Goal: Task Accomplishment & Management: Manage account settings

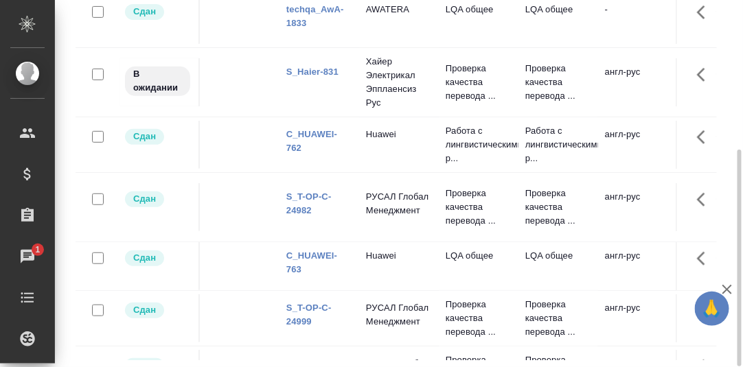
scroll to position [47, 0]
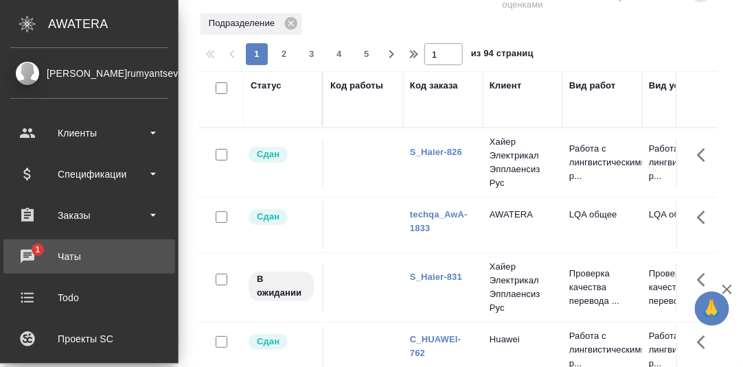
click at [28, 251] on div "Чаты" at bounding box center [89, 257] width 158 height 21
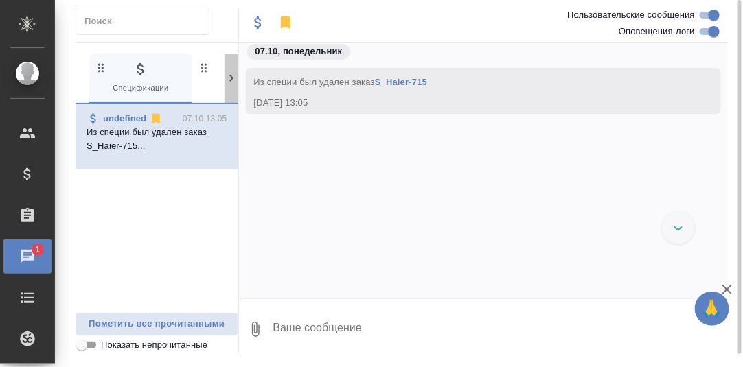
click at [232, 77] on icon at bounding box center [231, 78] width 4 height 7
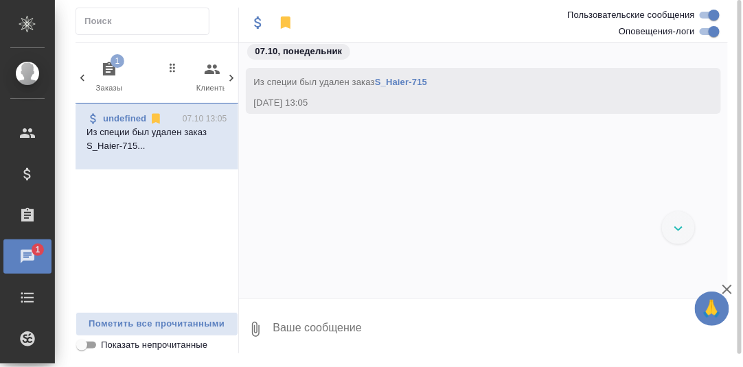
click at [107, 66] on icon "button" at bounding box center [109, 69] width 16 height 16
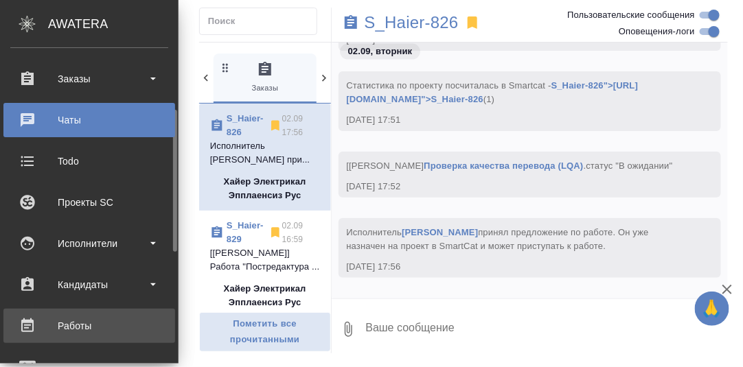
scroll to position [205, 0]
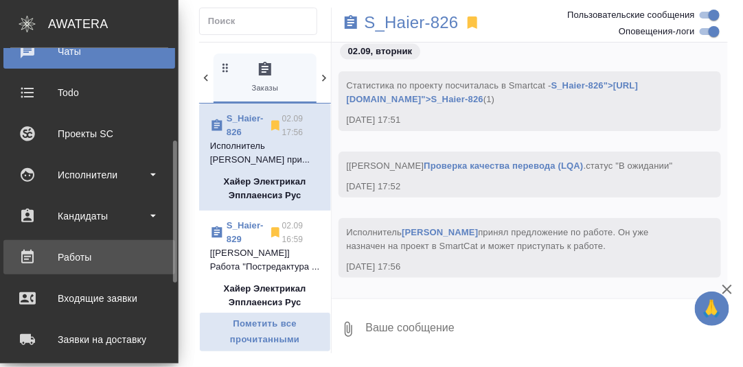
click at [83, 253] on div "Работы" at bounding box center [89, 257] width 158 height 21
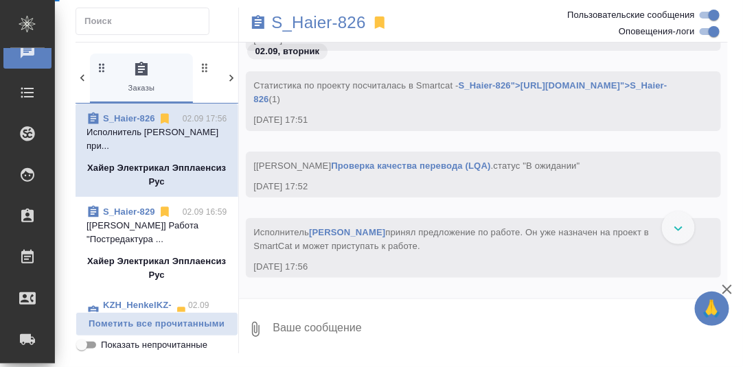
scroll to position [9914, 0]
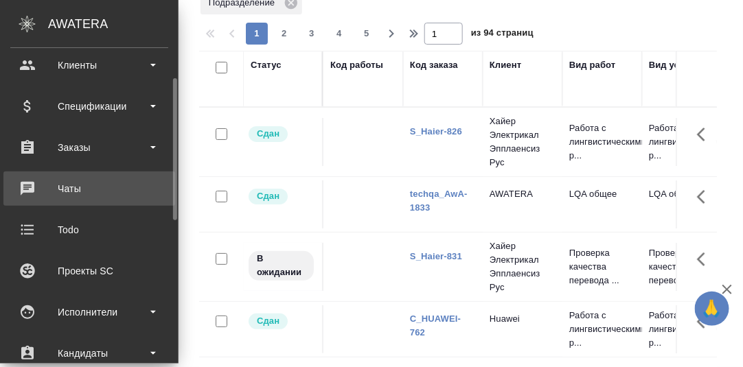
scroll to position [137, 0]
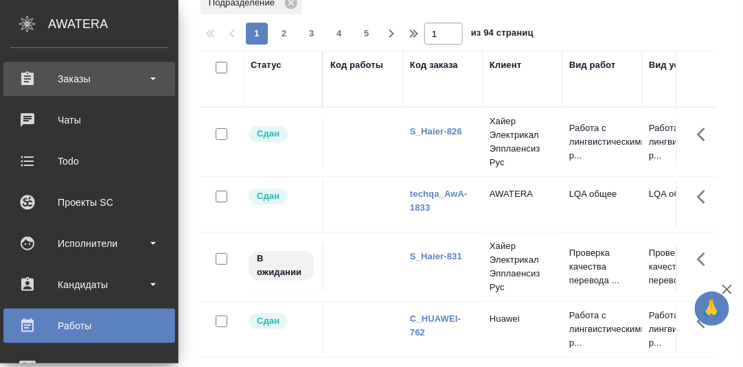
click at [78, 76] on div "Заказы" at bounding box center [89, 79] width 158 height 21
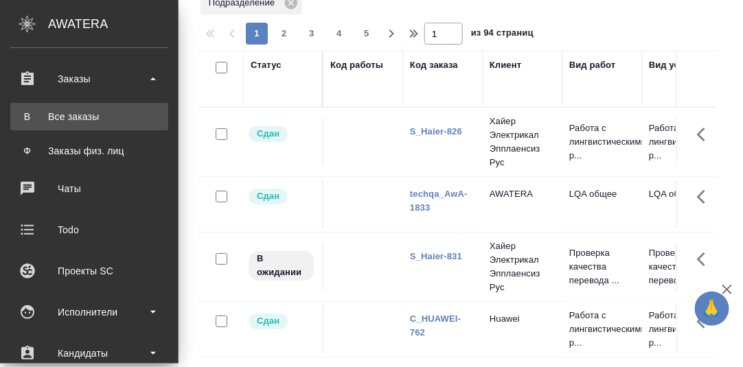
click at [76, 115] on div "Все заказы" at bounding box center [89, 117] width 144 height 14
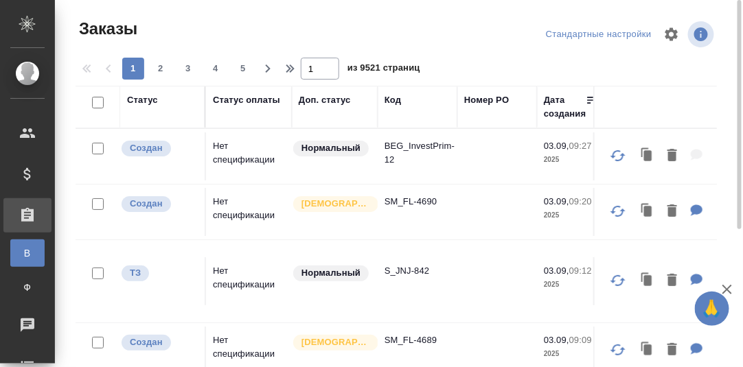
click at [394, 100] on div "Код" at bounding box center [393, 100] width 16 height 14
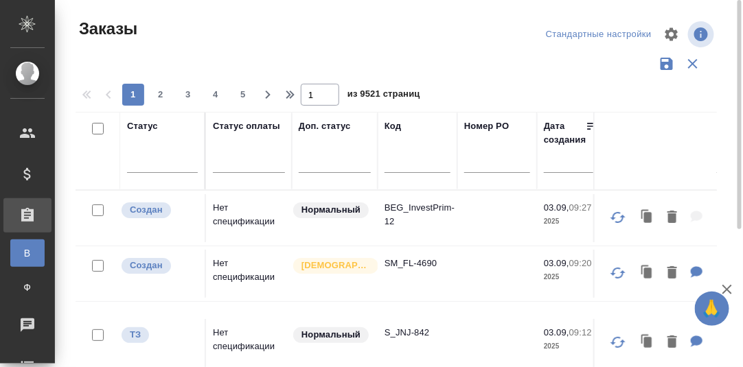
click at [398, 163] on input "text" at bounding box center [418, 164] width 66 height 17
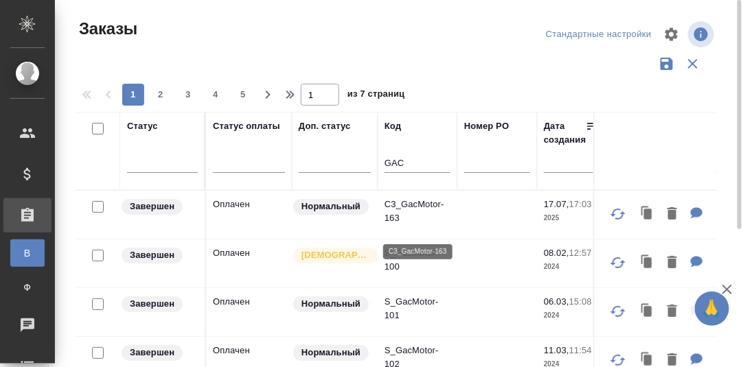
click at [419, 213] on p "C3_GacMotor-163" at bounding box center [418, 211] width 66 height 27
drag, startPoint x: 409, startPoint y: 164, endPoint x: 369, endPoint y: 165, distance: 39.2
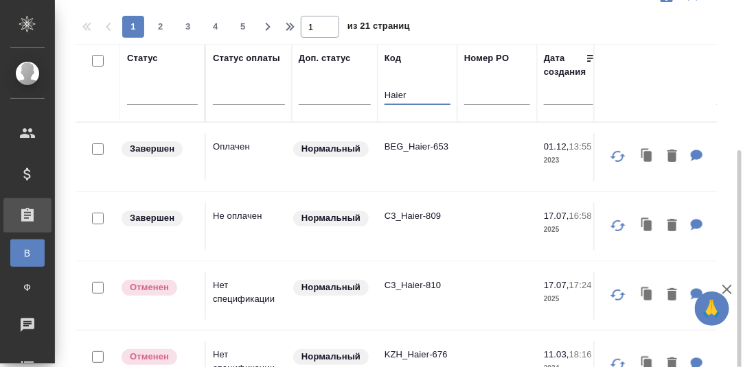
scroll to position [137, 0]
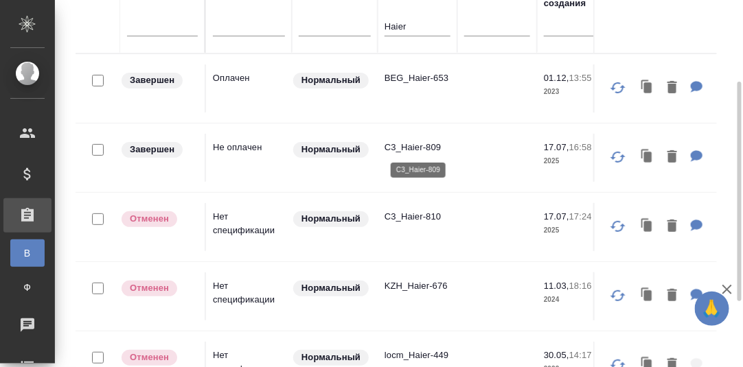
click at [416, 146] on p "C3_Haier-809" at bounding box center [418, 148] width 66 height 14
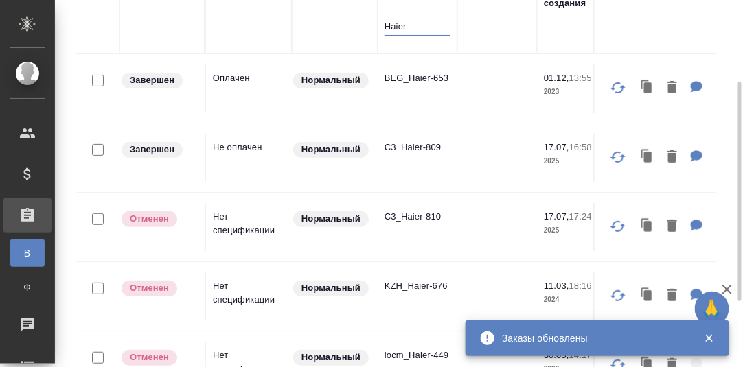
drag, startPoint x: 410, startPoint y: 29, endPoint x: 376, endPoint y: 29, distance: 33.7
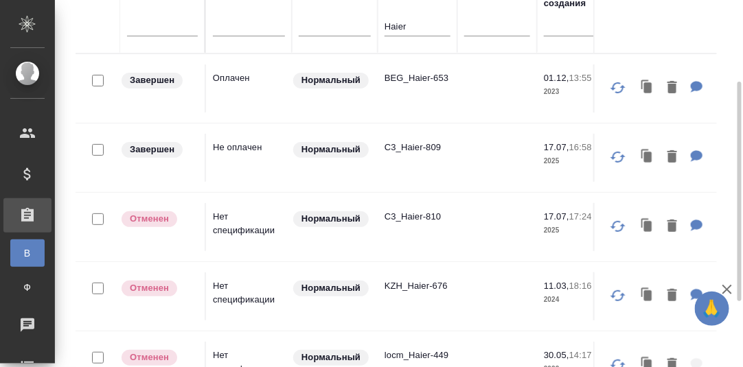
click at [408, 28] on input "Haier" at bounding box center [418, 27] width 66 height 17
drag, startPoint x: 413, startPoint y: 27, endPoint x: 391, endPoint y: 27, distance: 22.0
click at [391, 27] on input "Haier" at bounding box center [418, 27] width 66 height 17
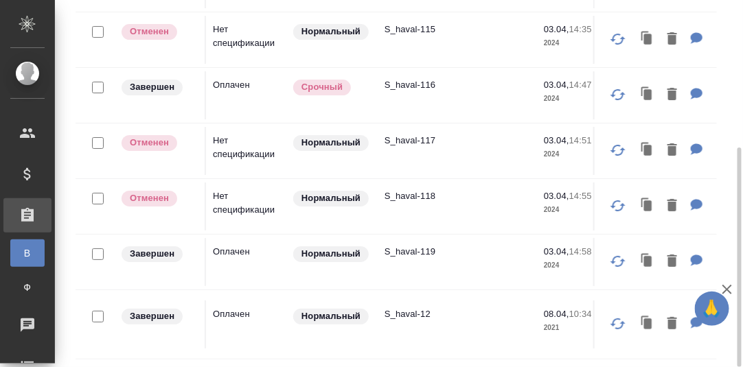
scroll to position [1155, 0]
click at [420, 245] on p "S_haval-119" at bounding box center [418, 252] width 66 height 14
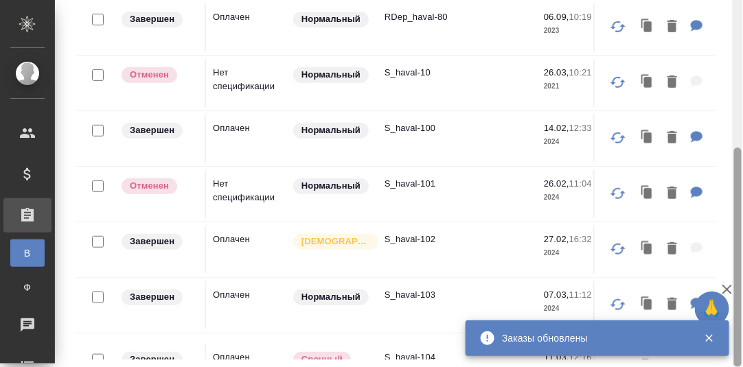
scroll to position [41, 0]
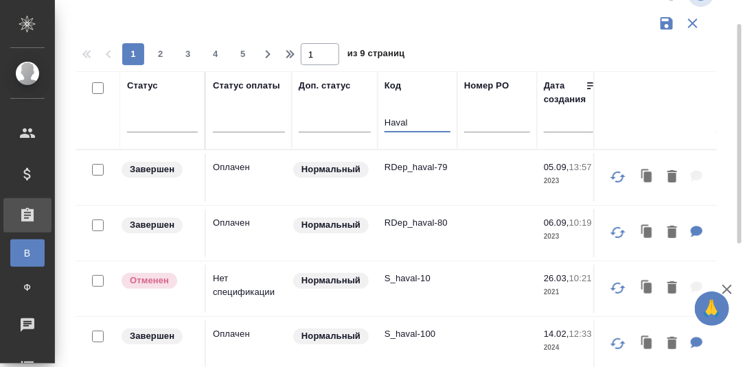
drag, startPoint x: 420, startPoint y: 125, endPoint x: 380, endPoint y: 125, distance: 40.5
click at [380, 125] on th "Код Haval" at bounding box center [418, 110] width 80 height 78
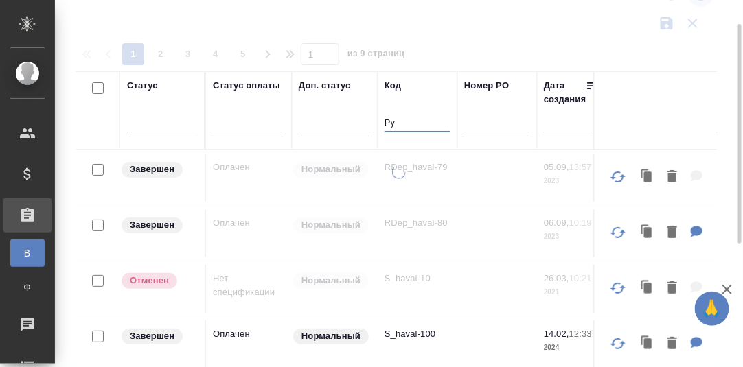
type input "Р"
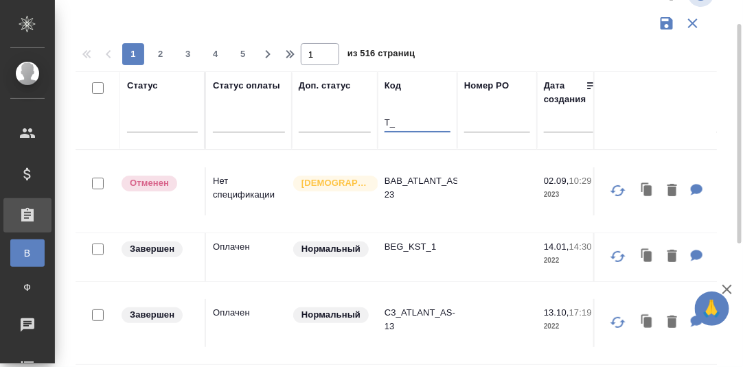
type input "T"
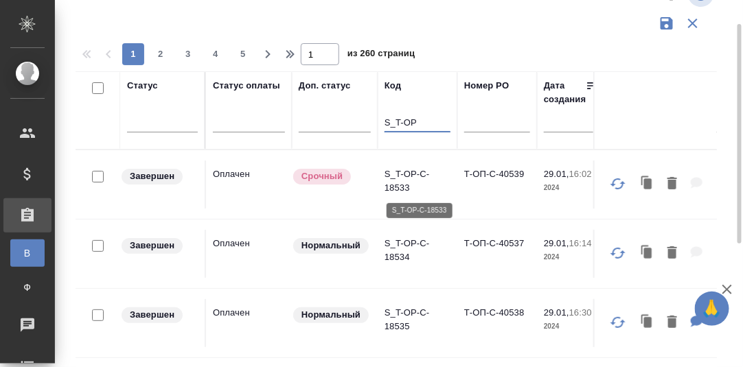
type input "S_T-OP"
click at [404, 170] on p "S_T-OP-C-18533" at bounding box center [418, 181] width 66 height 27
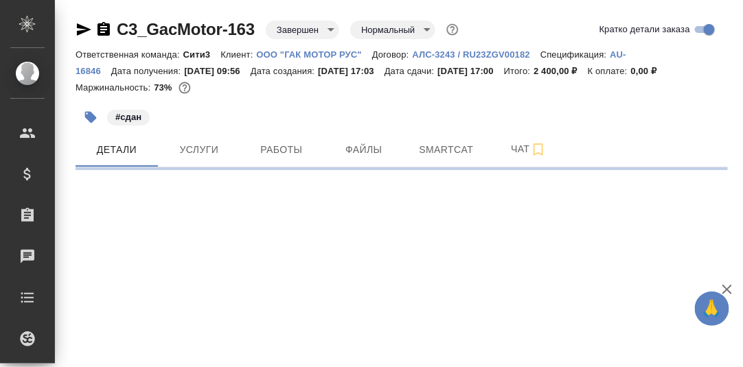
select select "RU"
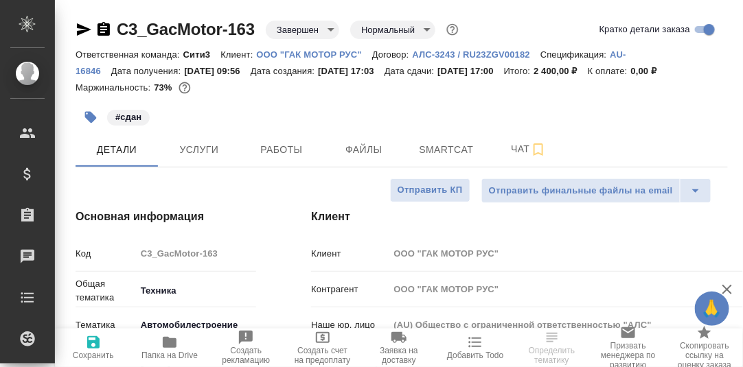
type textarea "x"
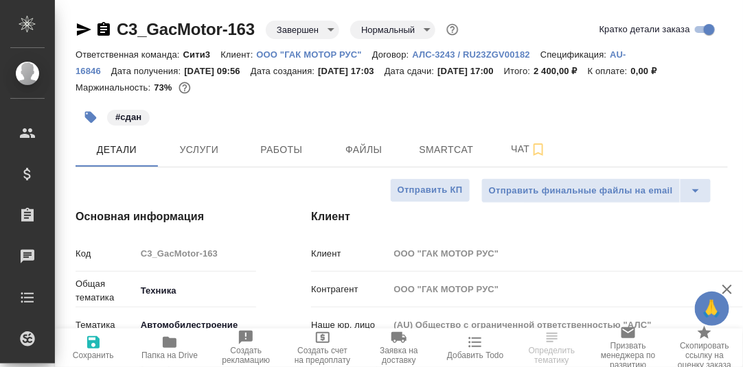
type textarea "x"
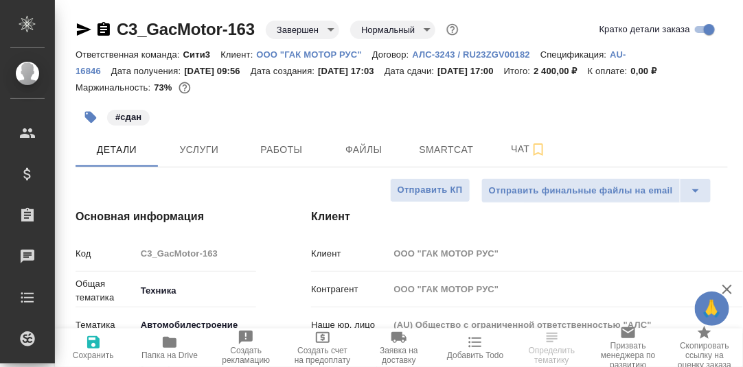
type textarea "x"
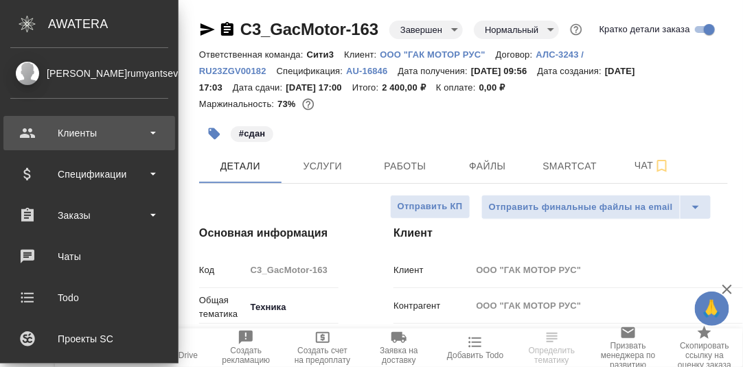
type textarea "x"
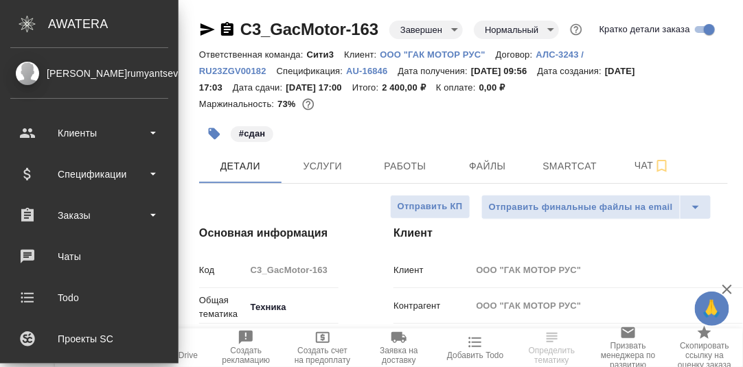
type textarea "x"
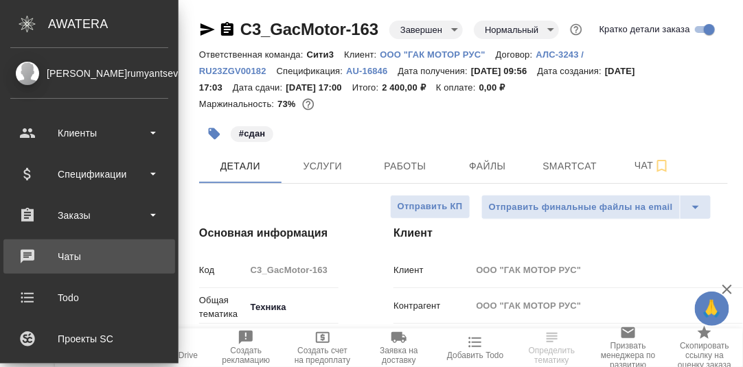
type textarea "x"
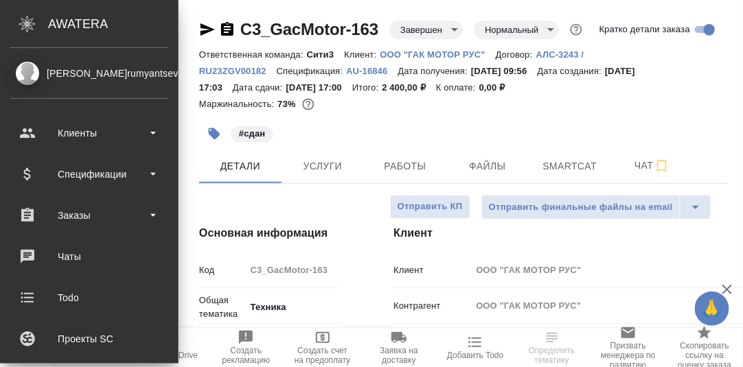
type textarea "x"
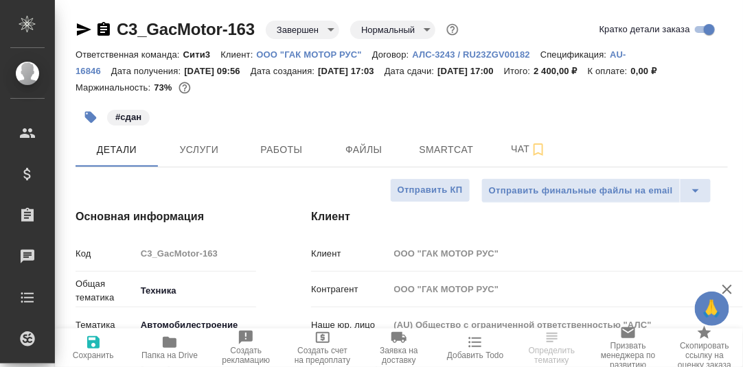
type textarea "x"
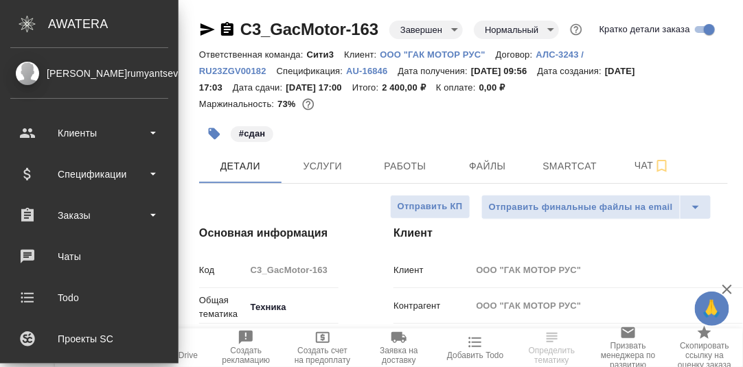
type textarea "x"
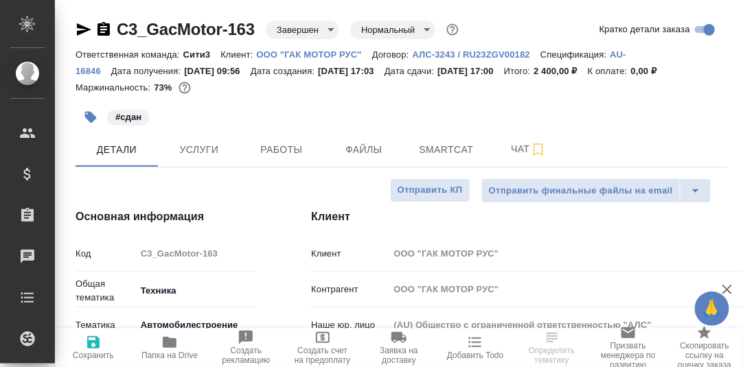
click at [297, 52] on p "ООО "ГАК МОТОР РУС"" at bounding box center [314, 54] width 115 height 10
type textarea "x"
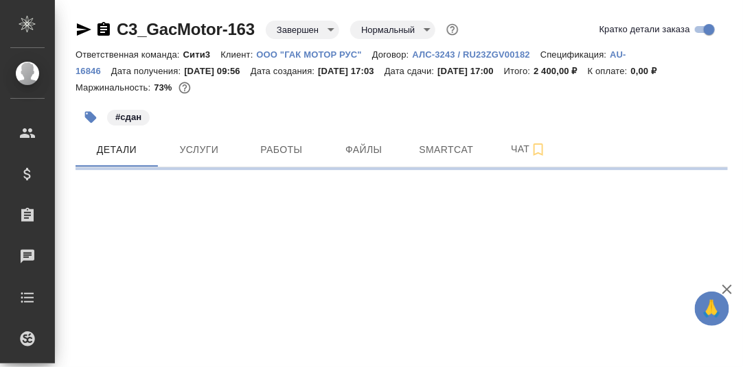
select select "RU"
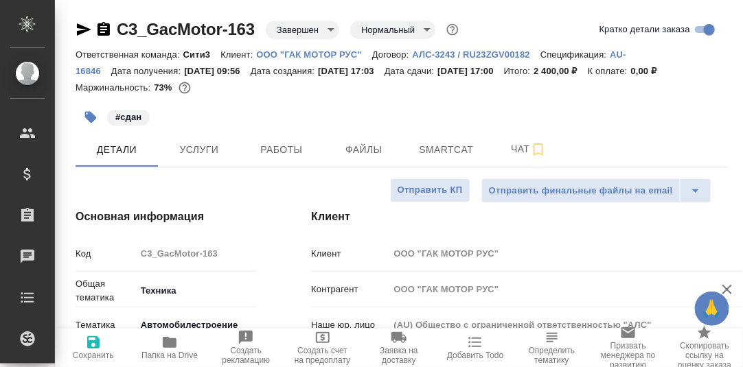
type textarea "x"
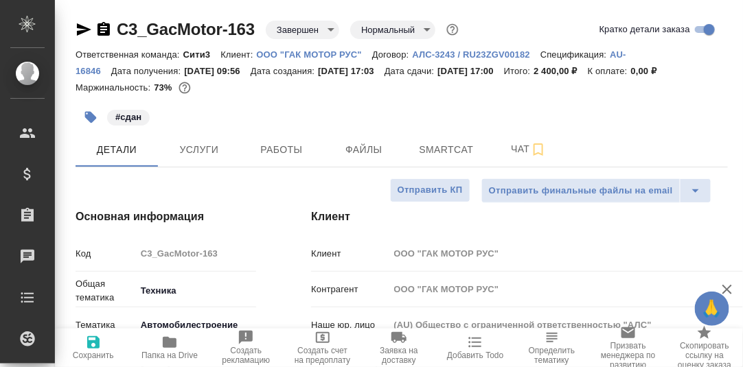
type textarea "x"
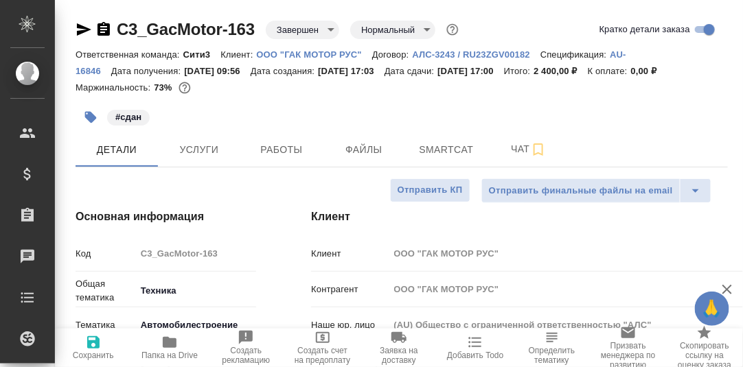
type textarea "x"
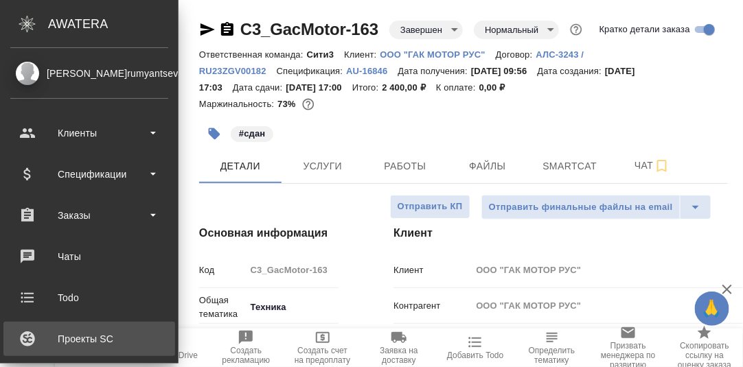
type textarea "x"
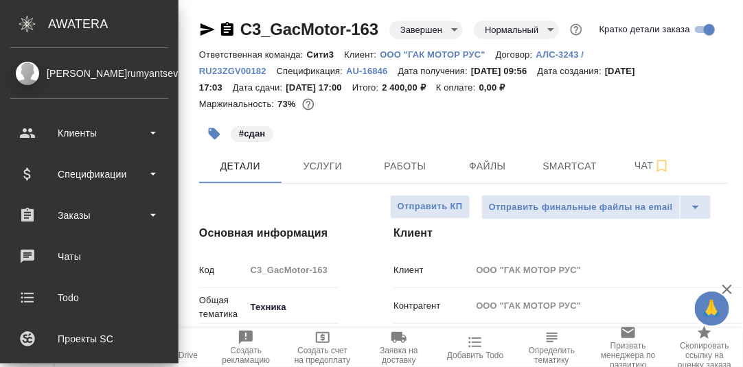
type textarea "x"
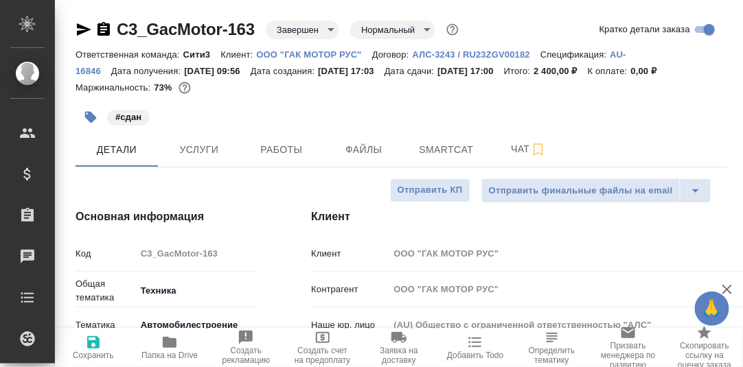
scroll to position [68, 0]
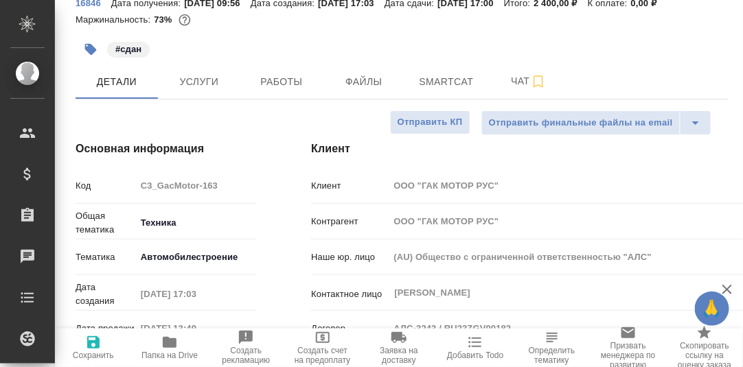
click at [171, 343] on icon "button" at bounding box center [170, 342] width 14 height 11
type textarea "x"
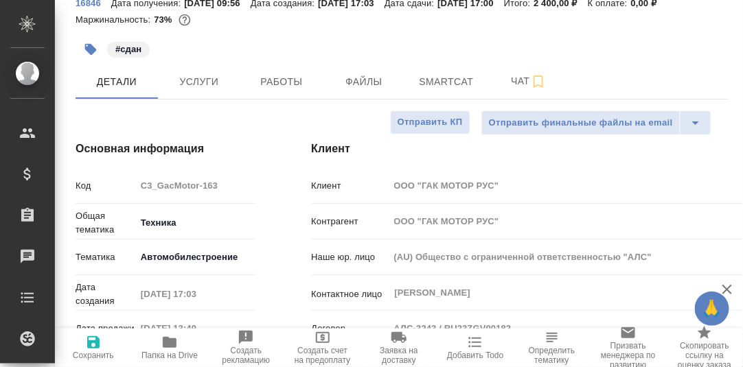
type textarea "x"
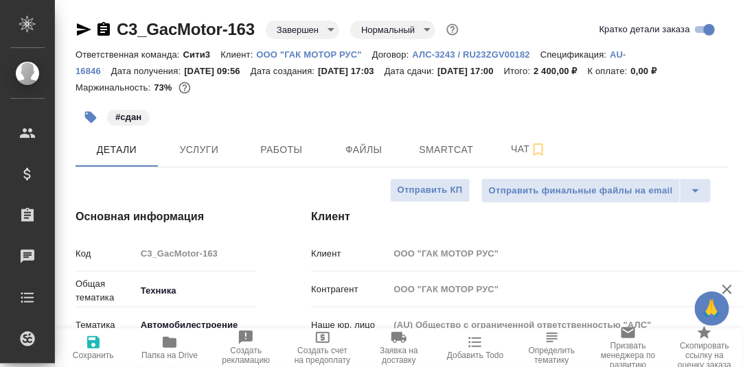
click at [300, 54] on p "ООО "ГАК МОТОР РУС"" at bounding box center [314, 54] width 115 height 10
type textarea "x"
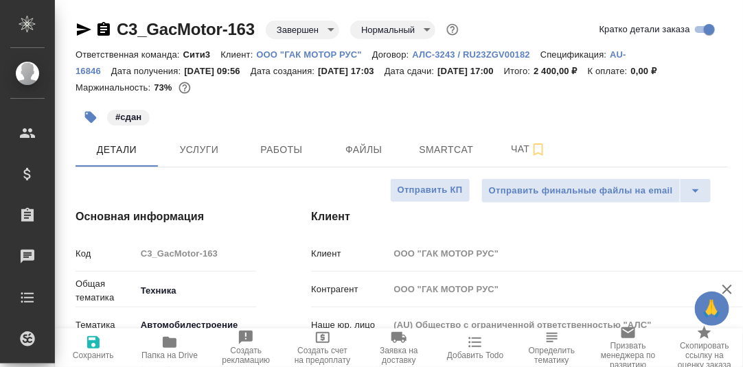
type textarea "x"
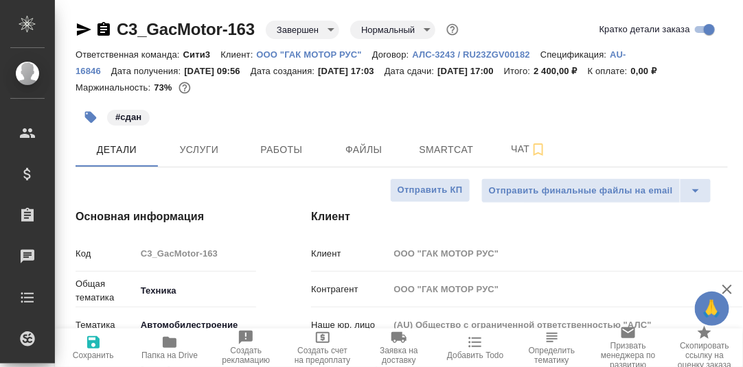
type textarea "x"
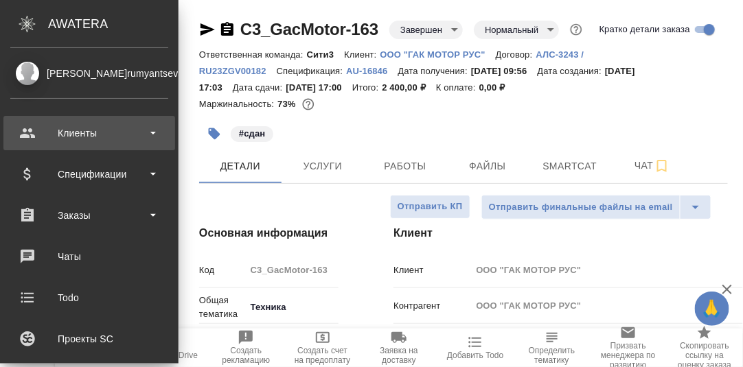
type textarea "x"
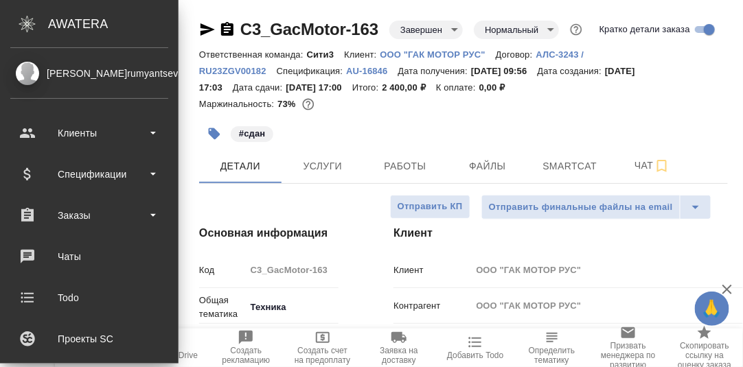
type textarea "x"
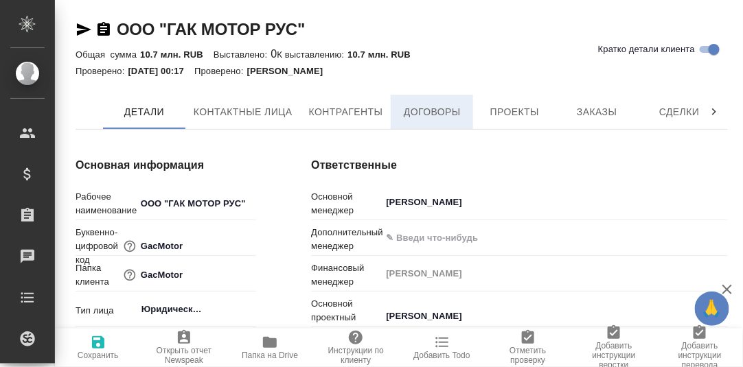
type textarea "x"
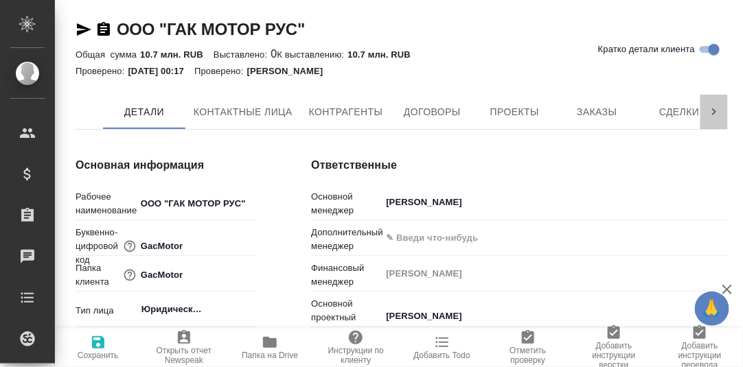
click at [716, 109] on icon at bounding box center [714, 112] width 14 height 14
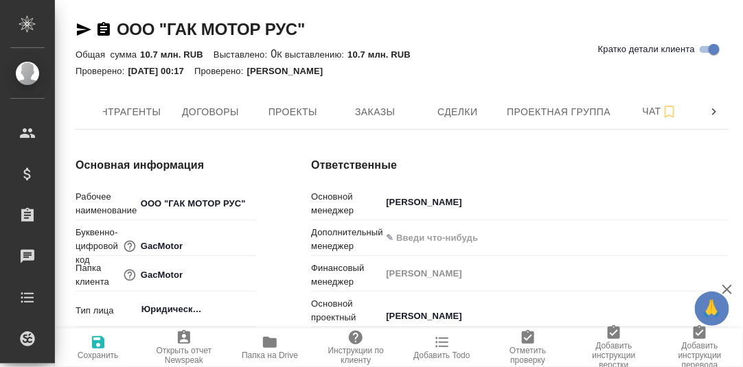
scroll to position [0, 222]
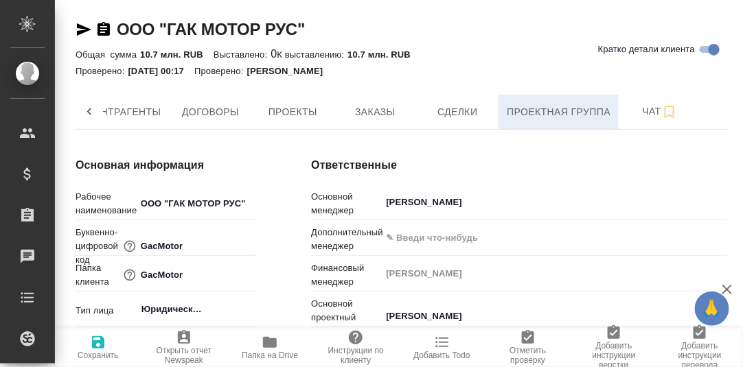
click at [576, 114] on span "Проектная группа" at bounding box center [559, 112] width 104 height 17
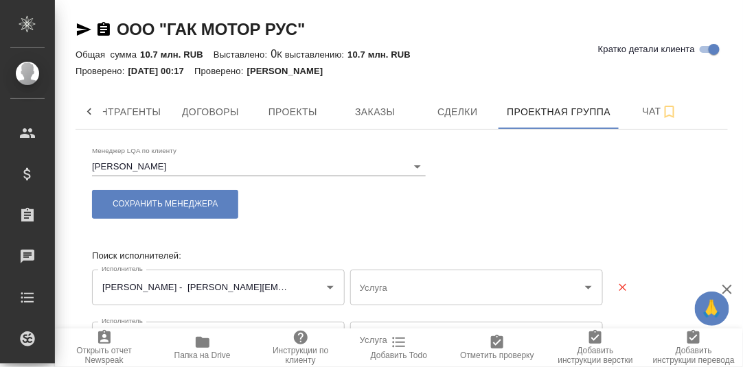
type input "Постредактура машинного перевода - Английский - Русский"
type input "Редактура - Китайский - Русский"
type input "Постредактура машинного перевода - Английский - Русский"
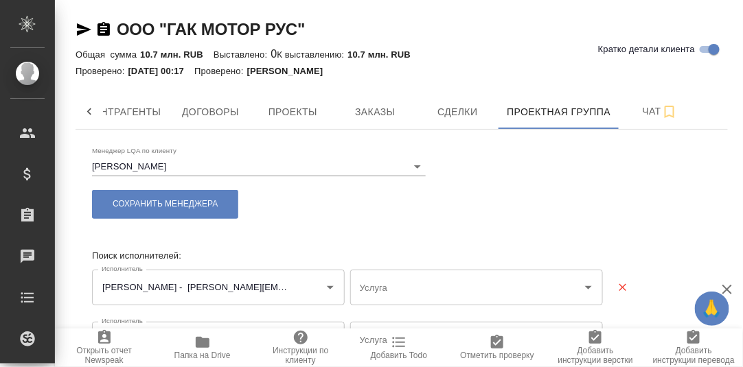
type input "Постредактура машинного перевода - Китайский - Русский"
type input "Постредактура машинного перевода - Английский - Русский"
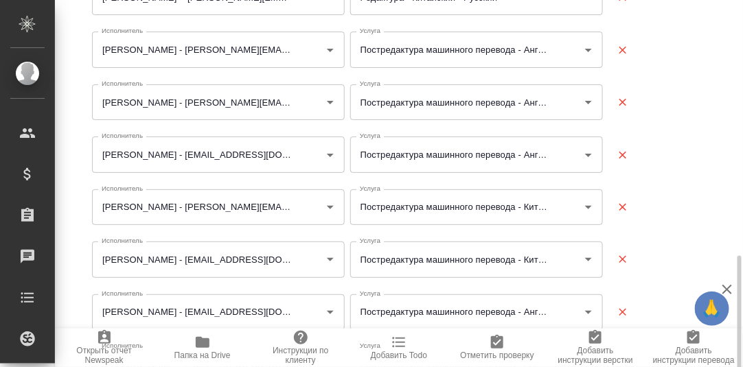
scroll to position [411, 0]
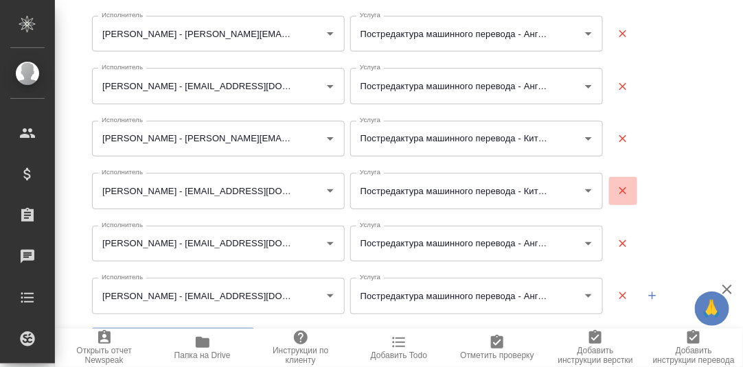
click at [617, 188] on icon "button" at bounding box center [623, 191] width 12 height 12
type input "Арутюнов Сергей Гургенович - crabota@gmail.com,pariman@gmail.com"
type input "Аверкиев Василий Викторович - zr4304@ya.ru,zr4304@yandex.ru"
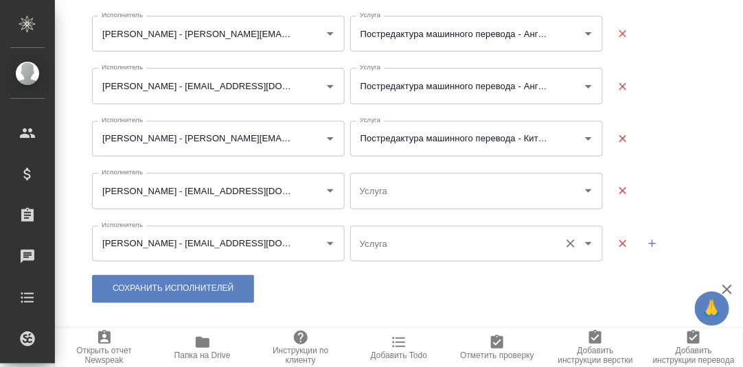
type input "Постредактура машинного перевода - Английский - Русский"
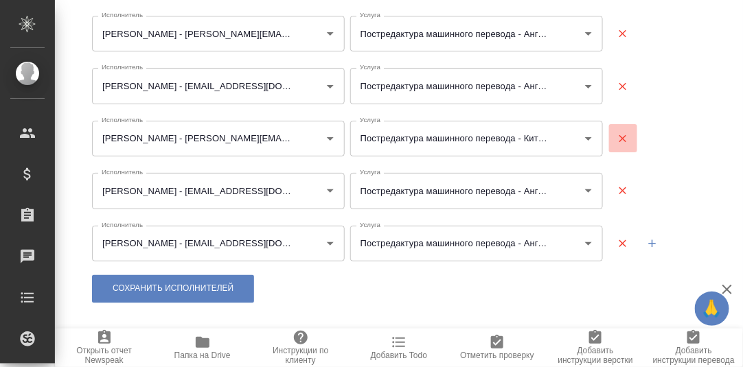
click at [619, 138] on icon "button" at bounding box center [623, 139] width 8 height 8
type input "Арутюнов Сергей Гургенович - crabota@gmail.com,pariman@gmail.com"
type input "Аверкиев Василий Викторович - zr4304@ya.ru,zr4304@yandex.ru"
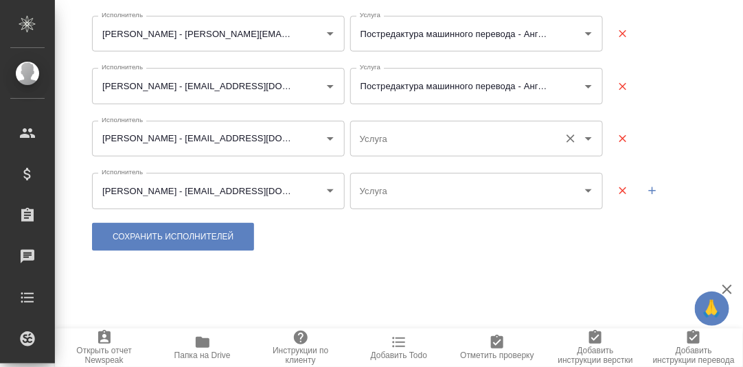
type input "Постредактура машинного перевода - Английский - Русский"
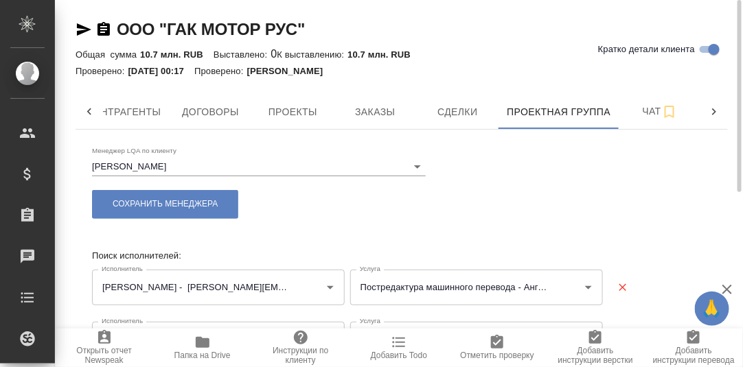
scroll to position [332, 0]
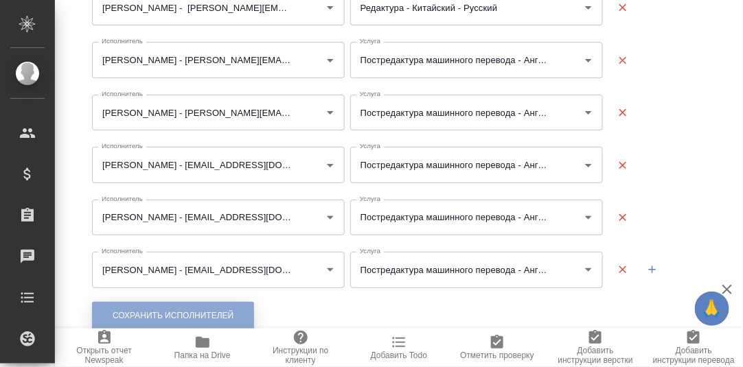
click at [175, 317] on span "Сохранить исполнителей" at bounding box center [173, 316] width 121 height 12
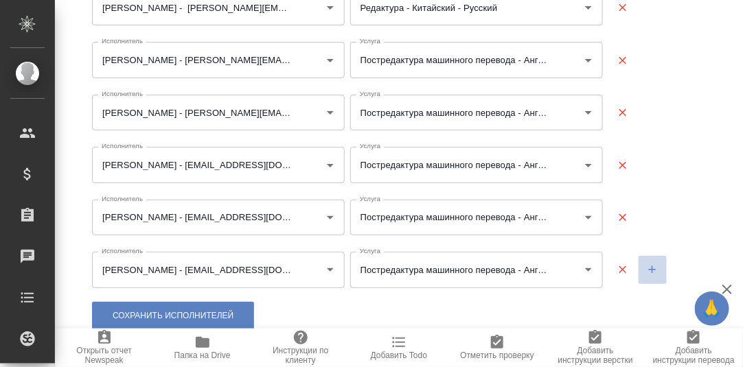
click at [649, 271] on icon "button" at bounding box center [653, 270] width 8 height 8
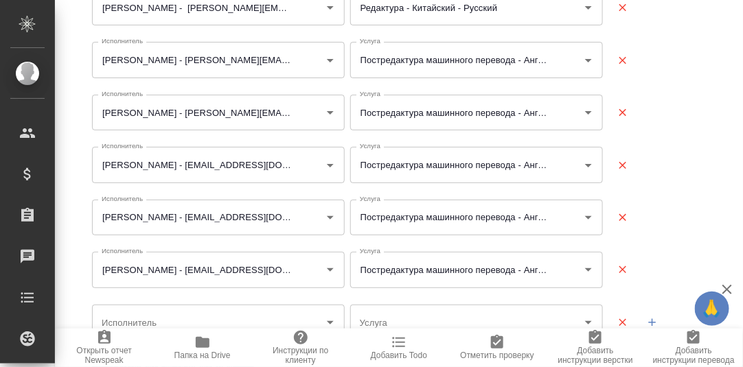
scroll to position [385, 0]
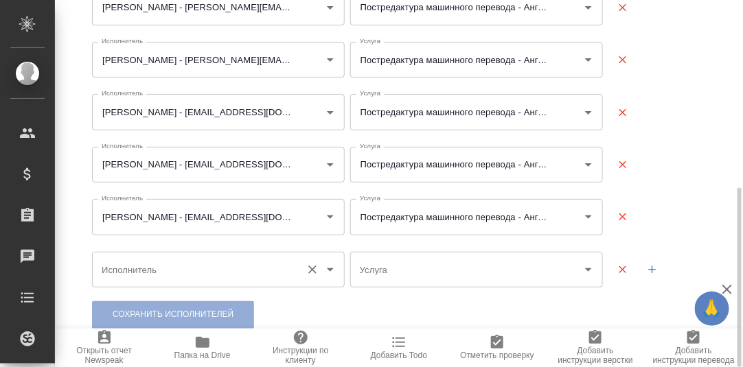
click at [119, 267] on input "Исполнитель" at bounding box center [196, 269] width 196 height 23
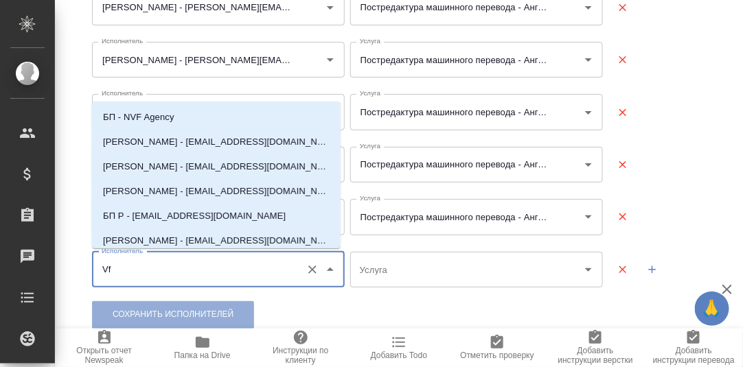
type input "V"
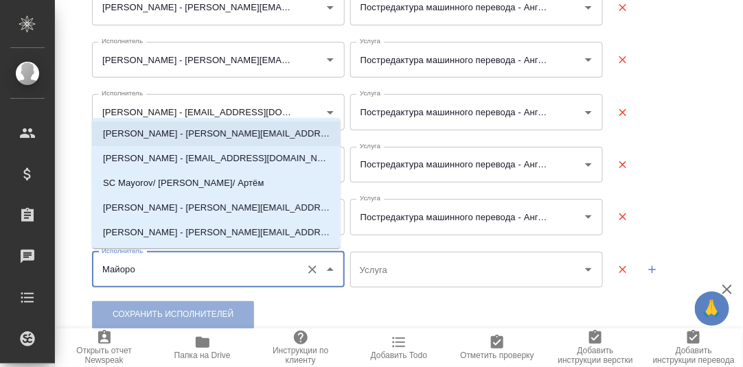
click at [148, 138] on p "[PERSON_NAME] - [PERSON_NAME][EMAIL_ADDRESS][DOMAIN_NAME]" at bounding box center [216, 134] width 227 height 14
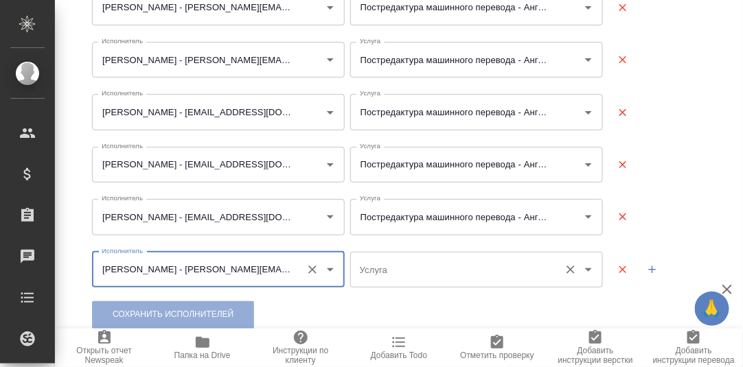
type input "[PERSON_NAME] - [PERSON_NAME][EMAIL_ADDRESS][DOMAIN_NAME]"
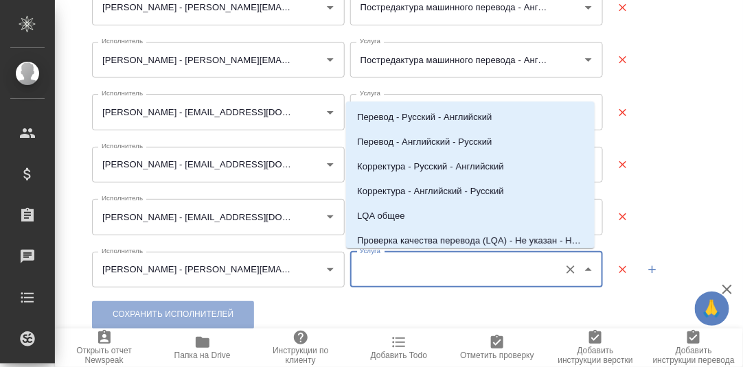
click at [416, 276] on input "Услуга" at bounding box center [454, 269] width 196 height 23
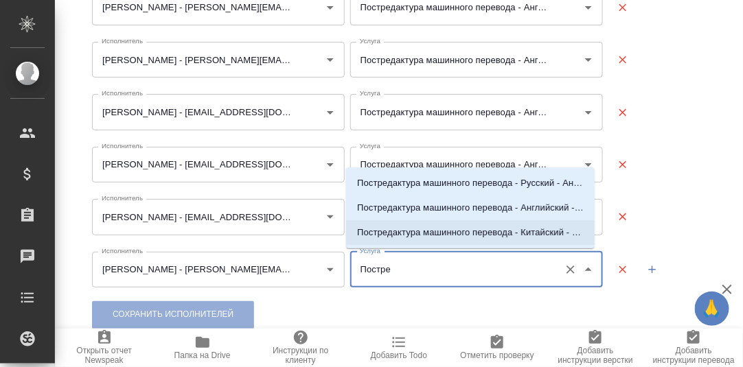
click at [444, 232] on p "Постредактура машинного перевода - Китайский - Русский" at bounding box center [470, 233] width 227 height 14
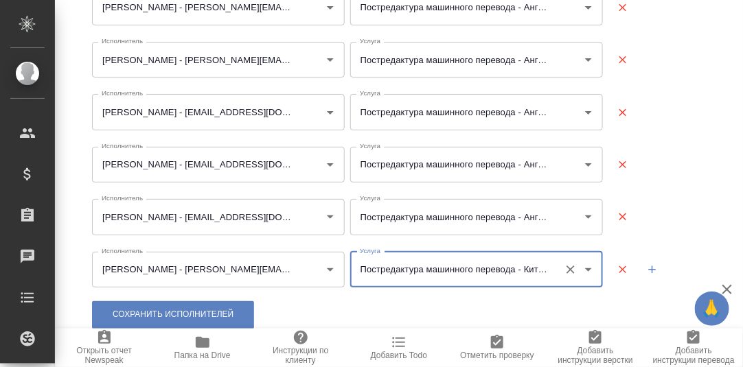
type input "Постредактура машинного перевода - Китайский - Русский"
click at [646, 267] on icon "button" at bounding box center [652, 270] width 12 height 12
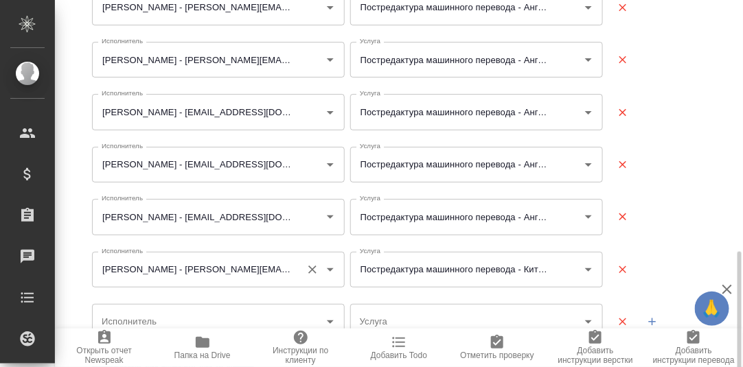
scroll to position [437, 0]
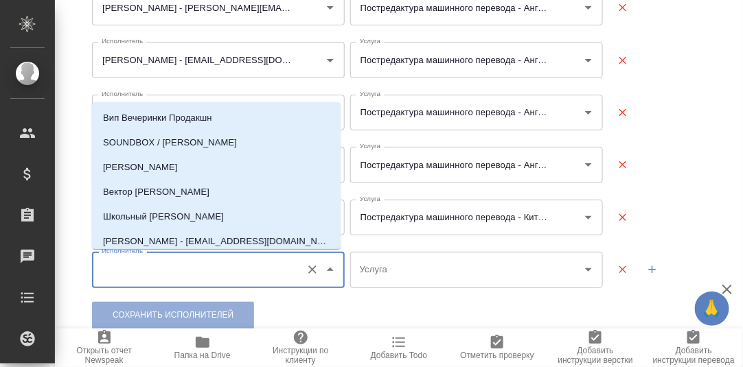
click at [157, 271] on input "Исполнитель" at bounding box center [196, 269] width 196 height 23
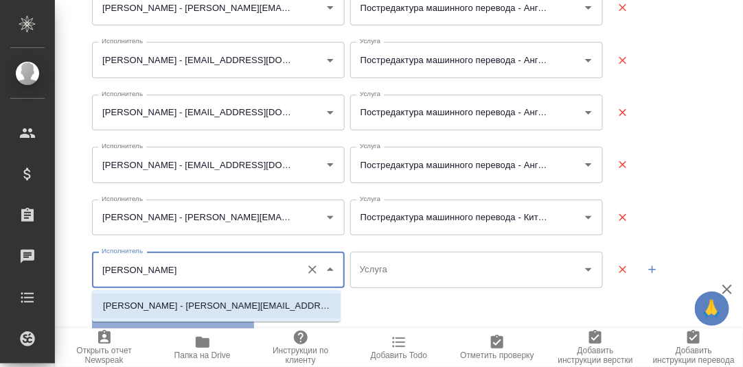
click at [170, 301] on p "[PERSON_NAME] - [PERSON_NAME][EMAIL_ADDRESS][DOMAIN_NAME]" at bounding box center [216, 306] width 227 height 14
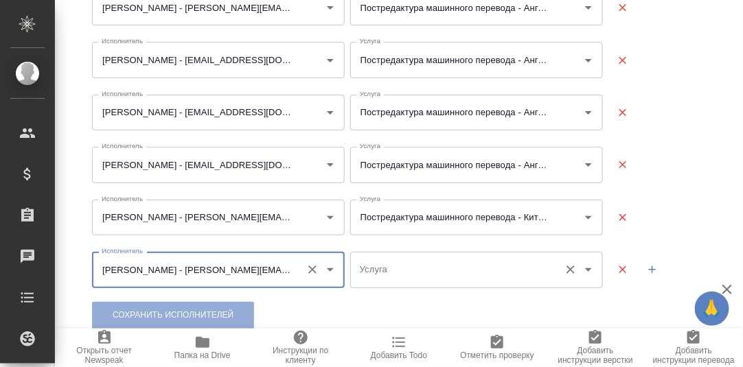
type input "[PERSON_NAME] - [PERSON_NAME][EMAIL_ADDRESS][DOMAIN_NAME]"
click at [409, 265] on input "Услуга" at bounding box center [454, 269] width 196 height 23
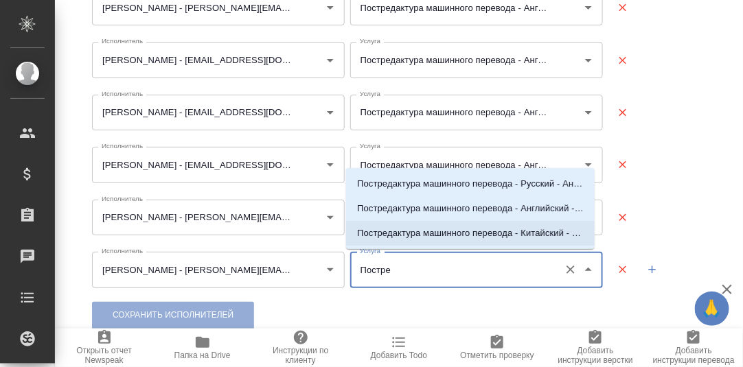
click at [457, 231] on p "Постредактура машинного перевода - Китайский - Русский" at bounding box center [470, 234] width 227 height 14
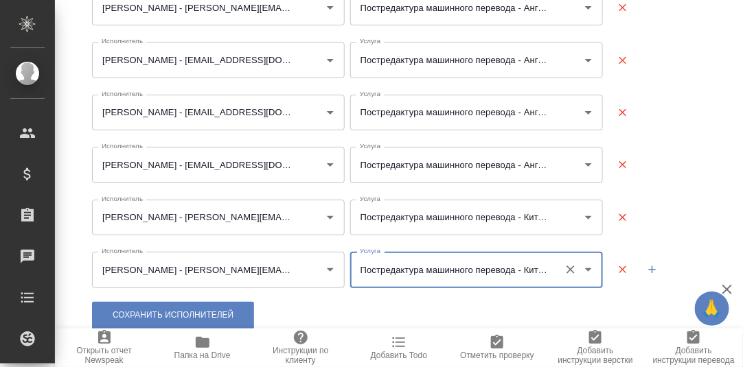
type input "Постредактура машинного перевода - Китайский - Русский"
click at [646, 271] on icon "button" at bounding box center [652, 270] width 12 height 12
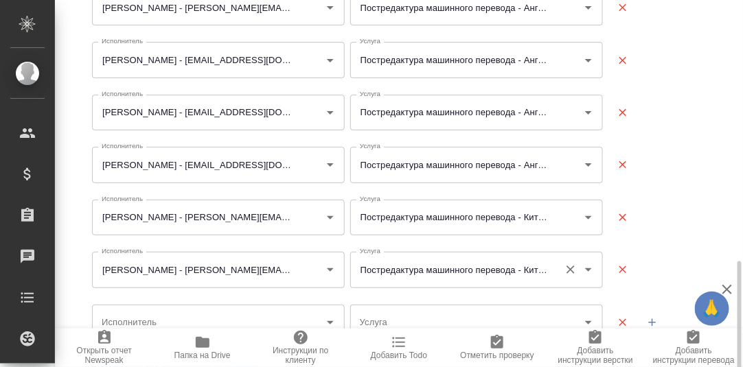
scroll to position [490, 0]
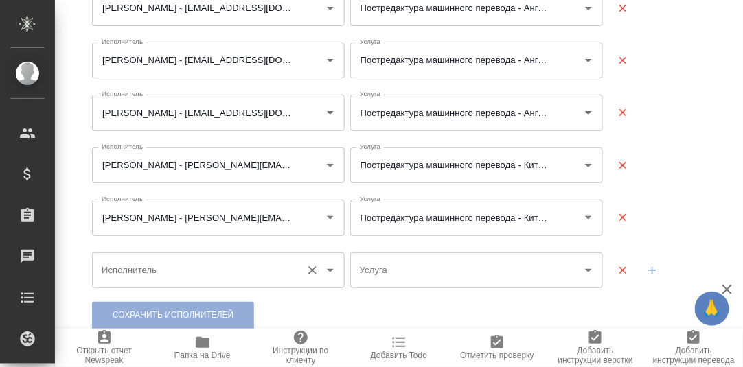
click at [142, 264] on input "Исполнитель" at bounding box center [196, 270] width 196 height 23
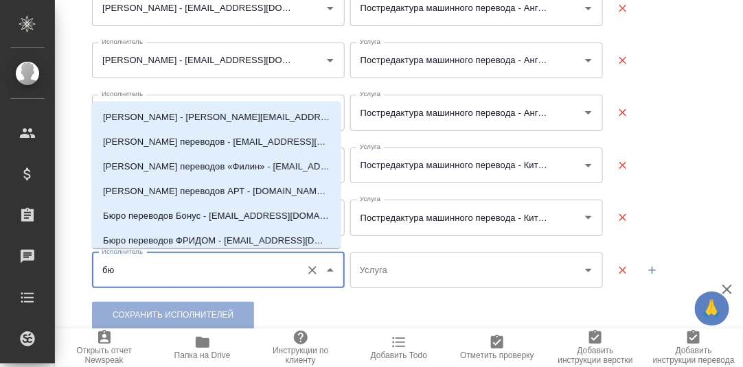
type input "б"
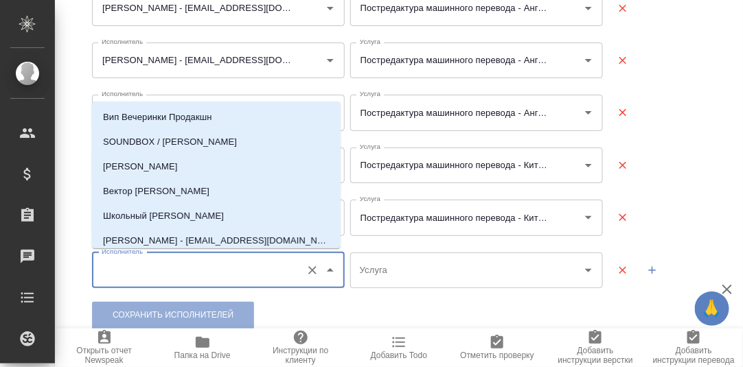
click at [297, 299] on div "Менеджер LQA по клиенту Румянцева Дарья Сохранить менеджера Поиск исполнителей:…" at bounding box center [401, 0] width 619 height 687
click at [174, 269] on input "Исполнитель" at bounding box center [196, 270] width 196 height 23
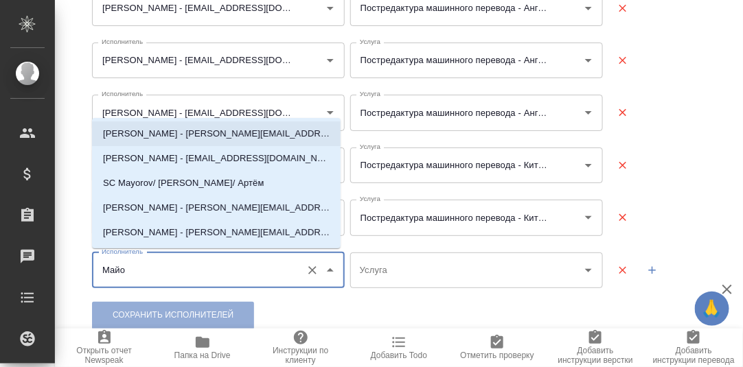
drag, startPoint x: 158, startPoint y: 135, endPoint x: 204, endPoint y: 170, distance: 57.8
click at [159, 135] on p "[PERSON_NAME] - [PERSON_NAME][EMAIL_ADDRESS][DOMAIN_NAME]" at bounding box center [216, 134] width 227 height 14
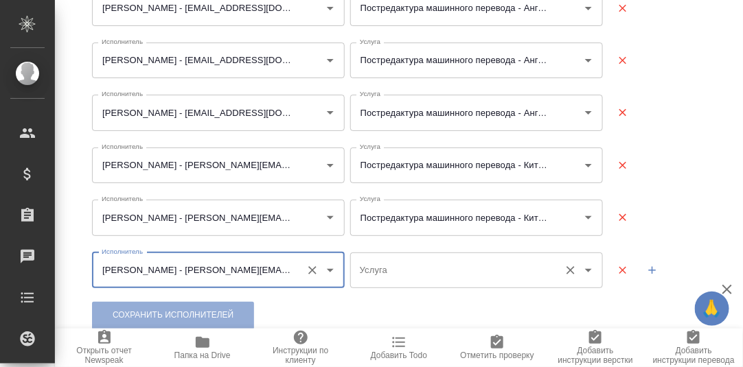
type input "[PERSON_NAME] - [PERSON_NAME][EMAIL_ADDRESS][DOMAIN_NAME]"
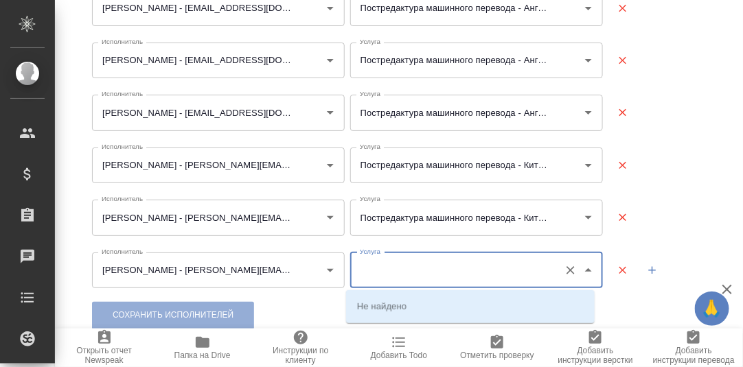
click at [394, 267] on input "Услуга" at bounding box center [454, 270] width 196 height 23
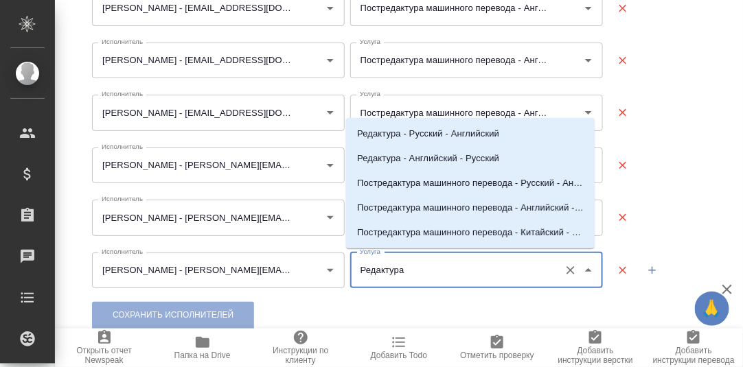
type input "Редактура -"
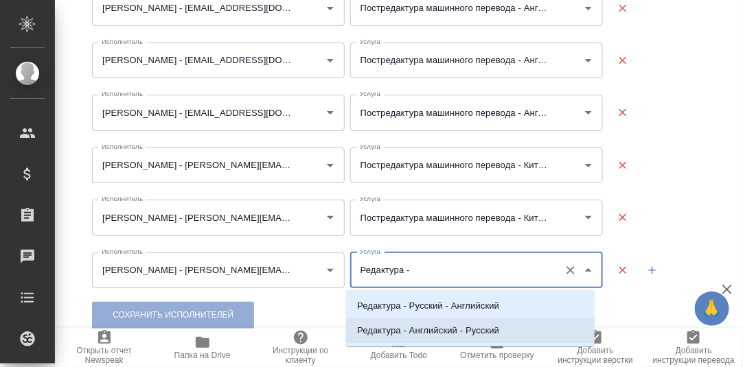
scroll to position [21, 0]
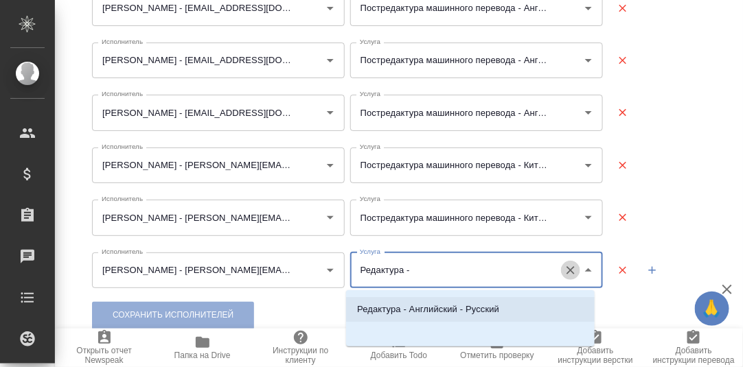
click at [567, 271] on icon "Очистить" at bounding box center [571, 270] width 8 height 8
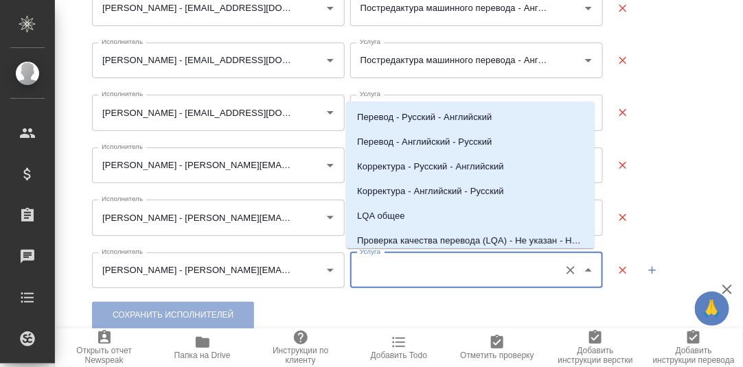
click at [619, 270] on icon "button" at bounding box center [623, 270] width 8 height 8
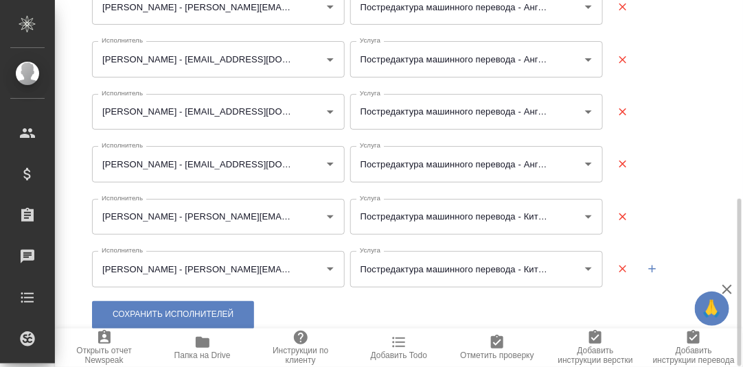
scroll to position [437, 0]
click at [224, 314] on span "Сохранить исполнителей" at bounding box center [173, 316] width 121 height 12
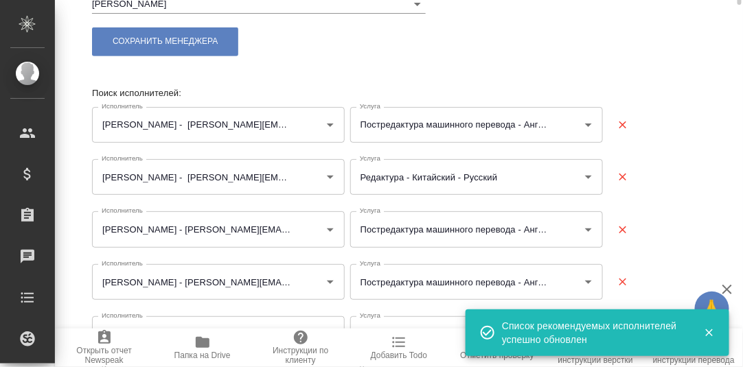
scroll to position [0, 0]
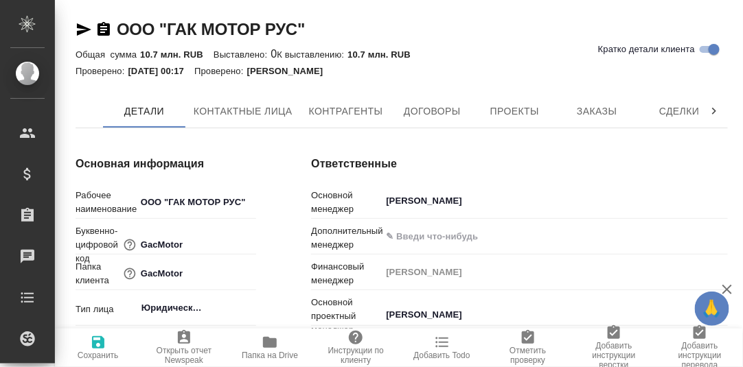
type textarea "x"
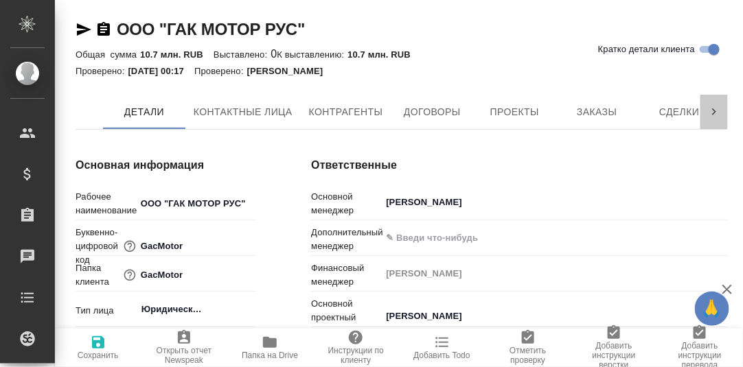
click at [716, 109] on icon at bounding box center [714, 112] width 14 height 14
type textarea "x"
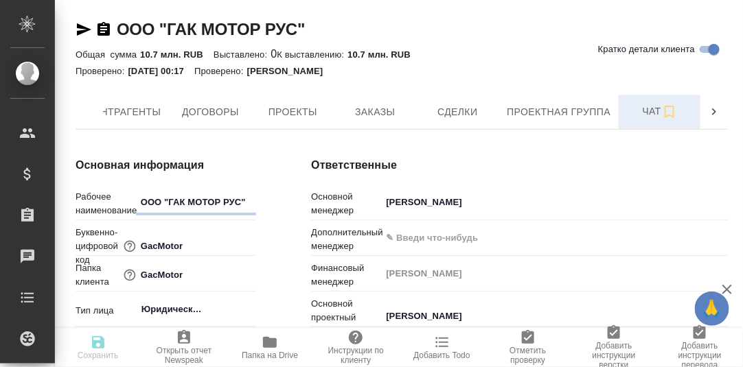
type textarea "x"
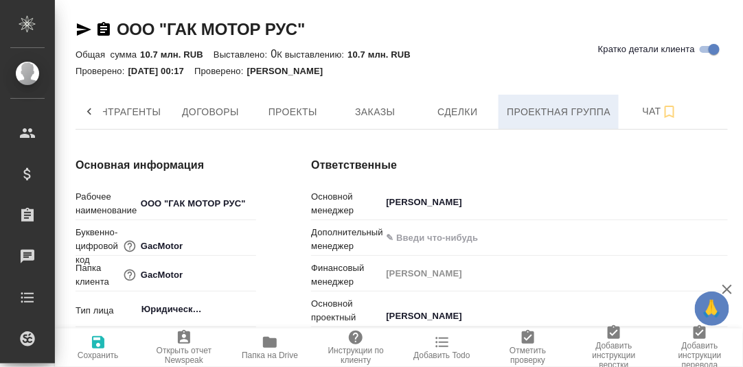
type textarea "x"
click at [543, 111] on span "Проектная группа" at bounding box center [559, 112] width 104 height 17
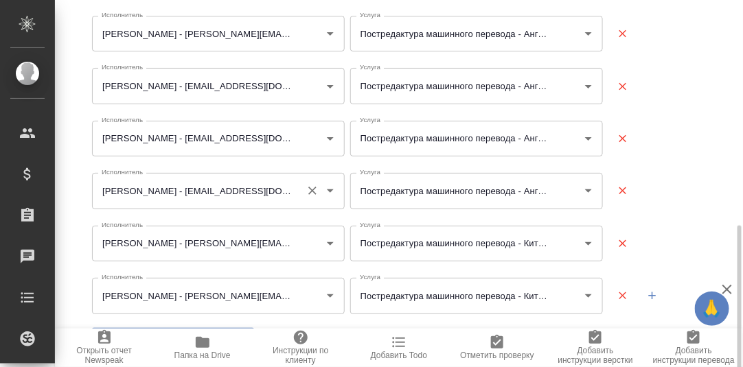
scroll to position [437, 0]
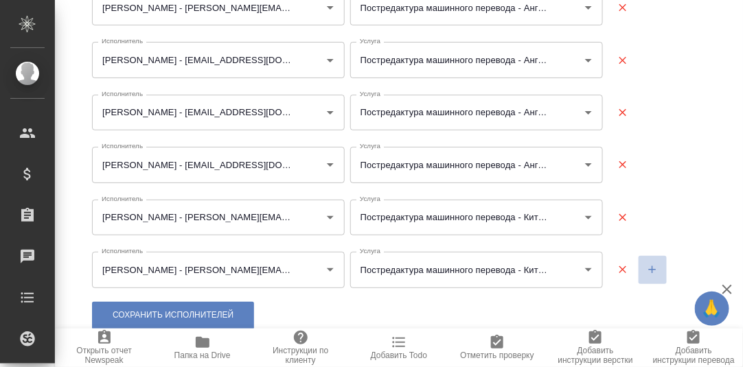
click at [646, 268] on icon "button" at bounding box center [652, 270] width 12 height 12
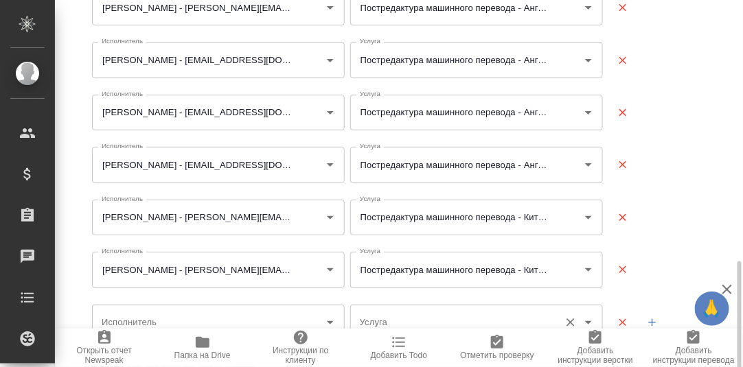
scroll to position [490, 0]
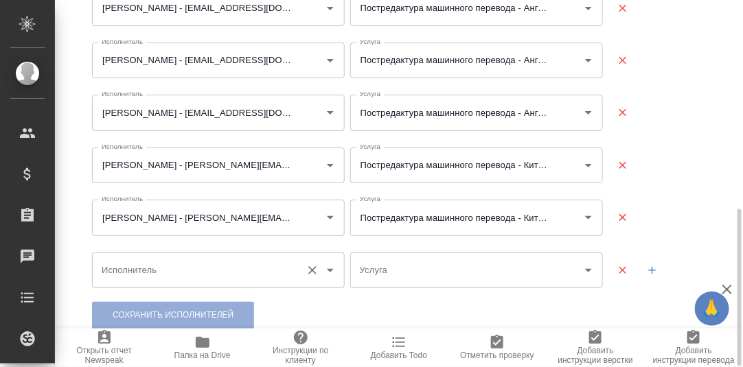
click at [201, 272] on input "Исполнитель" at bounding box center [196, 270] width 196 height 23
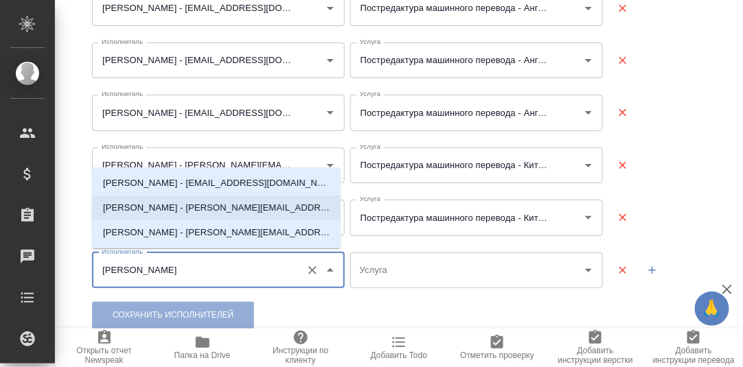
click at [236, 205] on p "[PERSON_NAME] - [PERSON_NAME][EMAIL_ADDRESS][DOMAIN_NAME]" at bounding box center [216, 208] width 227 height 14
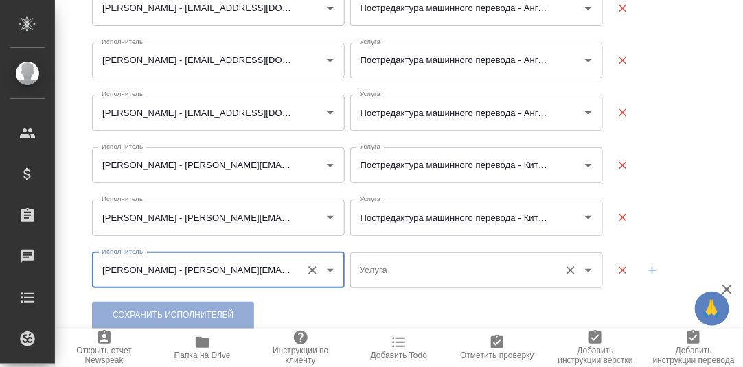
type input "[PERSON_NAME] - [PERSON_NAME][EMAIL_ADDRESS][DOMAIN_NAME]"
click at [405, 269] on input "Услуга" at bounding box center [454, 270] width 196 height 23
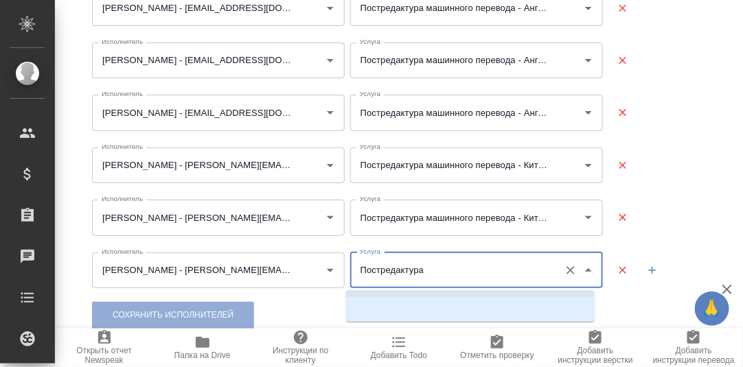
scroll to position [0, 0]
drag, startPoint x: 451, startPoint y: 269, endPoint x: 405, endPoint y: 269, distance: 46.0
click at [361, 272] on input "Постредактура" at bounding box center [454, 270] width 196 height 23
click at [424, 269] on input "Постредактура" at bounding box center [454, 270] width 196 height 23
drag, startPoint x: 424, startPoint y: 269, endPoint x: 334, endPoint y: 277, distance: 90.3
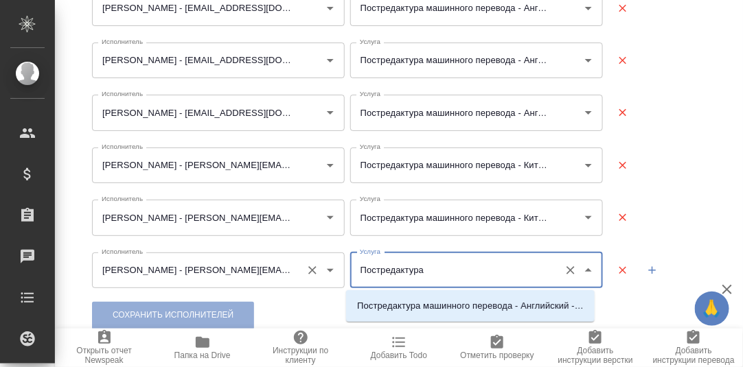
click at [334, 277] on div "Исполнитель Аверина Вероника Владимировна - veronika_averina@mail.ru Исполнител…" at bounding box center [399, 271] width 636 height 58
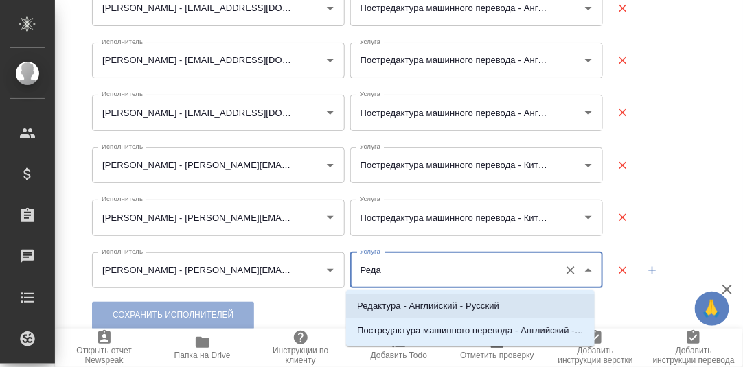
click at [429, 305] on p "Редактура - Английский - Русский" at bounding box center [428, 306] width 142 height 14
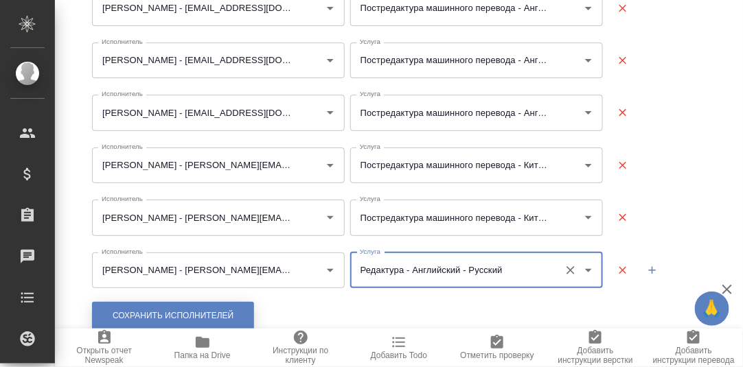
type input "Редактура - Английский - Русский"
click at [212, 315] on span "Сохранить исполнителей" at bounding box center [173, 316] width 121 height 12
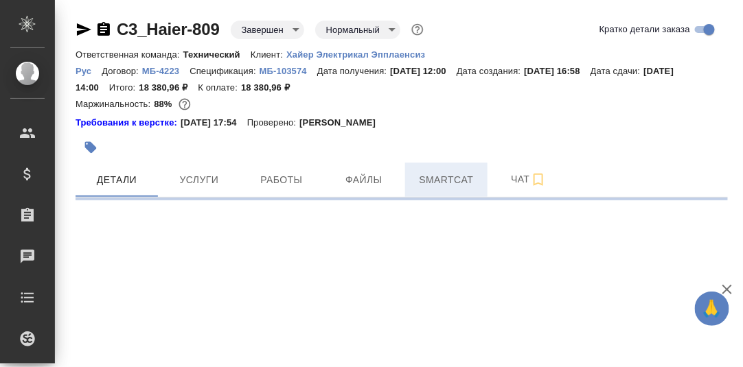
select select "RU"
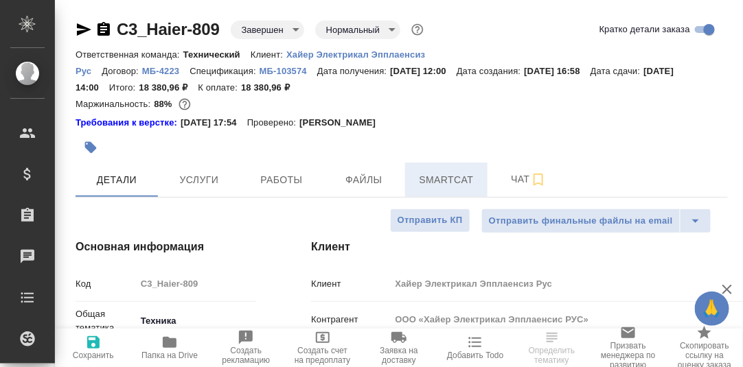
type textarea "x"
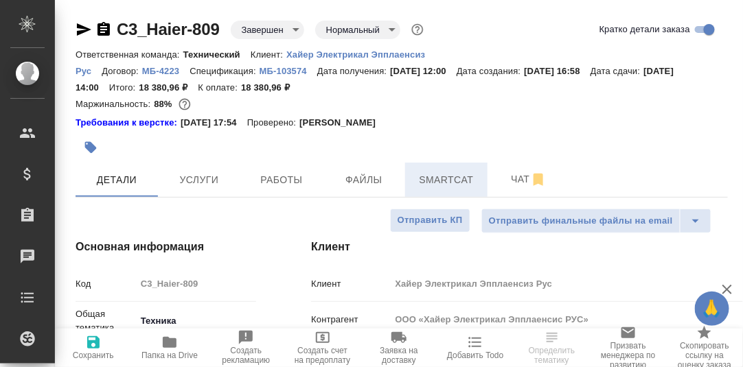
type textarea "x"
click at [341, 52] on p "Хайер Электрикал Эпплаенсиз Рус" at bounding box center [251, 62] width 350 height 27
type textarea "x"
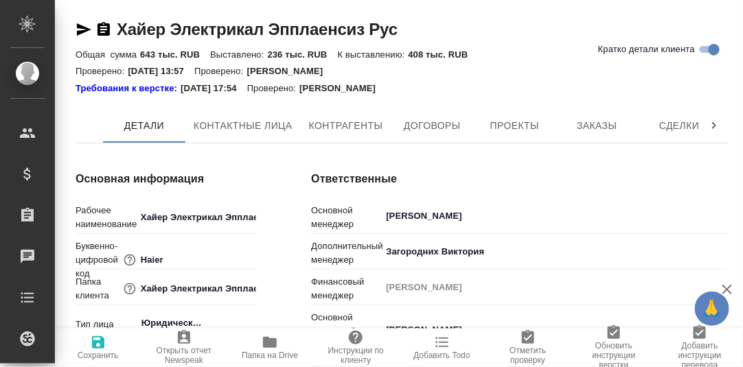
type textarea "x"
click at [715, 124] on icon at bounding box center [714, 125] width 4 height 7
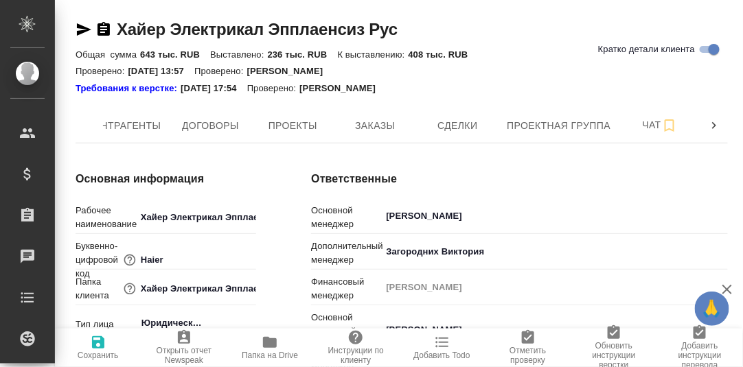
scroll to position [0, 222]
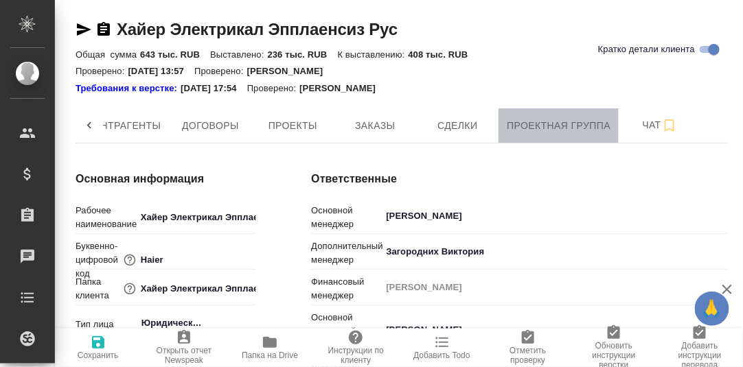
click at [585, 124] on span "Проектная группа" at bounding box center [559, 125] width 104 height 17
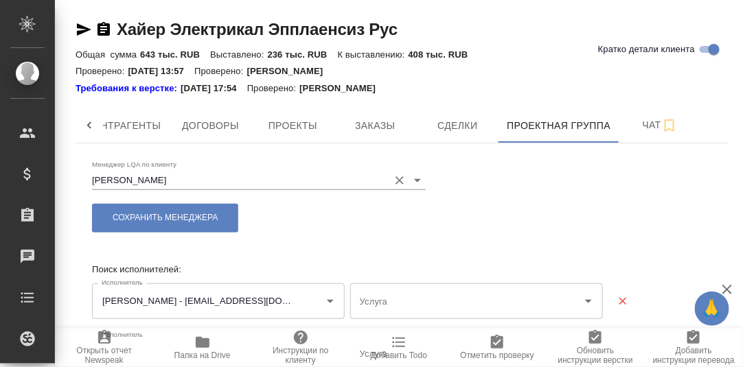
type input "Постредактура машинного перевода - Русский - Казахский"
type input "Постредактура машинного перевода - Английский - Русский"
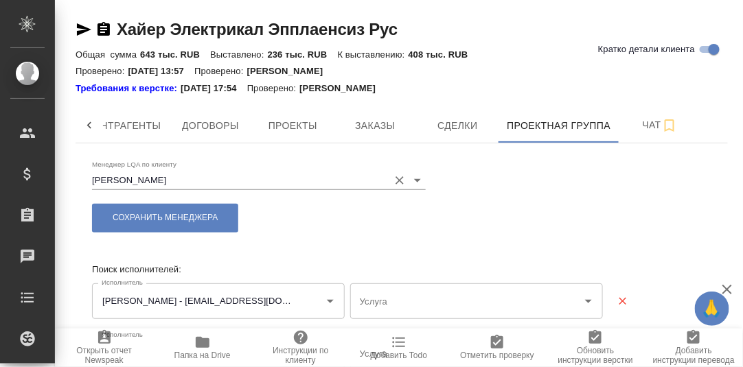
type input "Постредактура машинного перевода - Английский - Русский"
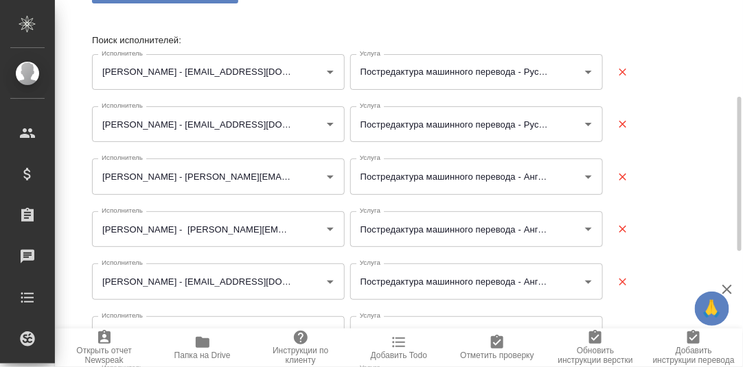
scroll to position [298, 0]
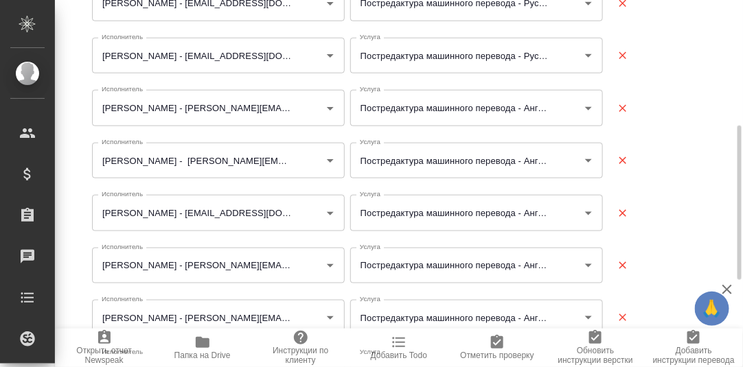
click at [625, 108] on icon "button" at bounding box center [623, 108] width 12 height 12
type input "[PERSON_NAME] - [PERSON_NAME][EMAIL_ADDRESS][DOMAIN_NAME]"
type input "[PERSON_NAME] - [EMAIL_ADDRESS][DOMAIN_NAME],[EMAIL_ADDRESS][DOMAIN_NAME]"
type input "[PERSON_NAME] - [PERSON_NAME][EMAIL_ADDRESS][DOMAIN_NAME]"
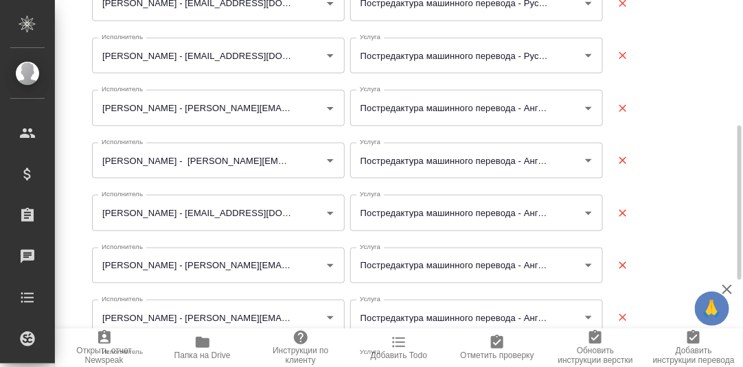
type input "[PERSON_NAME] - [PERSON_NAME][EMAIL_ADDRESS][DOMAIN_NAME]"
type input "[PERSON_NAME] - [EMAIL_ADDRESS][DOMAIN_NAME]"
type input "[PERSON_NAME] - [PERSON_NAME][EMAIL_ADDRESS][DOMAIN_NAME]"
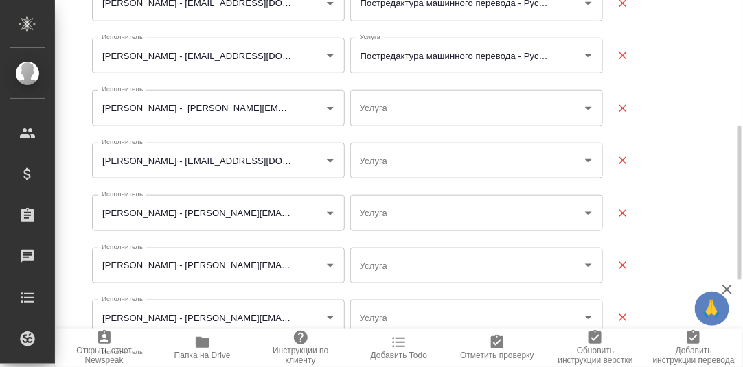
type input "Постредактура машинного перевода - Английский - Русский"
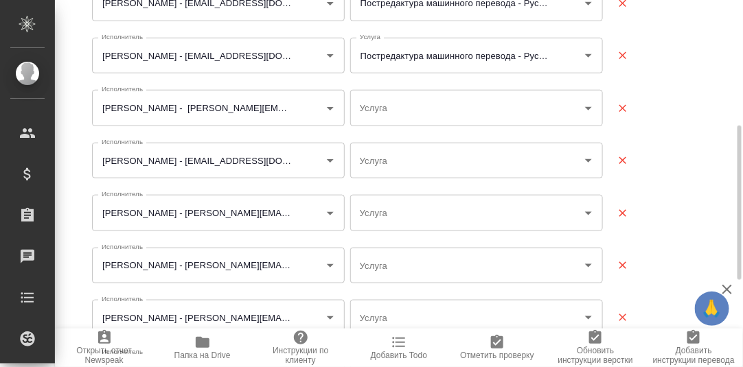
type input "Постредактура машинного перевода - Английский - Русский"
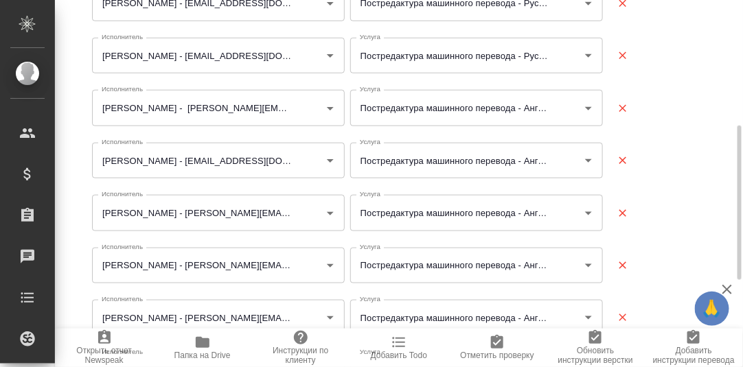
click at [622, 104] on icon "button" at bounding box center [623, 108] width 12 height 12
type input "[PERSON_NAME] - [EMAIL_ADDRESS][DOMAIN_NAME],[EMAIL_ADDRESS][DOMAIN_NAME]"
type input "[PERSON_NAME] - [PERSON_NAME][EMAIL_ADDRESS][DOMAIN_NAME]"
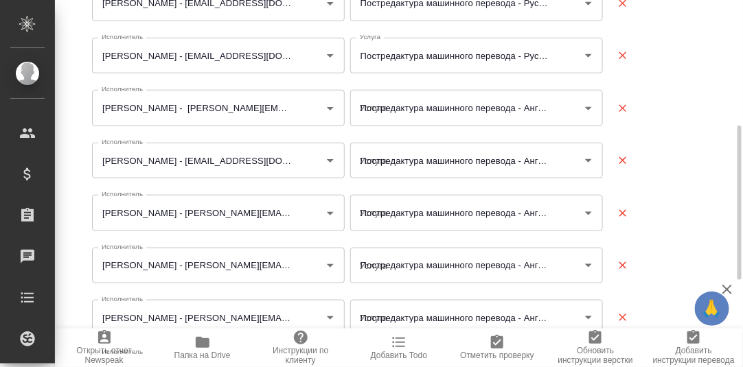
type input "[PERSON_NAME] - [EMAIL_ADDRESS][DOMAIN_NAME]"
type input "[PERSON_NAME] - [PERSON_NAME][EMAIL_ADDRESS][DOMAIN_NAME]"
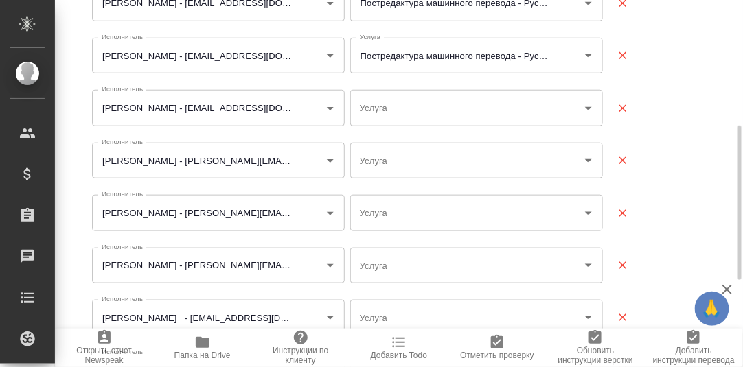
type input "Постредактура машинного перевода - Английский - Русский"
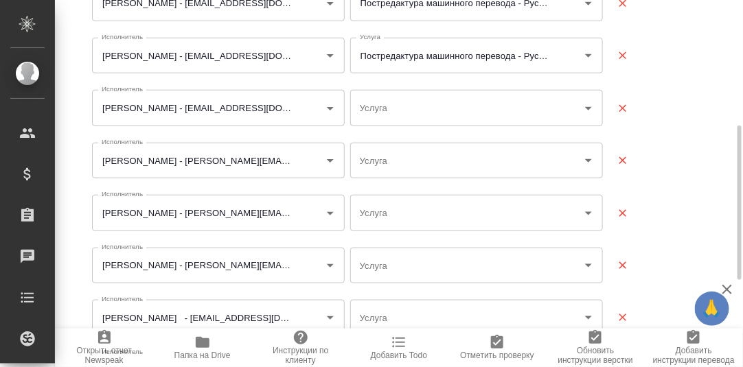
type input "Постредактура машинного перевода - Английский - Русский"
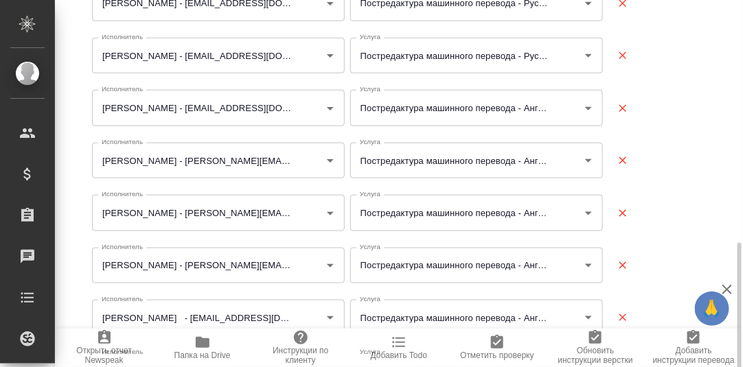
scroll to position [366, 0]
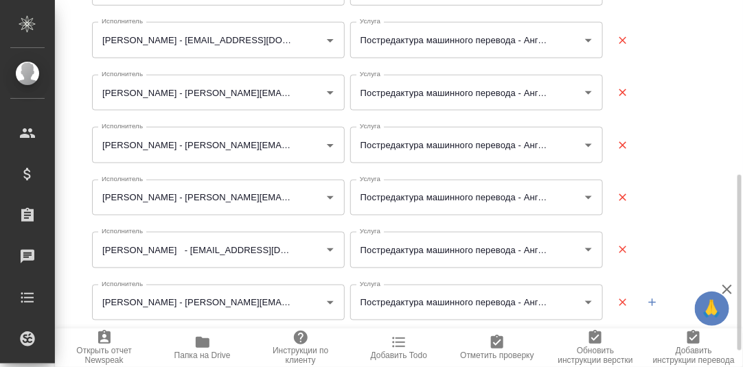
click at [622, 143] on icon "button" at bounding box center [623, 145] width 8 height 8
type input "[PERSON_NAME] - [PERSON_NAME][EMAIL_ADDRESS][DOMAIN_NAME]"
type input "[PERSON_NAME] - [EMAIL_ADDRESS][DOMAIN_NAME]"
type input "Горохова Александра - a.gorokhova@awatera.com"
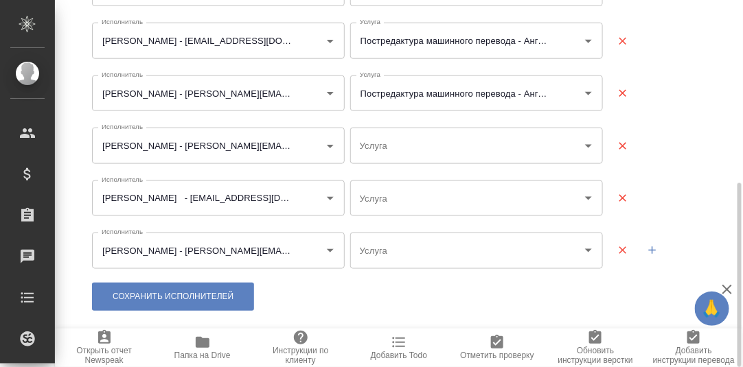
scroll to position [365, 0]
type input "Постредактура машинного перевода - Английский - Русский"
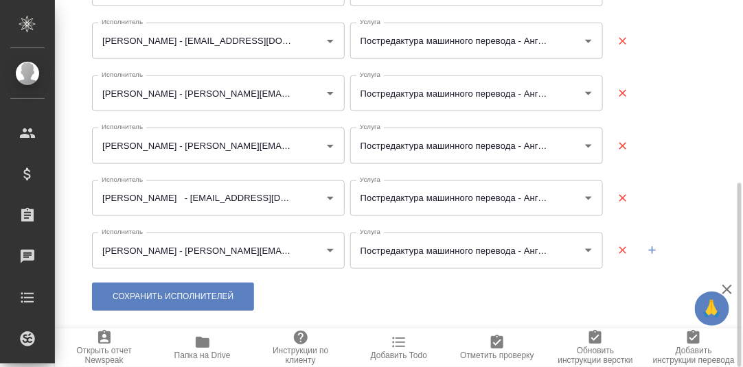
click at [624, 144] on icon "button" at bounding box center [623, 146] width 8 height 8
type input "Пирогов Дмитрий - dm.pirogov@gmail.com"
type input "Горохова Александра - a.gorokhova@awatera.com"
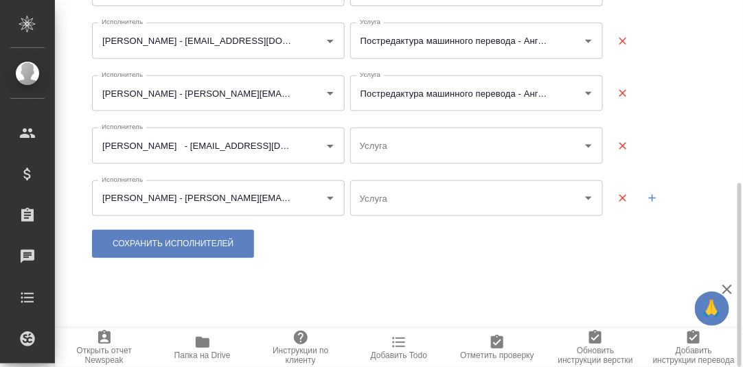
type input "Постредактура машинного перевода - Английский - Русский"
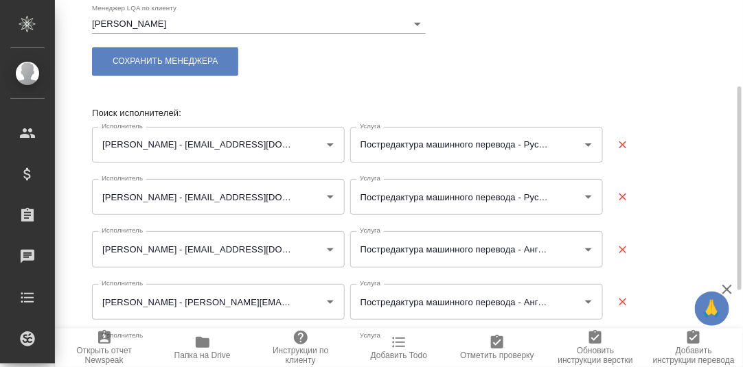
scroll to position [293, 0]
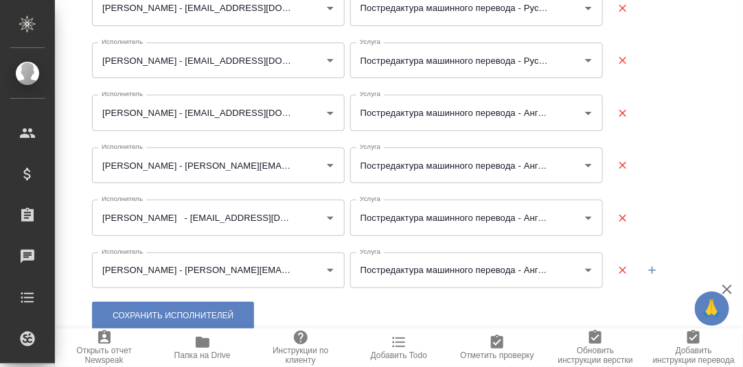
click at [646, 269] on icon "button" at bounding box center [652, 270] width 12 height 12
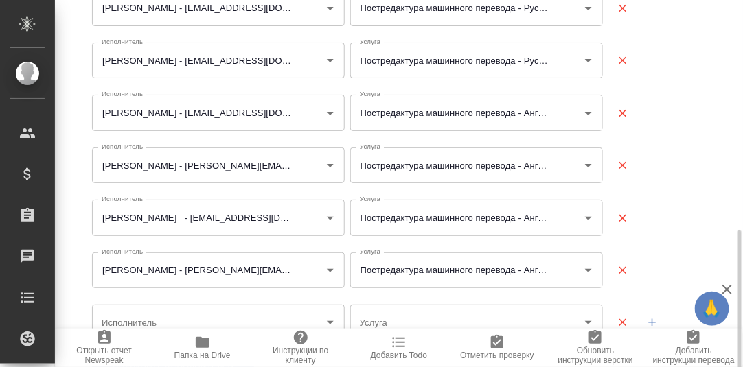
scroll to position [346, 0]
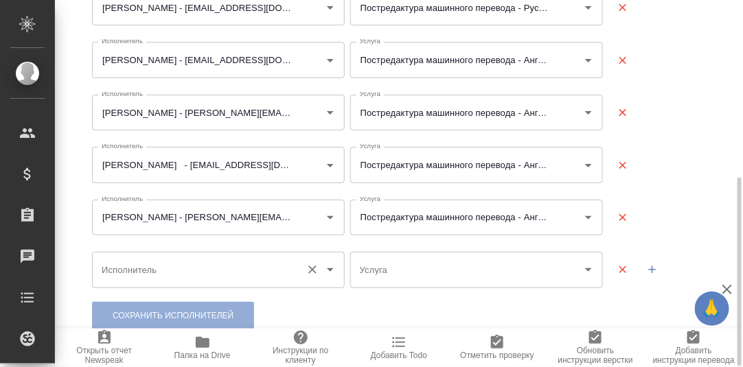
click at [166, 273] on input "Исполнитель" at bounding box center [196, 269] width 196 height 23
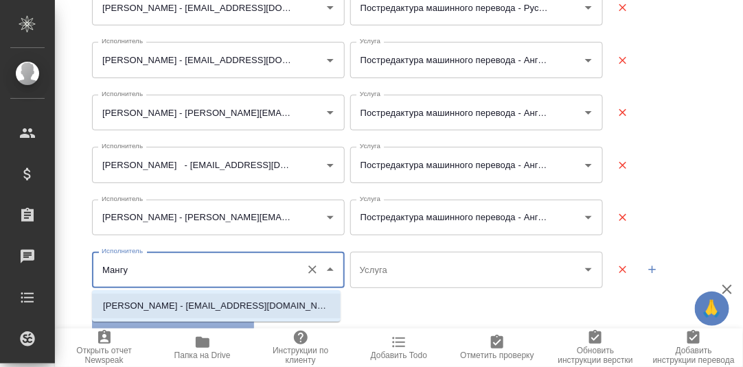
click at [240, 303] on p "[PERSON_NAME] - [EMAIL_ADDRESS][DOMAIN_NAME]" at bounding box center [216, 306] width 227 height 14
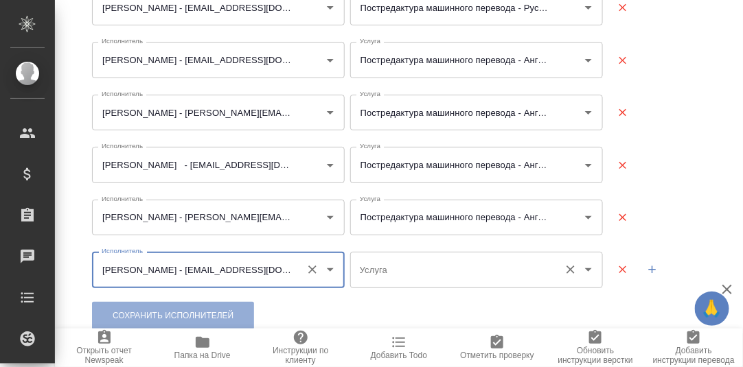
type input "[PERSON_NAME] - [EMAIL_ADDRESS][DOMAIN_NAME]"
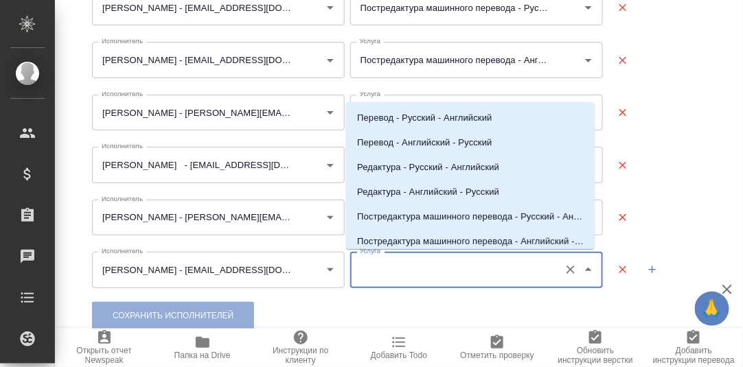
click at [406, 269] on input "Услуга" at bounding box center [454, 269] width 196 height 23
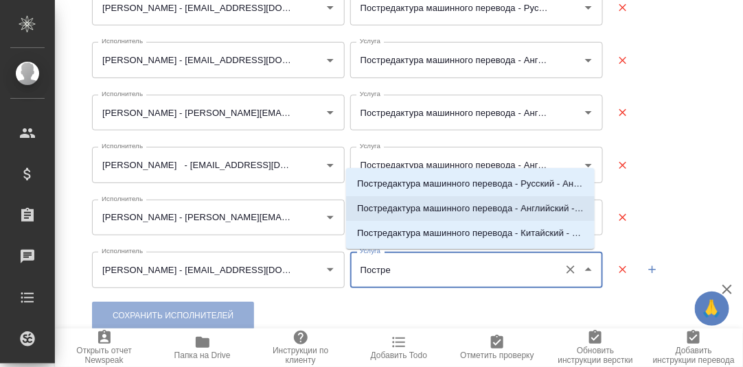
click at [530, 208] on p "Постредактура машинного перевода - Английский - Русский" at bounding box center [470, 209] width 227 height 14
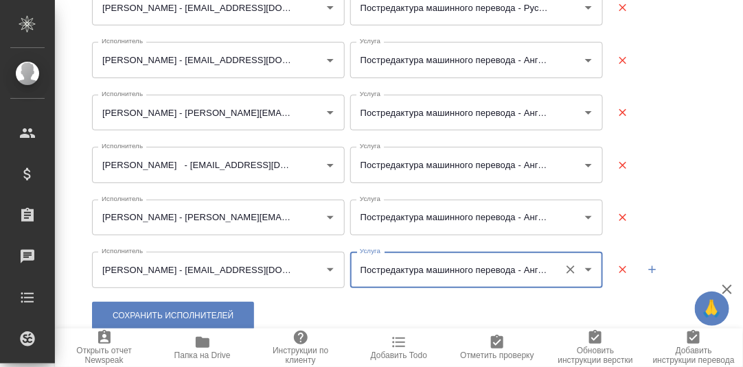
type input "Постредактура машинного перевода - Английский - Русский"
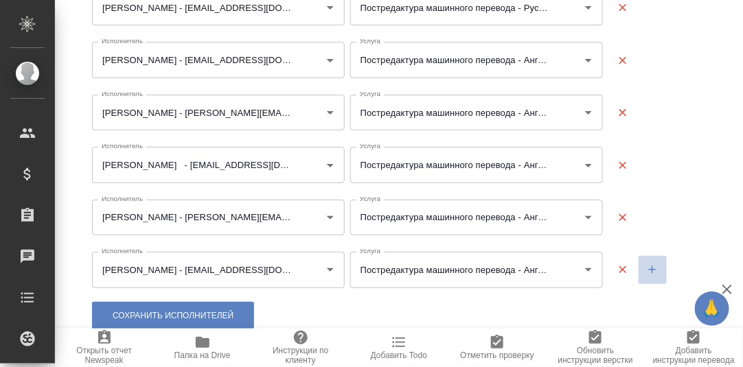
click at [649, 269] on icon "button" at bounding box center [653, 270] width 8 height 8
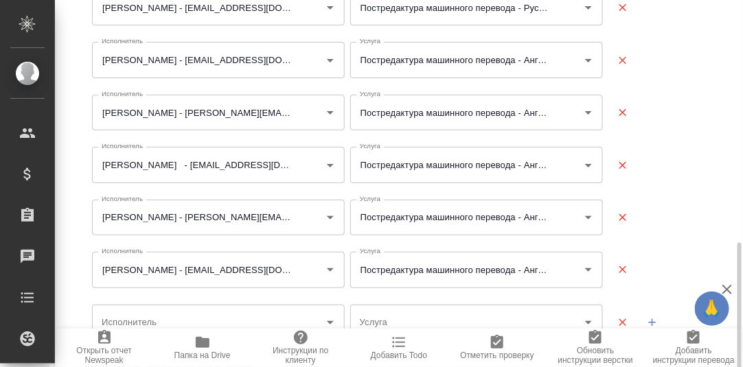
scroll to position [398, 0]
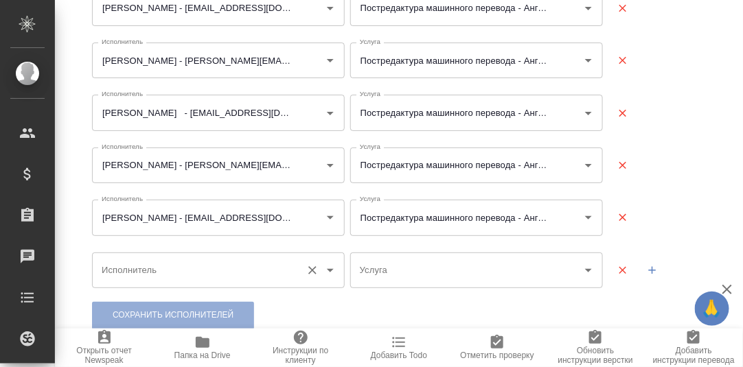
click at [264, 269] on input "Исполнитель" at bounding box center [196, 270] width 196 height 23
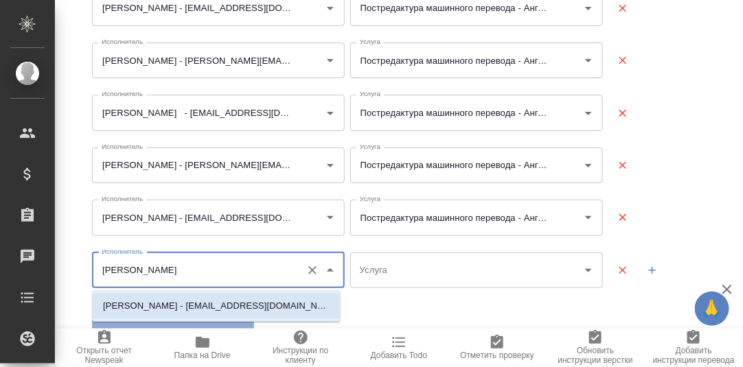
click at [175, 305] on p "Заименко Елена Леонидовна - alenaz16@mail.ru" at bounding box center [216, 306] width 227 height 14
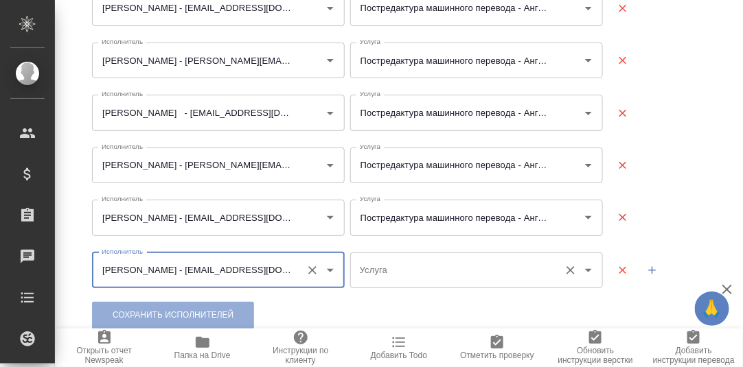
type input "Заименко Елена Леонидовна - alenaz16@mail.ru"
click at [431, 266] on input "Услуга" at bounding box center [454, 270] width 196 height 23
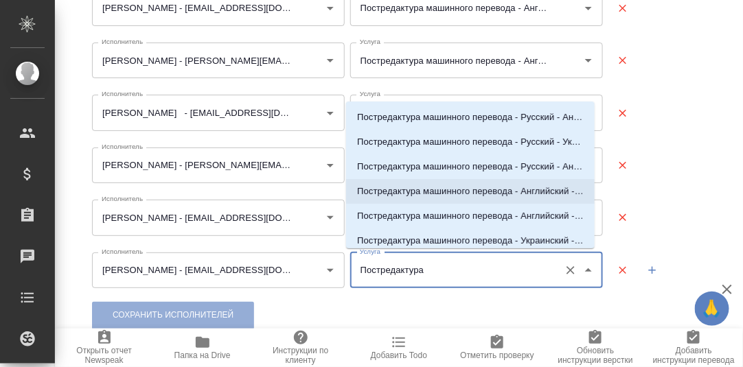
click at [510, 191] on p "Постредактура машинного перевода - Английский - Русский" at bounding box center [470, 192] width 227 height 14
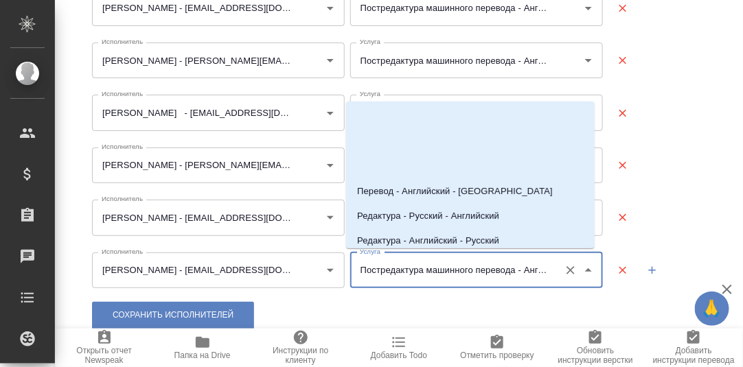
click at [533, 269] on input "Постредактура машинного перевода - Английский - Русский" at bounding box center [454, 270] width 196 height 23
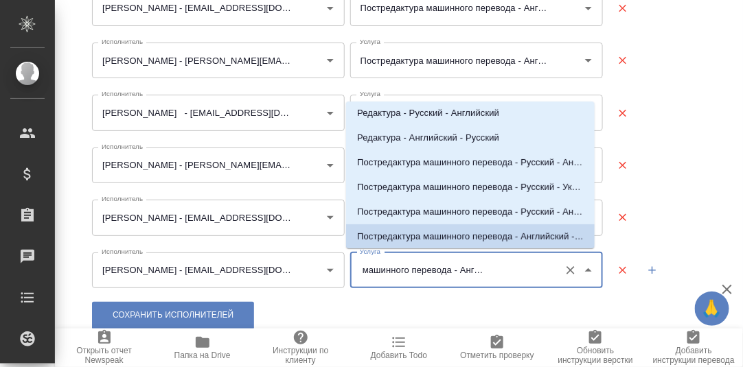
scroll to position [0, 68]
type input "Постредактура машинного перевода - Английский - Русский"
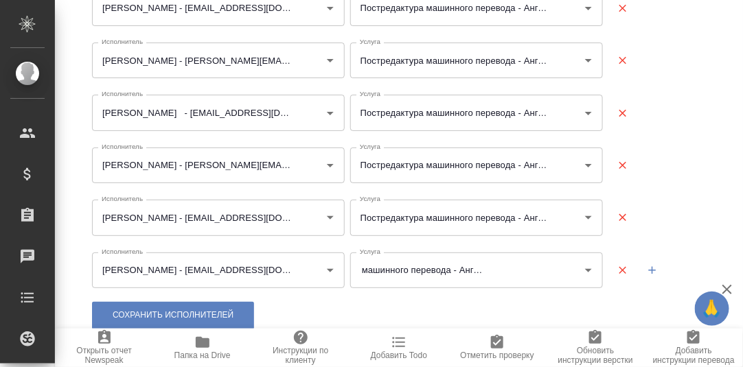
click at [659, 284] on div at bounding box center [657, 270] width 103 height 41
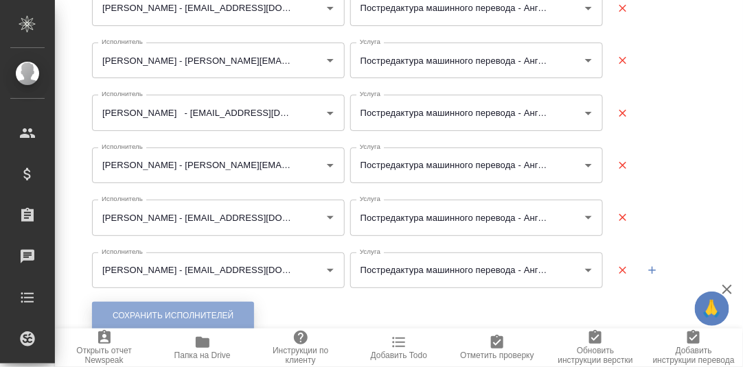
click at [137, 312] on span "Сохранить исполнителей" at bounding box center [173, 316] width 121 height 12
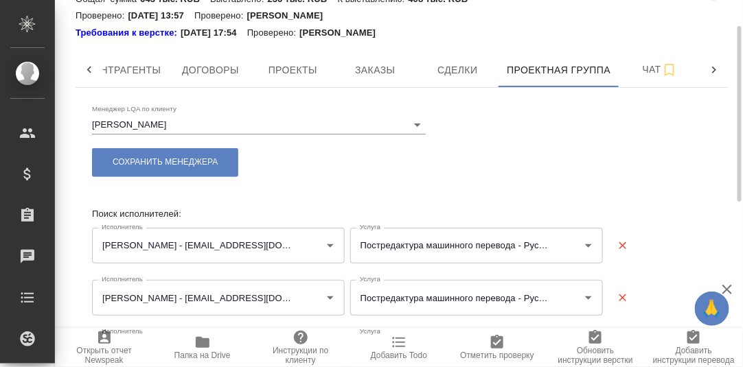
scroll to position [398, 0]
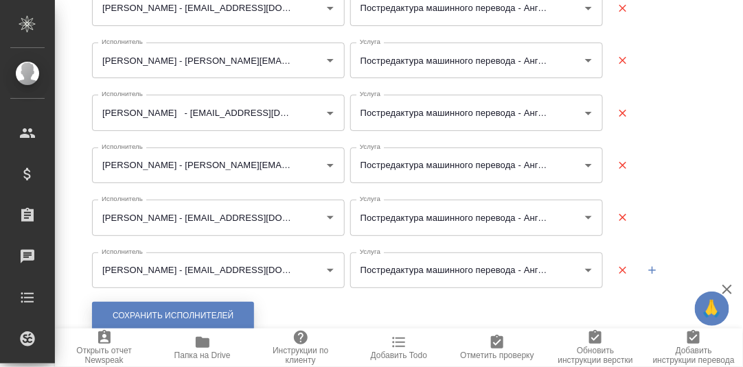
click at [159, 315] on span "Сохранить исполнителей" at bounding box center [173, 316] width 121 height 12
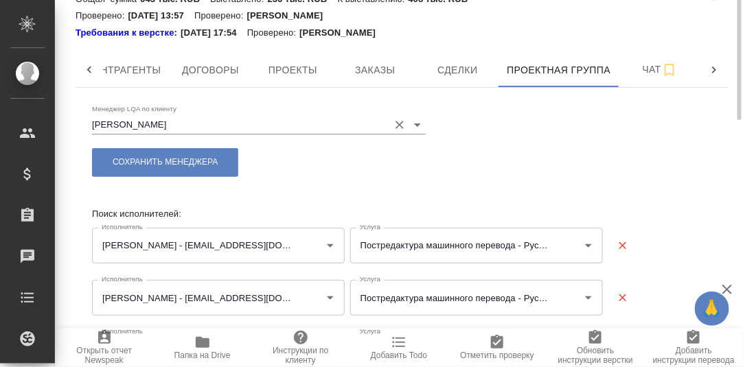
scroll to position [0, 0]
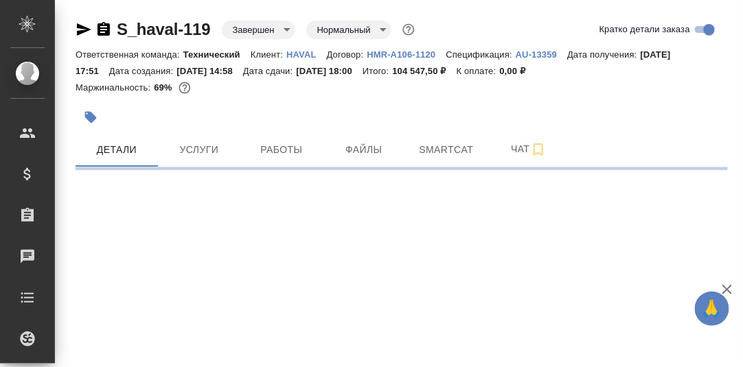
select select "RU"
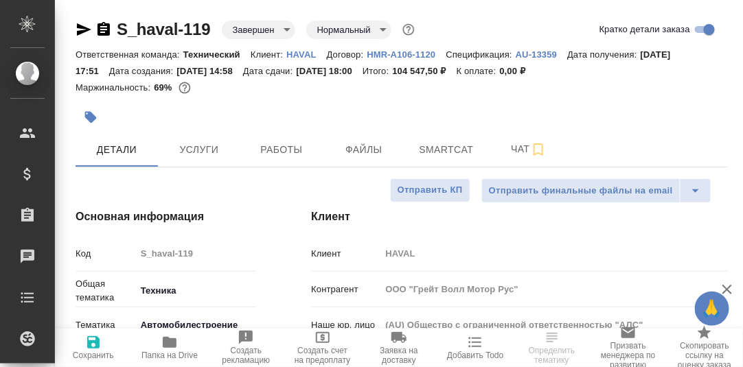
type textarea "x"
click at [303, 55] on p "HAVAL" at bounding box center [306, 54] width 41 height 10
type textarea "x"
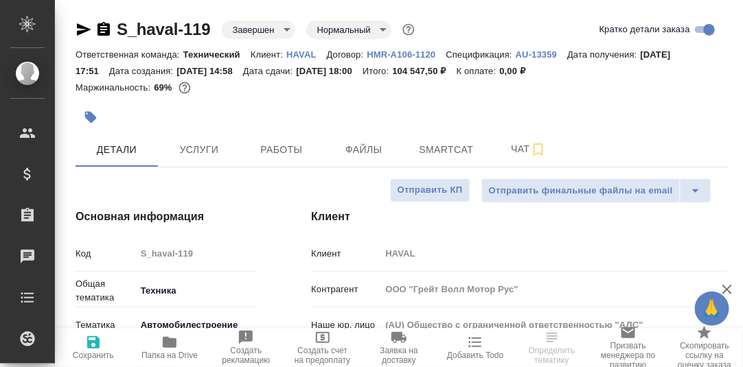
type textarea "x"
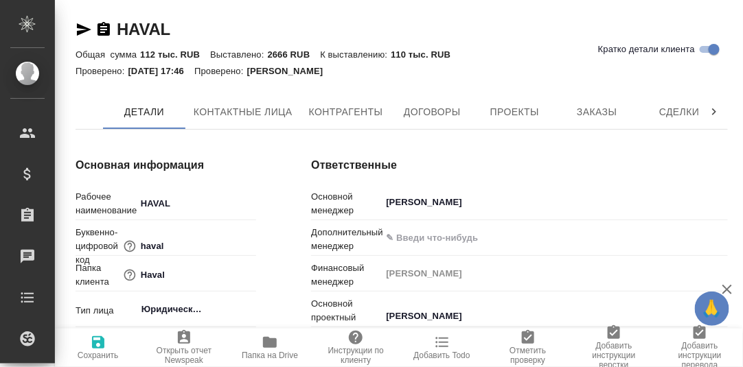
type textarea "x"
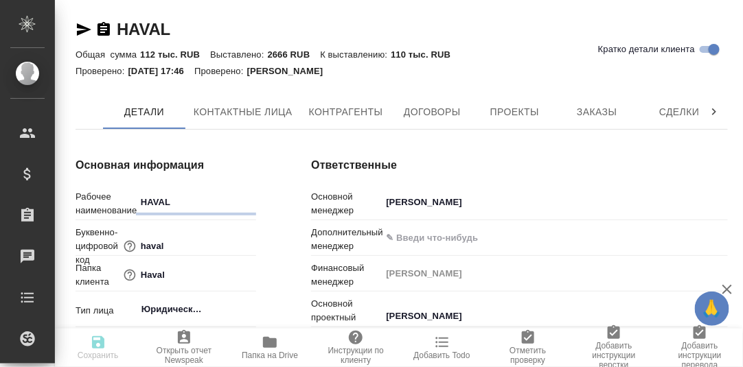
type textarea "x"
click at [714, 114] on icon at bounding box center [714, 112] width 4 height 7
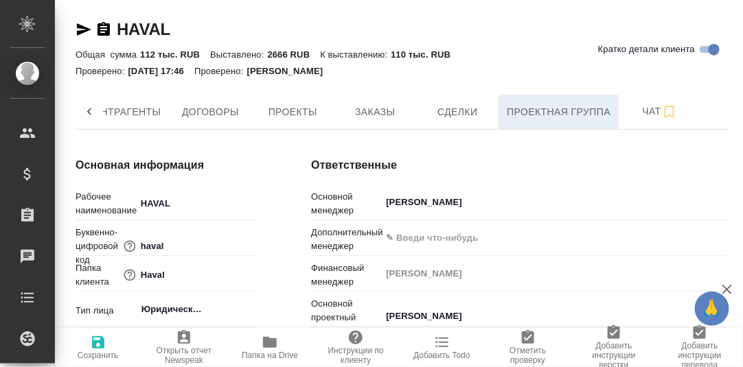
click at [576, 115] on span "Проектная группа" at bounding box center [559, 112] width 104 height 17
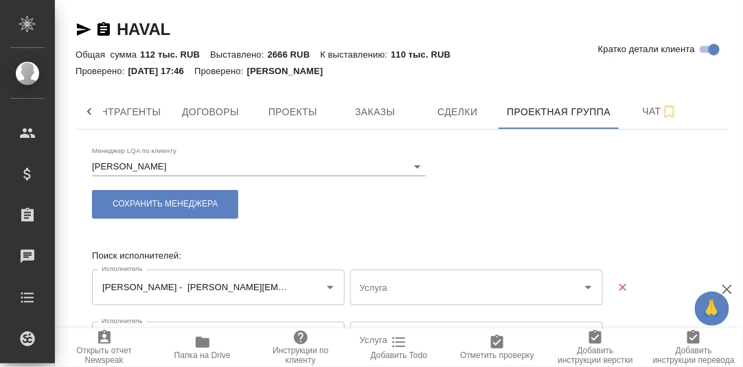
type input "Редактура - Английский - Русский"
type input "Постредактура машинного перевода - Английский - Русский"
type input "Редактура - Китайский - Русский"
type input "Постредактура машинного перевода - Китайский - Русский"
type input "Корректура - Китайский - Русский"
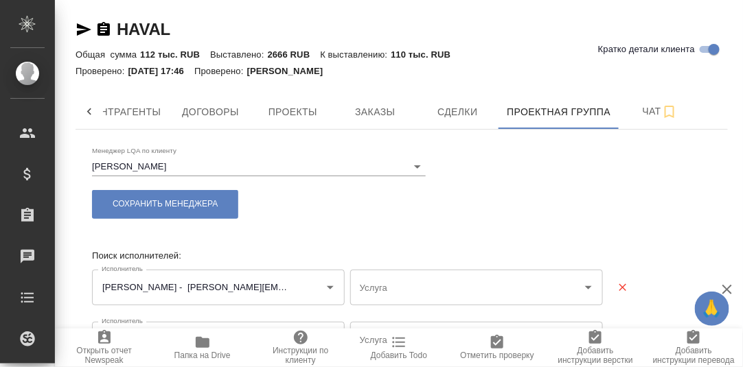
type input "Корректура - Английский - Русский"
type input "Корректура - Китайский - Русский"
type input "Постредактура машинного перевода - Китайский - Русский"
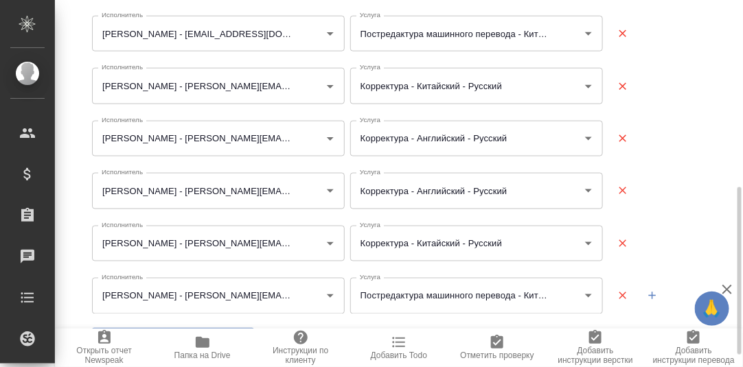
scroll to position [437, 0]
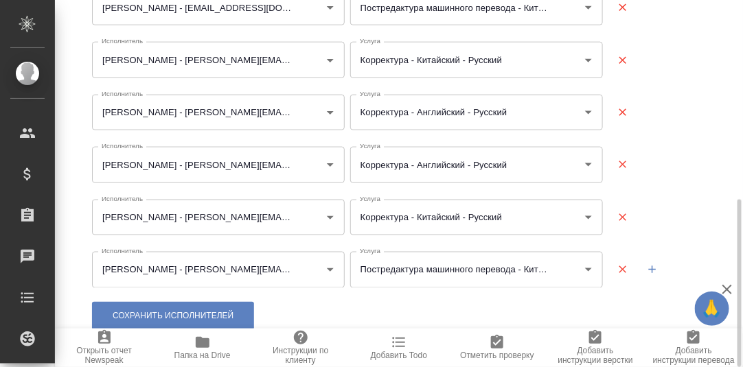
click at [623, 271] on icon "button" at bounding box center [623, 270] width 12 height 12
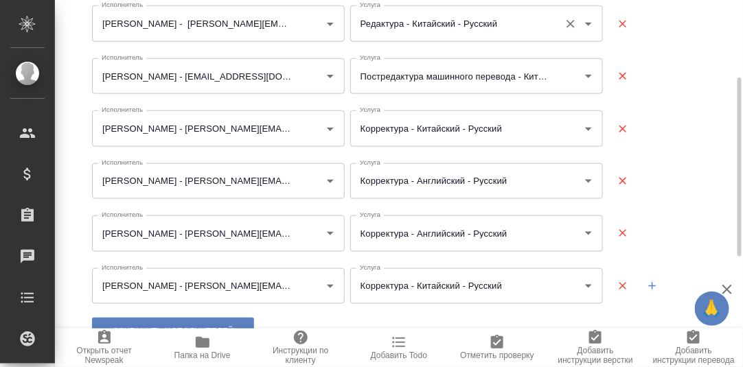
scroll to position [300, 0]
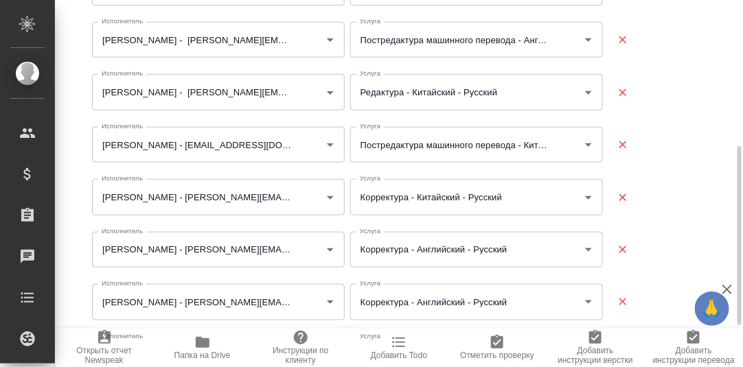
click at [626, 142] on icon "button" at bounding box center [623, 145] width 12 height 12
type input "Ефремова Ирина - i.efremova@awatera.com"
type input "Корректура - Английский - Русский"
type input "Лебедева Юлия Игоревна - y.lebedeva@awatera.com"
type input "Корректура - Китайский - Русский"
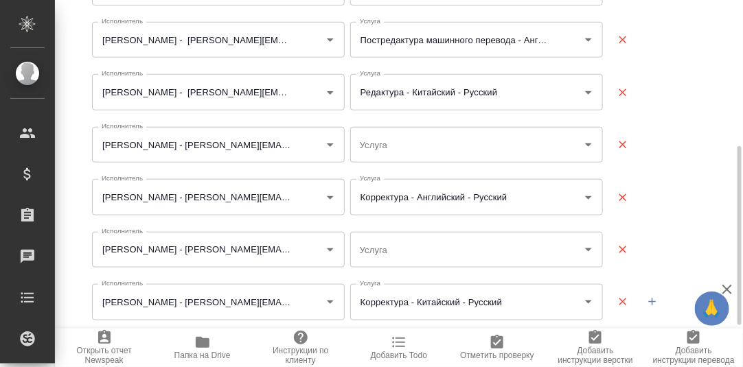
type input "Корректура - Китайский - Русский"
type input "Корректура - Английский - Русский"
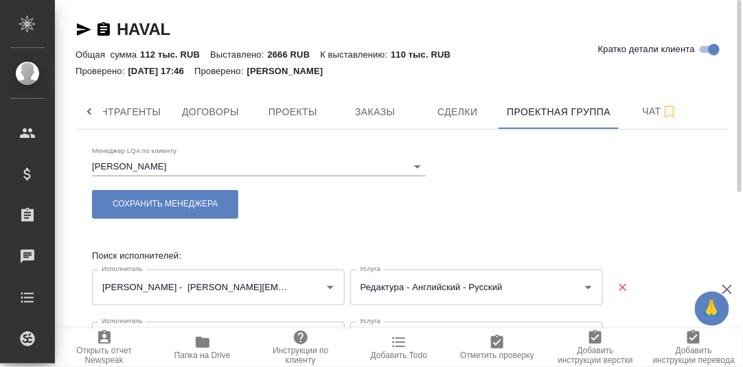
scroll to position [332, 0]
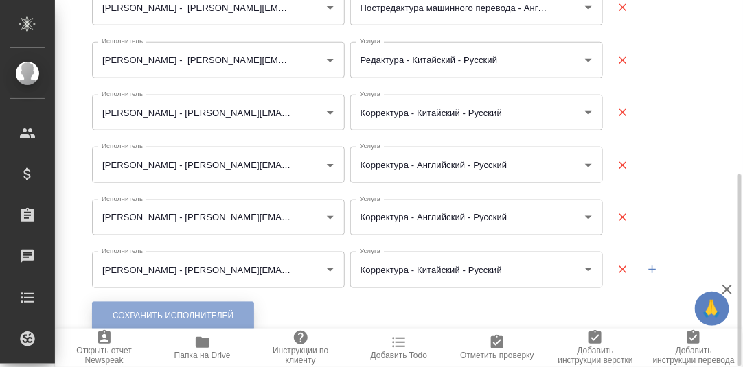
click at [163, 310] on span "Сохранить исполнителей" at bounding box center [173, 316] width 121 height 12
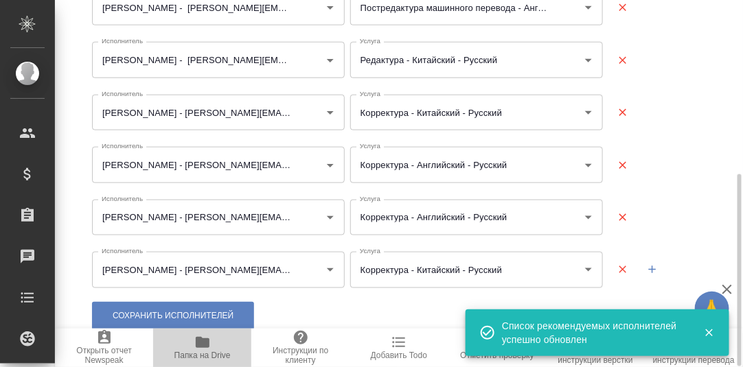
click at [201, 347] on icon "button" at bounding box center [203, 342] width 14 height 11
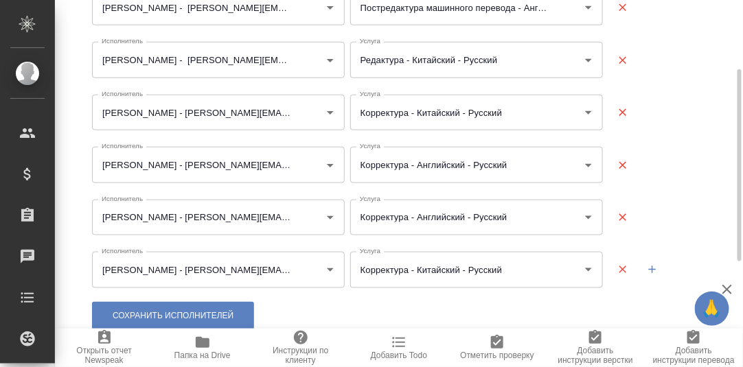
scroll to position [0, 0]
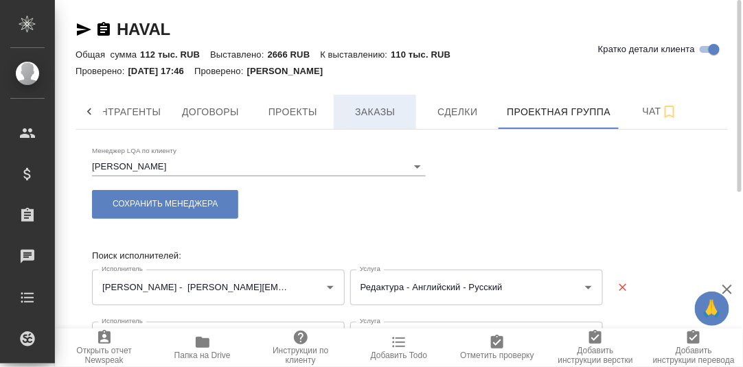
click at [378, 113] on span "Заказы" at bounding box center [375, 112] width 66 height 17
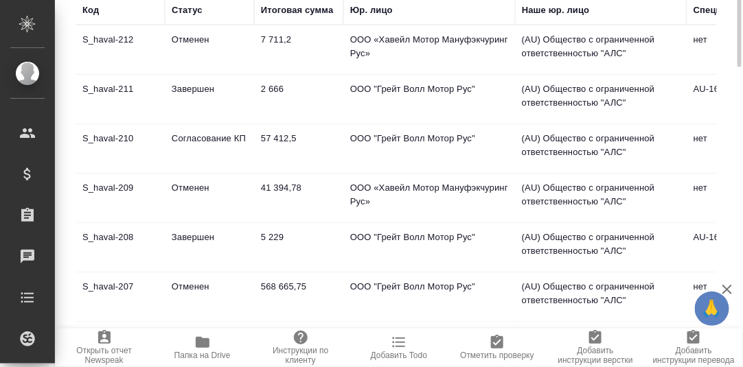
scroll to position [68, 0]
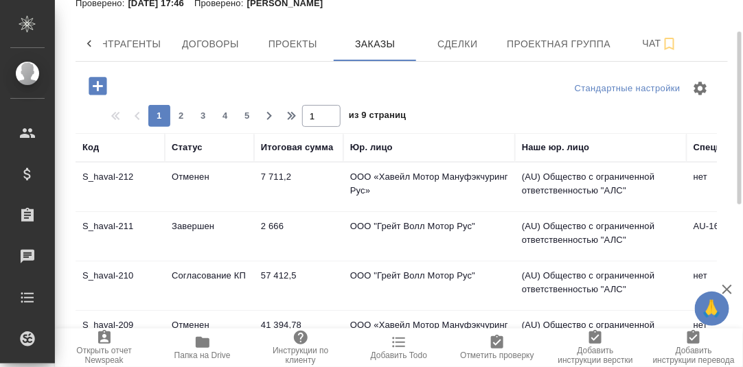
click at [107, 225] on td "S_haval-211" at bounding box center [120, 237] width 89 height 48
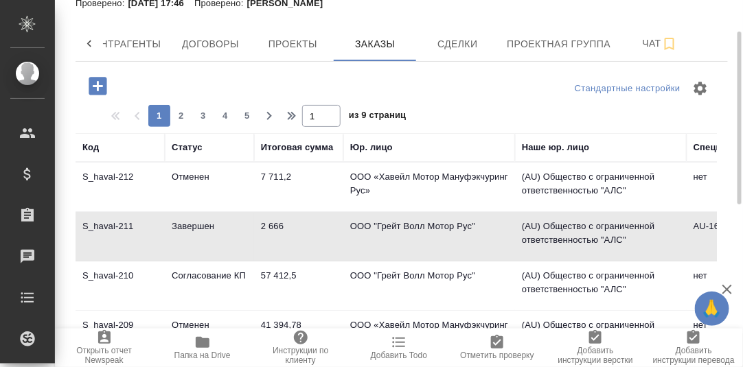
click at [104, 224] on td "S_haval-211" at bounding box center [120, 237] width 89 height 48
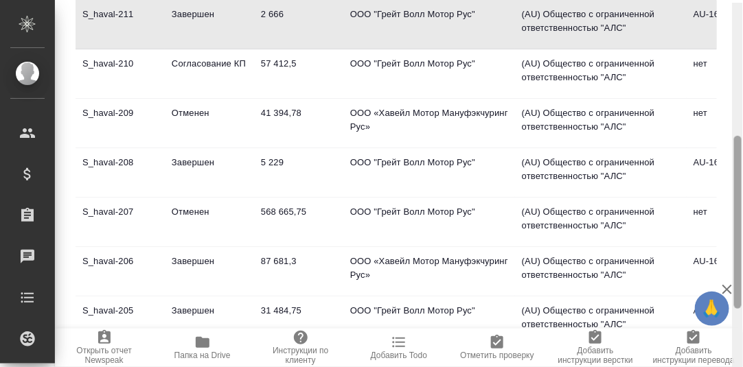
scroll to position [247, 0]
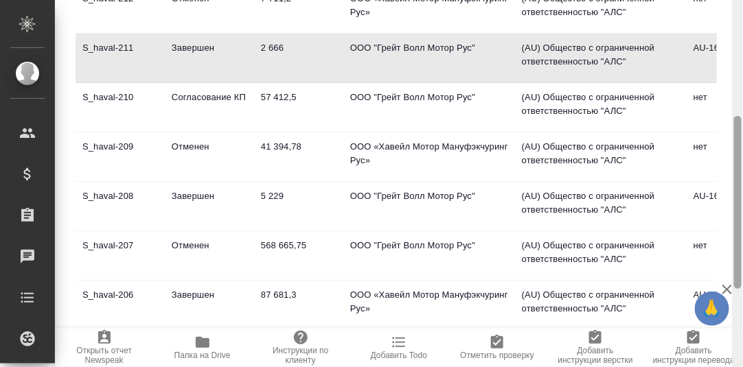
drag, startPoint x: 736, startPoint y: 187, endPoint x: 728, endPoint y: 142, distance: 46.0
click at [728, 142] on div "HAVAL Кратко детали клиента Общая сумма 112 тыс. RUB Выставлено: 2666 RUB К выс…" at bounding box center [399, 183] width 688 height 367
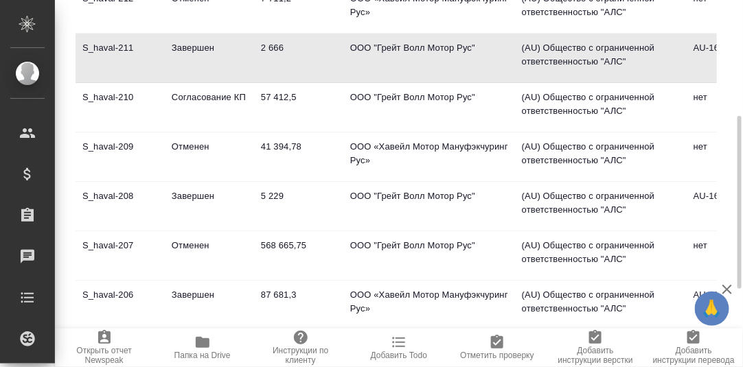
click at [109, 94] on td "S_haval-210" at bounding box center [120, 108] width 89 height 48
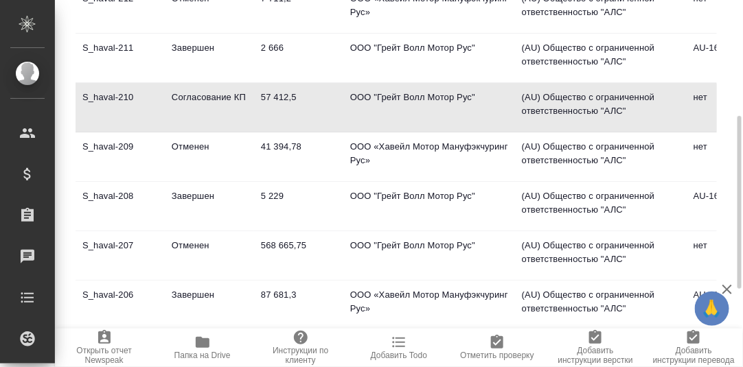
click at [107, 94] on td "S_haval-210" at bounding box center [120, 108] width 89 height 48
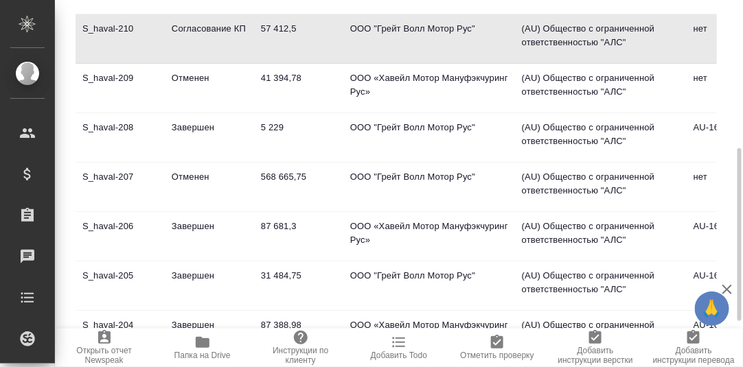
click at [117, 224] on td "S_haval-206" at bounding box center [120, 237] width 89 height 48
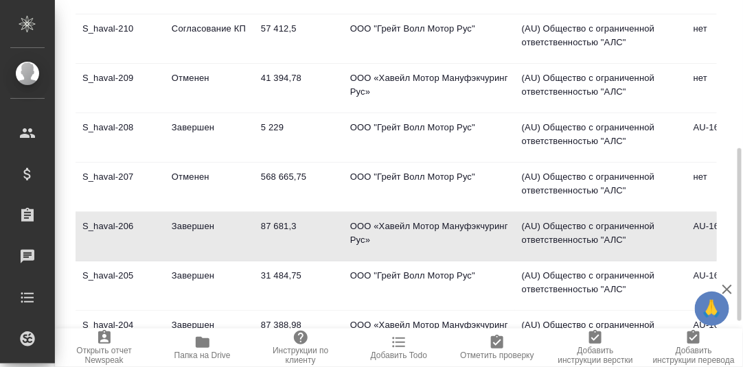
click at [117, 224] on td "S_haval-206" at bounding box center [120, 237] width 89 height 48
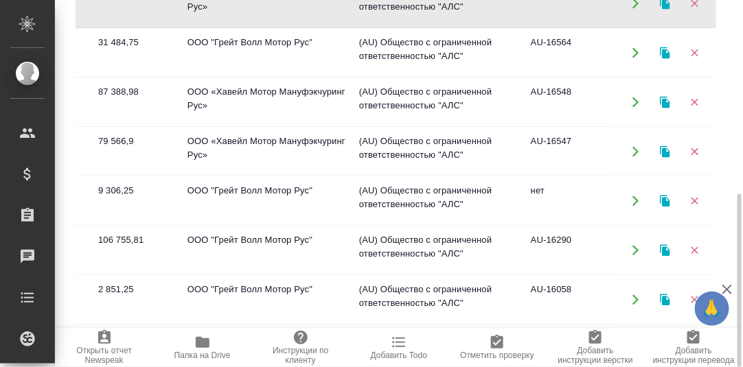
scroll to position [137, 0]
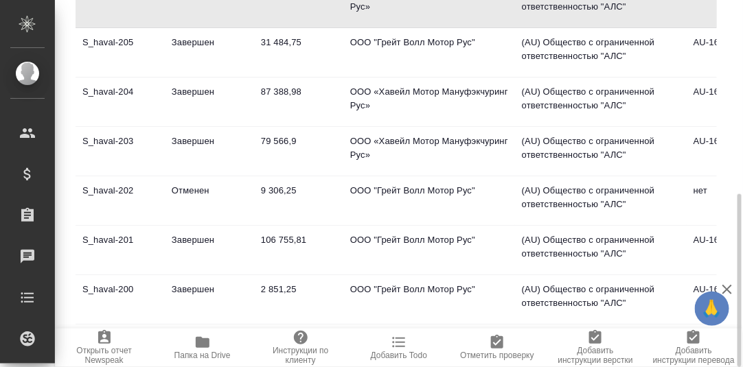
click at [106, 238] on td "S_haval-201" at bounding box center [120, 251] width 89 height 48
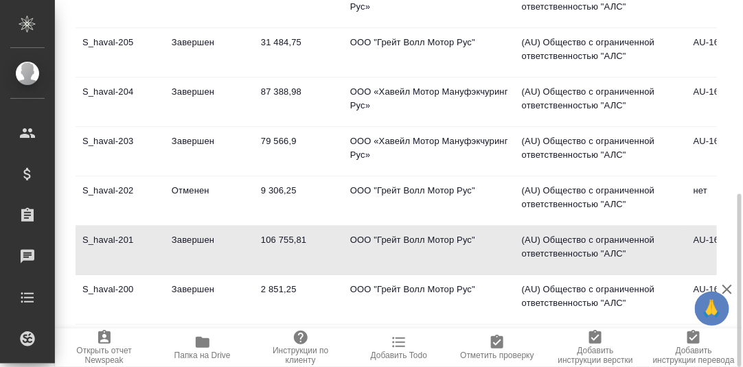
click at [110, 239] on td "S_haval-201" at bounding box center [120, 251] width 89 height 48
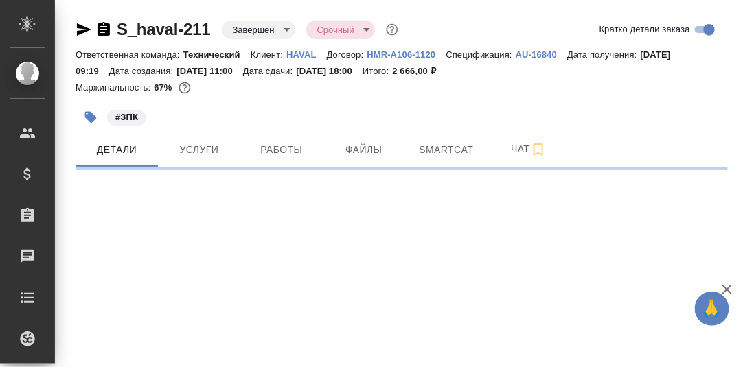
select select "RU"
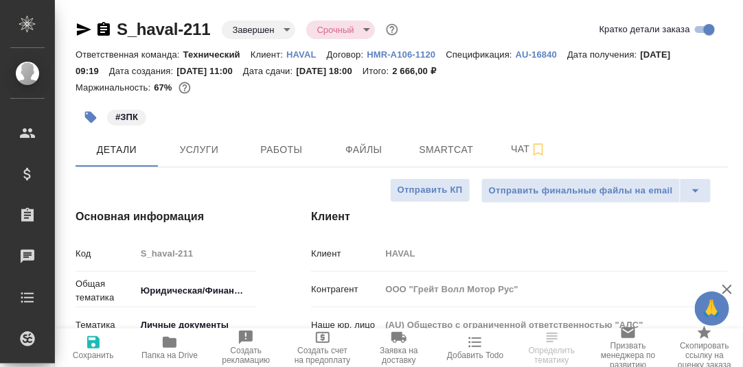
type textarea "x"
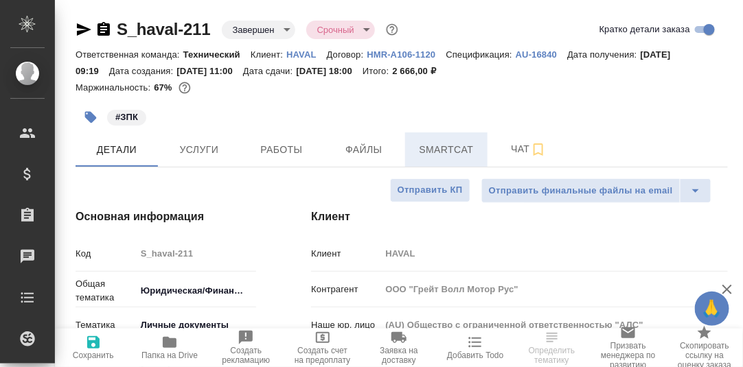
type textarea "x"
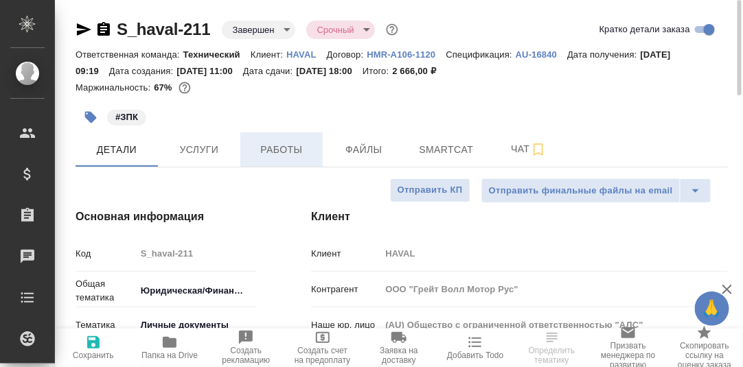
click at [275, 150] on span "Работы" at bounding box center [282, 149] width 66 height 17
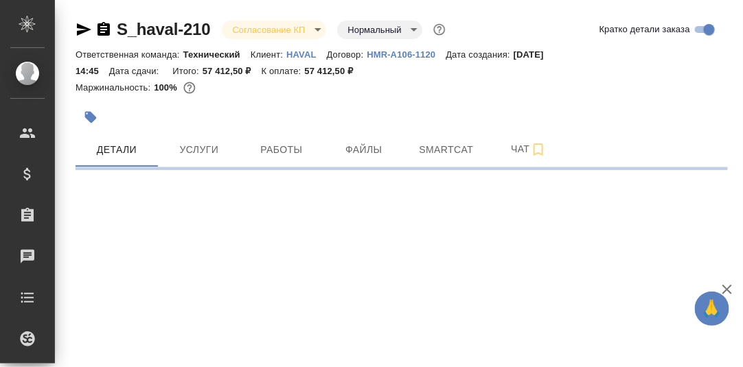
select select "RU"
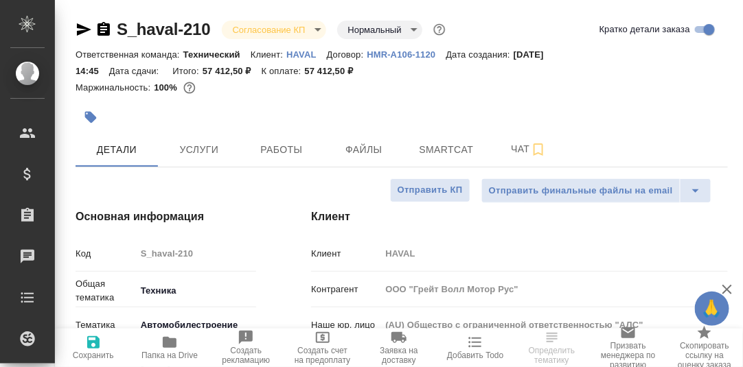
type textarea "x"
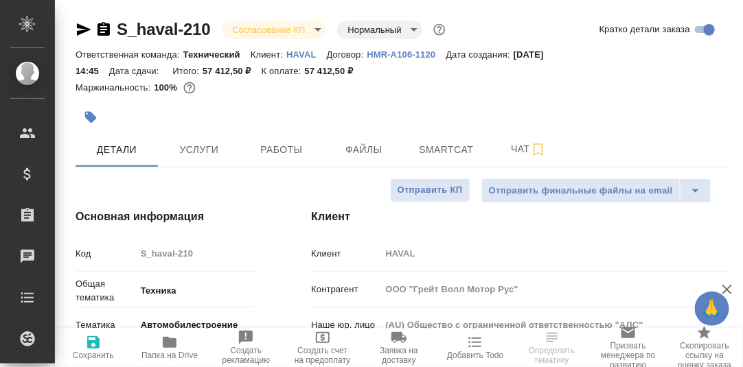
type textarea "x"
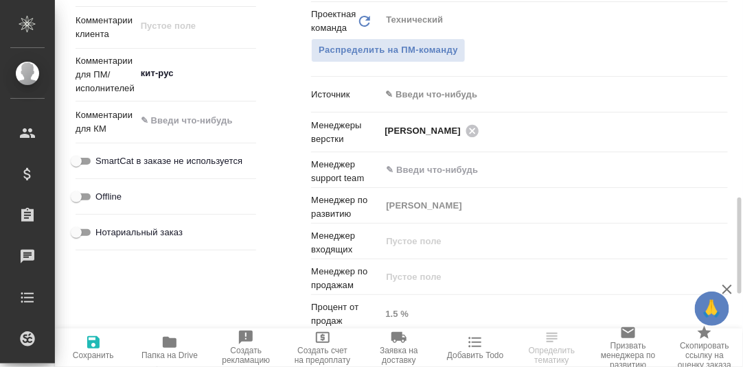
scroll to position [411, 0]
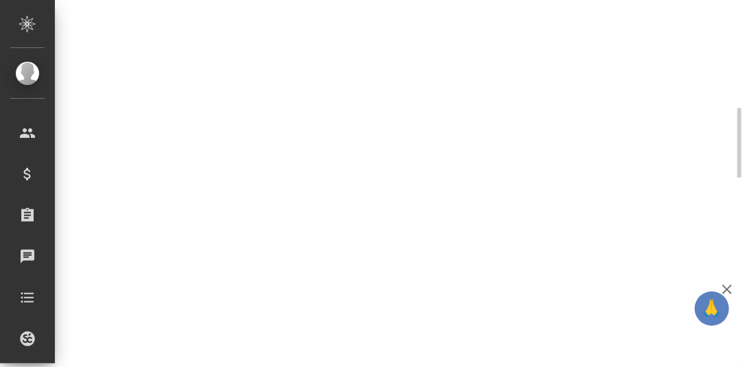
select select "RU"
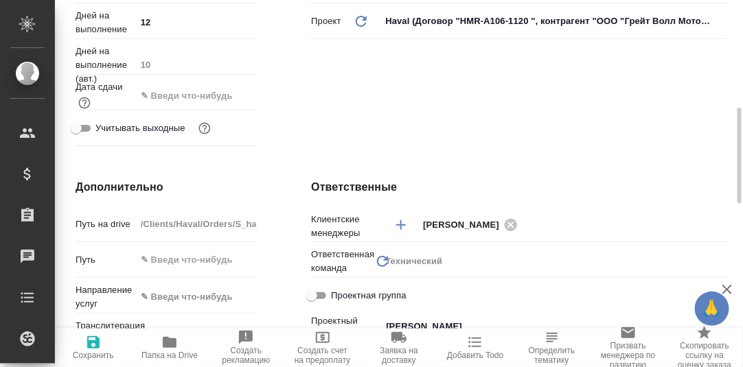
type textarea "x"
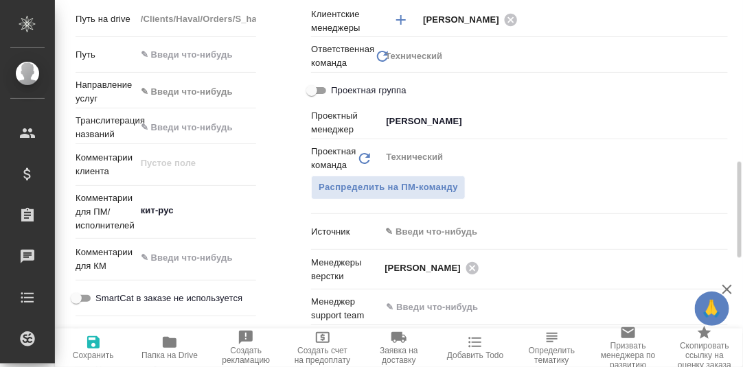
scroll to position [205, 0]
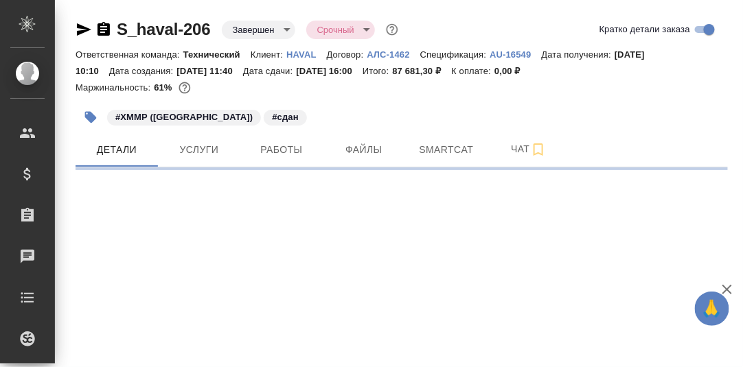
select select "RU"
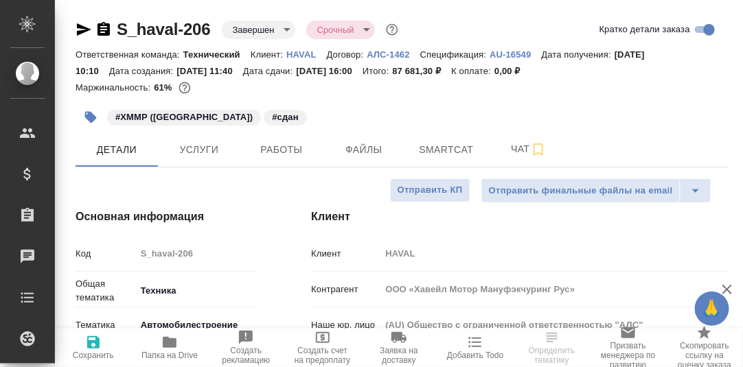
type textarea "x"
click at [291, 149] on span "Работы" at bounding box center [282, 149] width 66 height 17
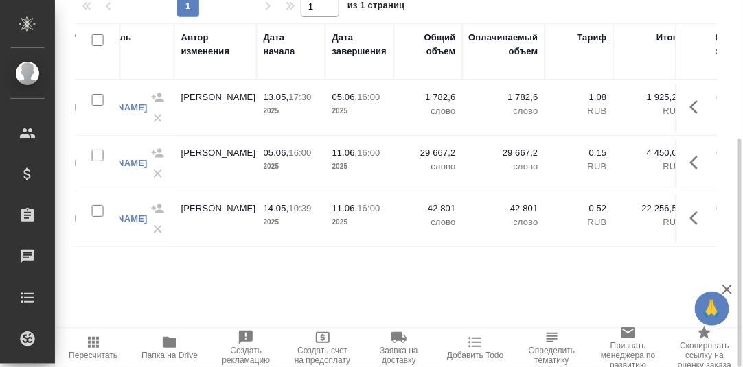
scroll to position [0, 573]
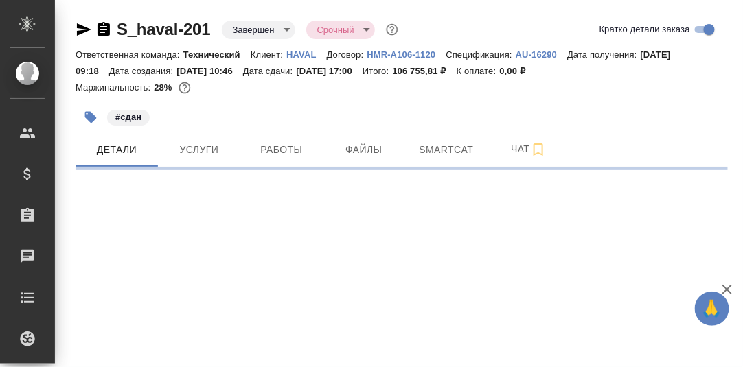
select select "RU"
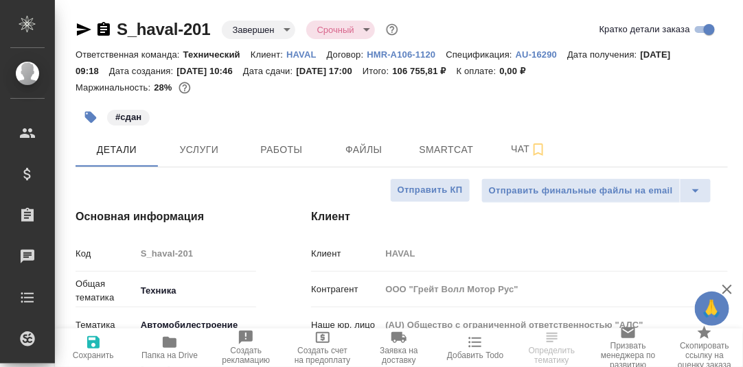
type textarea "x"
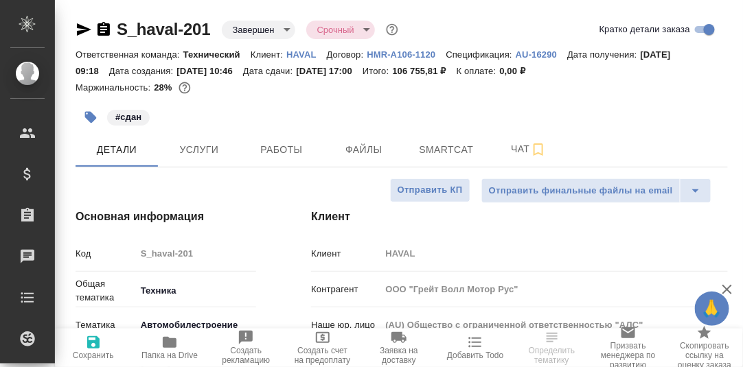
type textarea "x"
click at [290, 144] on span "Работы" at bounding box center [282, 149] width 66 height 17
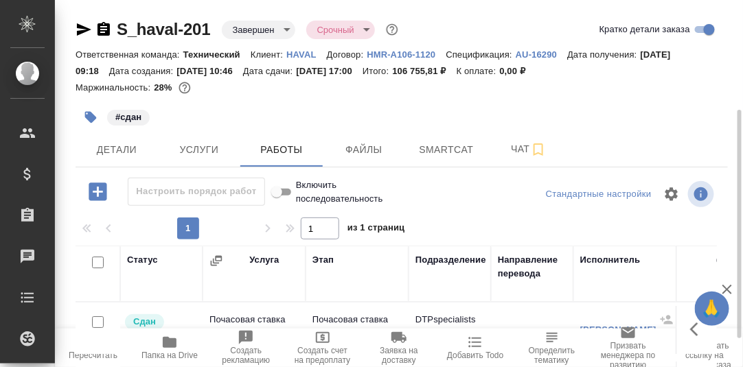
scroll to position [205, 0]
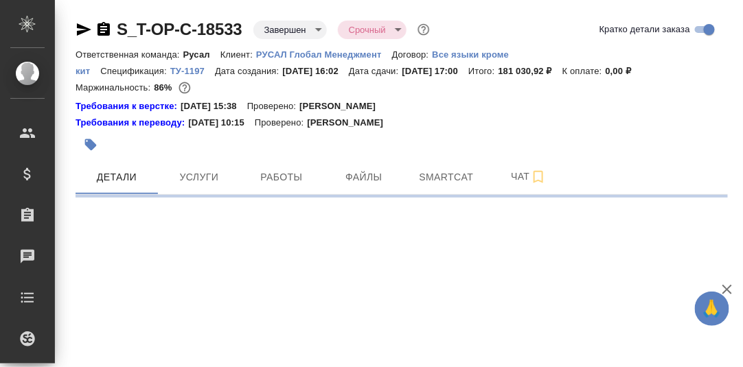
select select "RU"
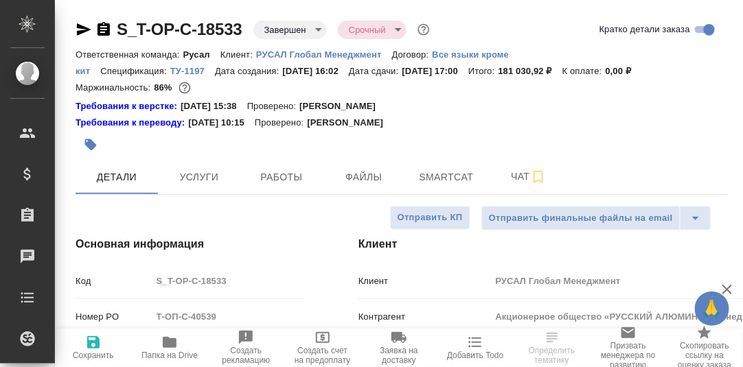
type textarea "x"
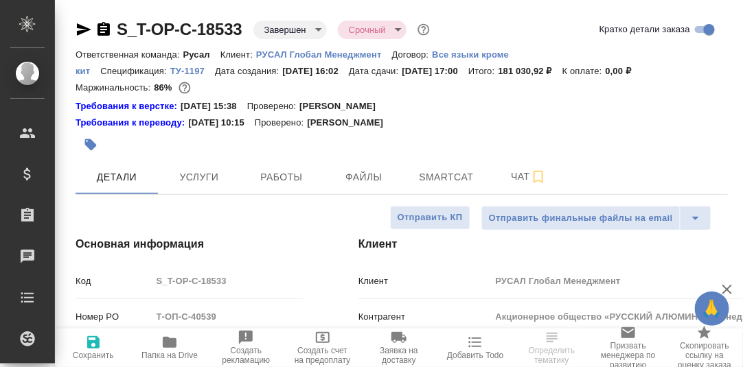
type textarea "x"
click at [326, 54] on p "РУСАЛ Глобал Менеджмент" at bounding box center [324, 54] width 136 height 10
type textarea "x"
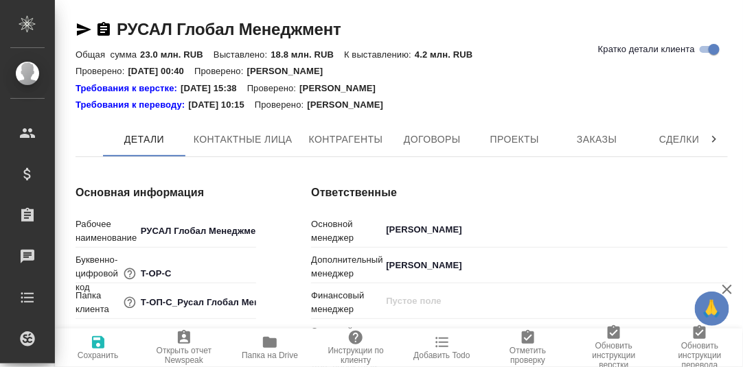
type textarea "x"
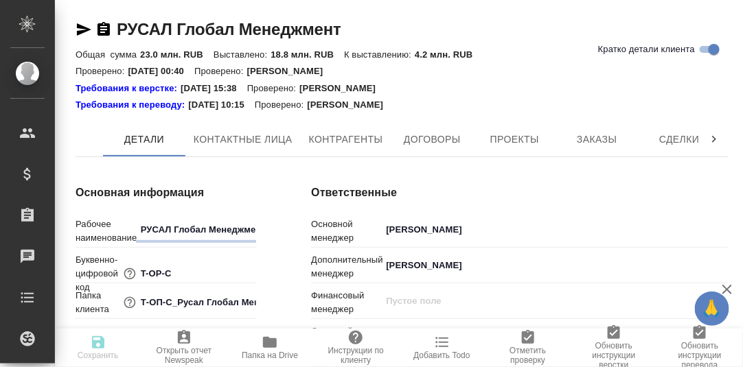
type textarea "x"
click at [714, 139] on icon at bounding box center [714, 140] width 14 height 14
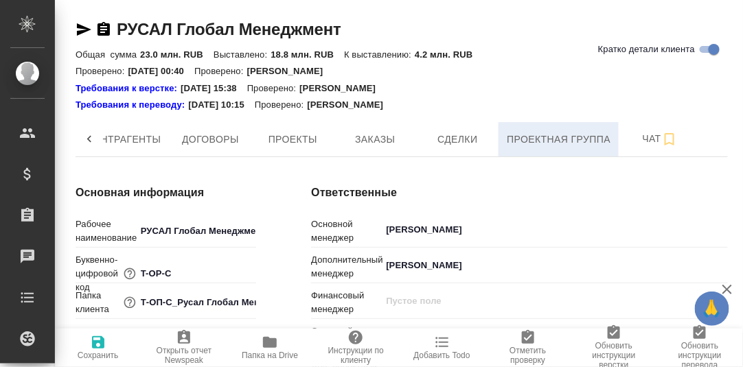
click at [578, 138] on span "Проектная группа" at bounding box center [559, 139] width 104 height 17
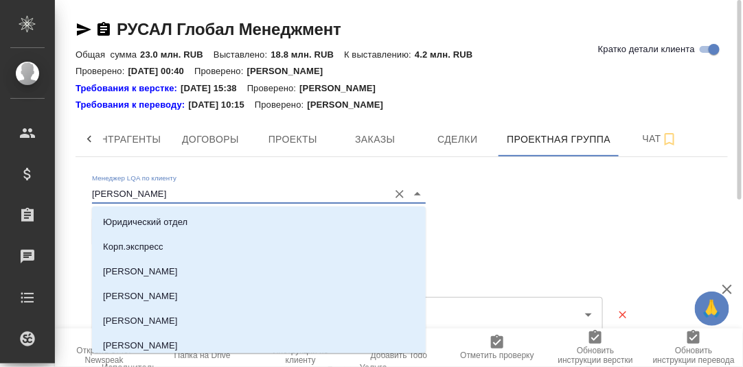
click at [239, 194] on input "Алексеев Михаил" at bounding box center [237, 194] width 290 height 19
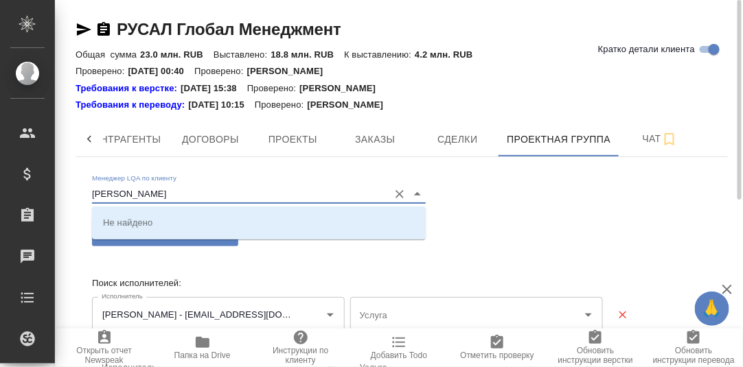
type input "Катанаева Екатерина"
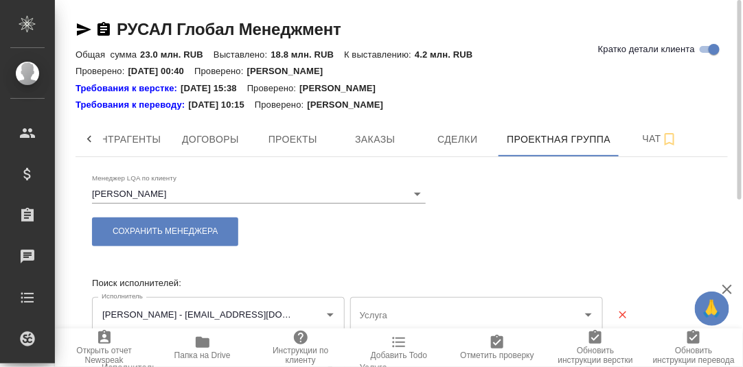
click at [584, 218] on div "Менеджер LQA по клиенту Катанаева Екатерина Сохранить менеджера" at bounding box center [401, 217] width 619 height 87
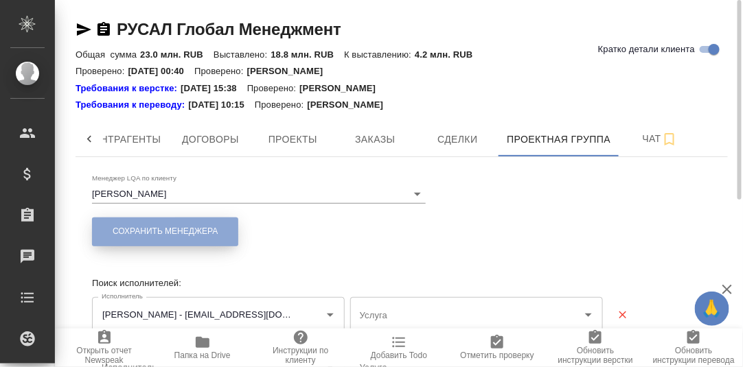
click at [170, 237] on span "Сохранить менеджера" at bounding box center [165, 232] width 105 height 12
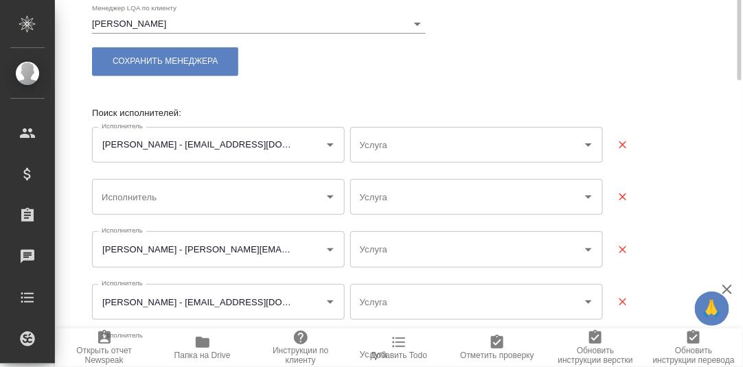
scroll to position [239, 0]
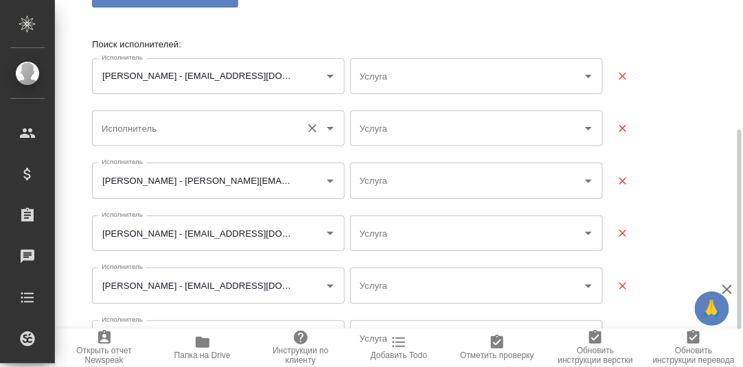
click at [139, 127] on input "Исполнитель" at bounding box center [196, 128] width 196 height 23
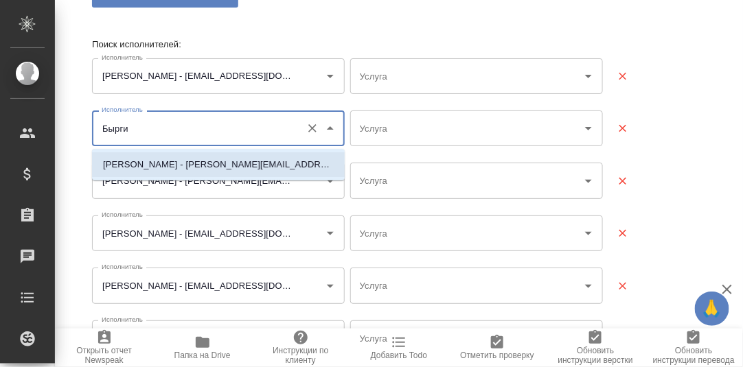
click at [163, 163] on p "Быргин Евгений Олегович - evgeny.byrgin@gmail.com" at bounding box center [218, 165] width 231 height 14
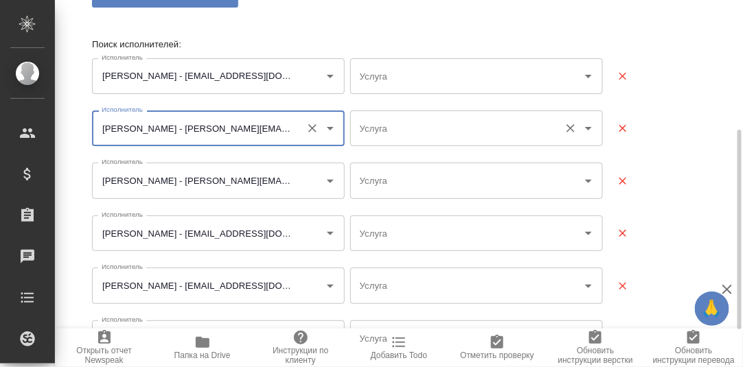
type input "Быргин Евгений Олегович - evgeny.byrgin@gmail.com"
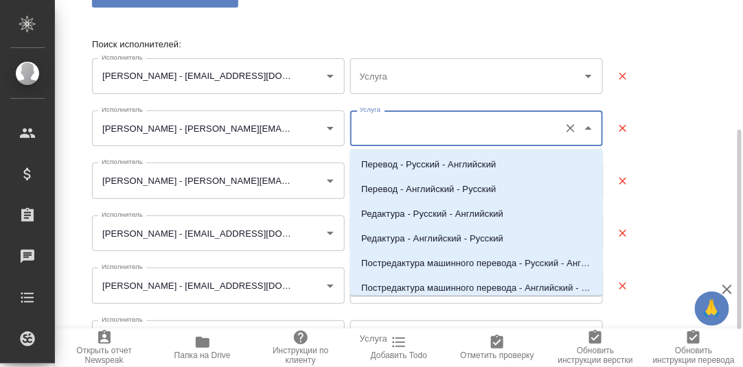
click at [405, 128] on input "Услуга" at bounding box center [454, 128] width 196 height 23
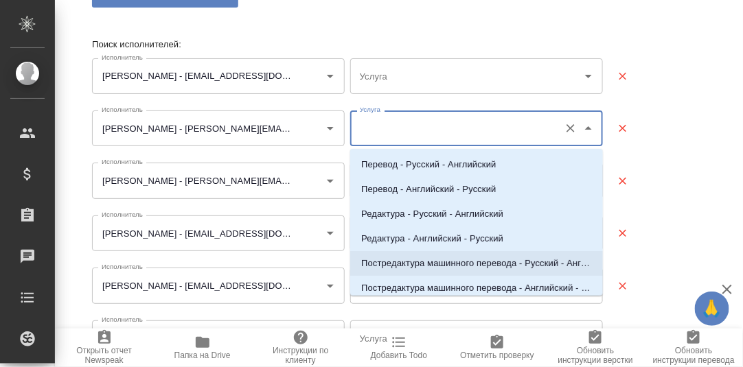
click at [515, 262] on p "Постредактура машинного перевода - Русский - Английский" at bounding box center [476, 264] width 231 height 14
type input "Постредактура машинного перевода - Русский - Английский"
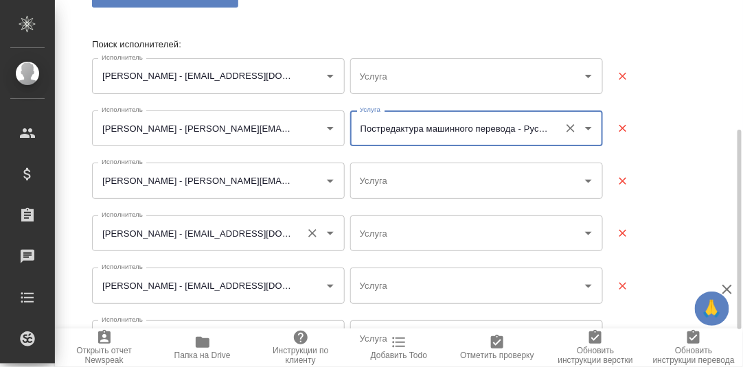
scroll to position [308, 0]
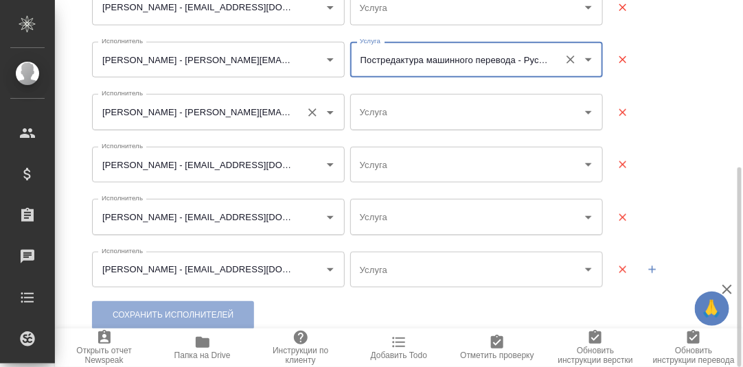
click at [260, 112] on input "Головнева Елизавета Евгеньевна - feelinggoodpl@yandex.ru" at bounding box center [196, 111] width 196 height 23
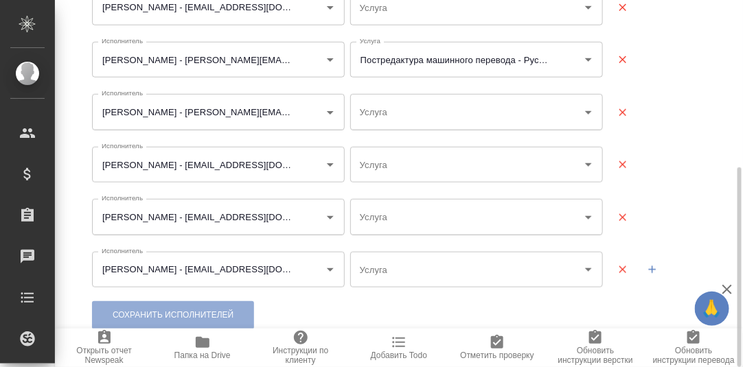
click at [696, 97] on div at bounding box center [657, 112] width 103 height 41
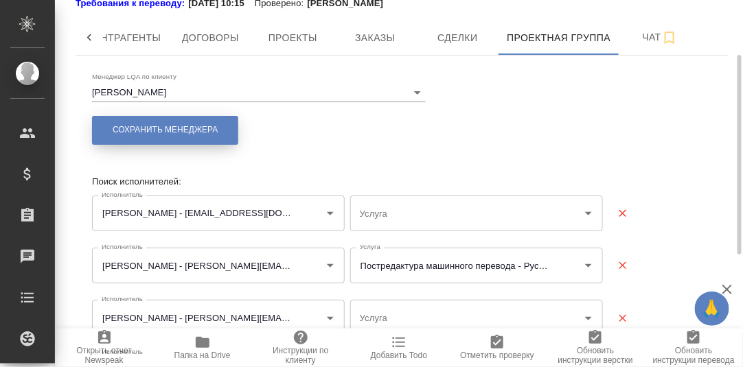
click at [187, 128] on span "Сохранить менеджера" at bounding box center [165, 130] width 105 height 12
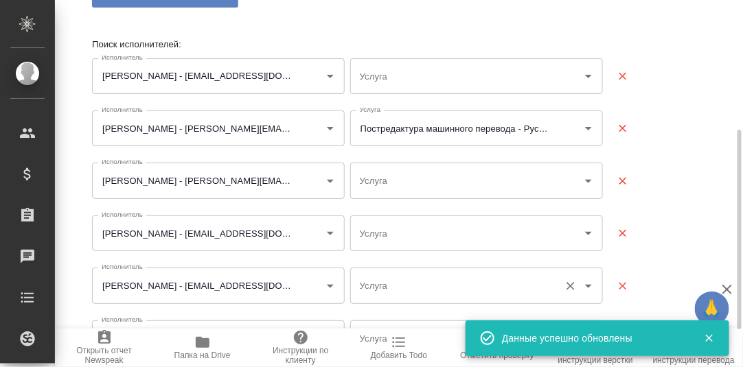
scroll to position [308, 0]
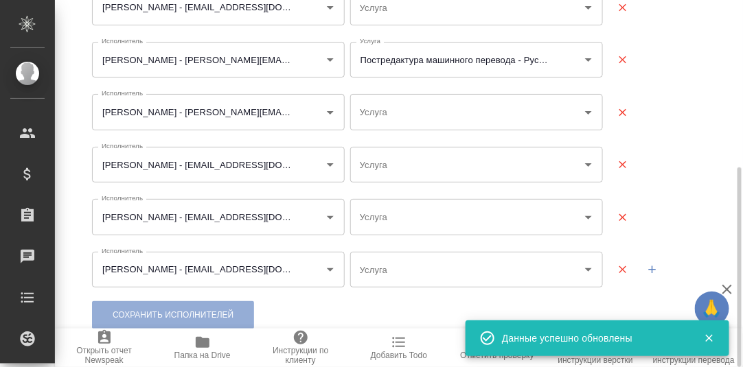
click at [172, 317] on div "Менеджер LQA по клиенту Алексеев Михаил Сохранить менеджера Поиск исполнителей:…" at bounding box center [401, 104] width 619 height 477
click at [190, 308] on div "Менеджер LQA по клиенту Алексеев Михаил Сохранить менеджера Поиск исполнителей:…" at bounding box center [401, 104] width 619 height 477
click at [707, 340] on icon "button" at bounding box center [709, 339] width 8 height 8
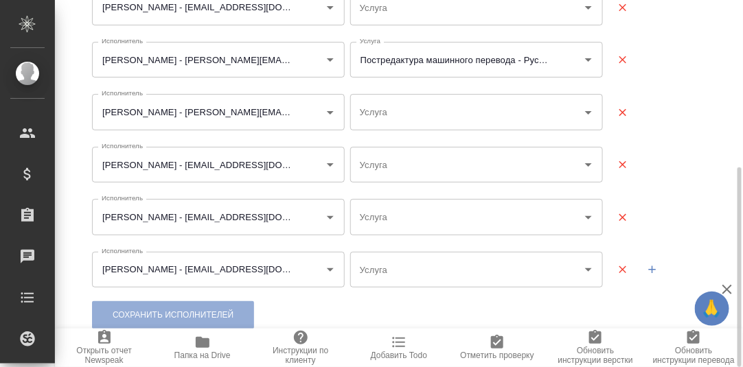
click at [205, 310] on div "Менеджер LQA по клиенту Алексеев Михаил Сохранить менеджера Поиск исполнителей:…" at bounding box center [401, 104] width 619 height 477
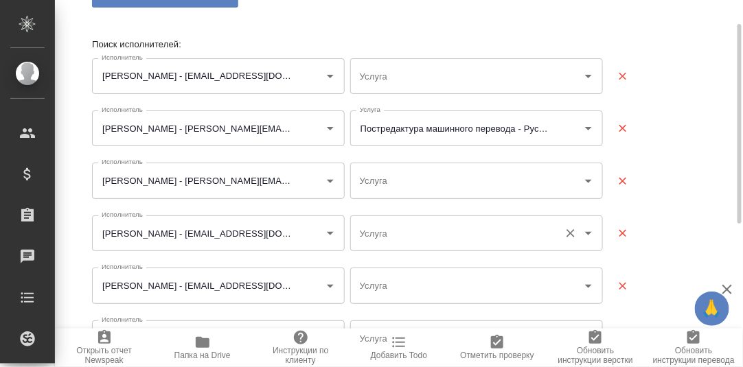
scroll to position [170, 0]
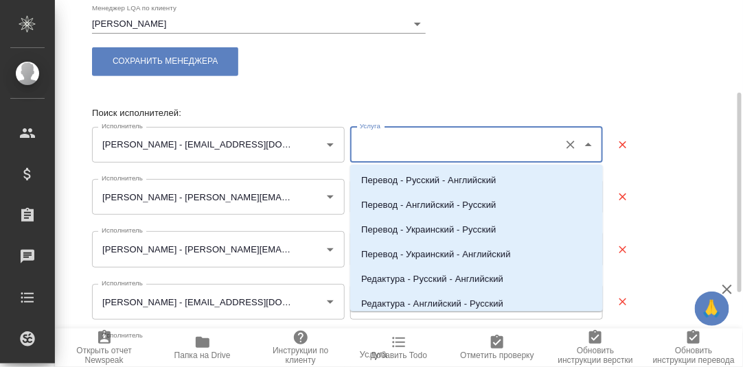
click at [485, 146] on input "Услуга" at bounding box center [454, 144] width 196 height 23
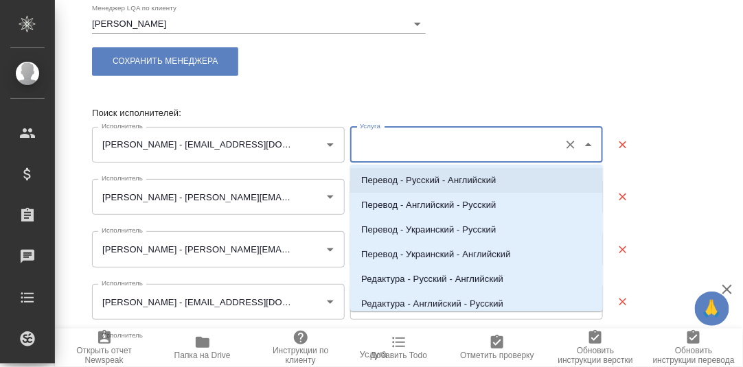
click at [475, 181] on p "Перевод - Русский - Английский" at bounding box center [428, 181] width 135 height 14
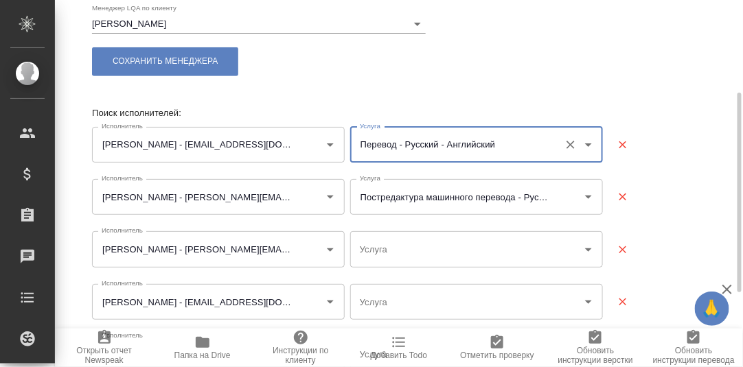
click at [499, 145] on input "Перевод - Русский - Английский" at bounding box center [454, 144] width 196 height 23
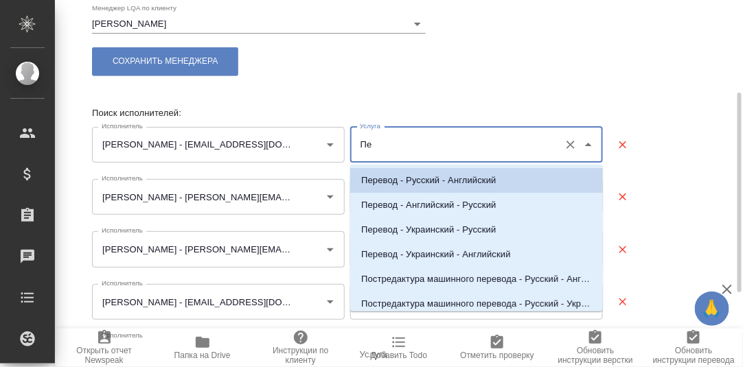
type input "П"
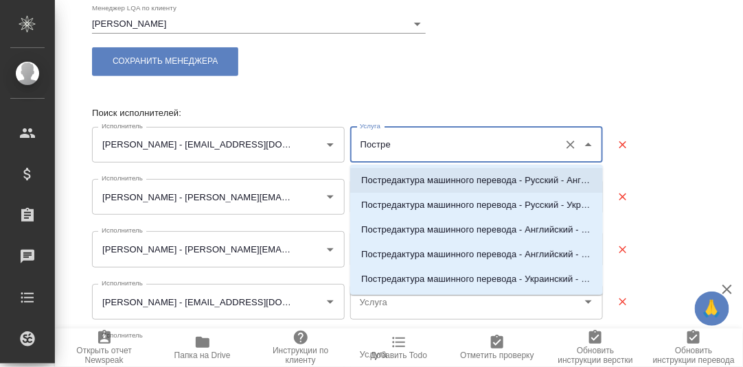
click at [524, 179] on p "Постредактура машинного перевода - Русский - Английский" at bounding box center [476, 181] width 231 height 14
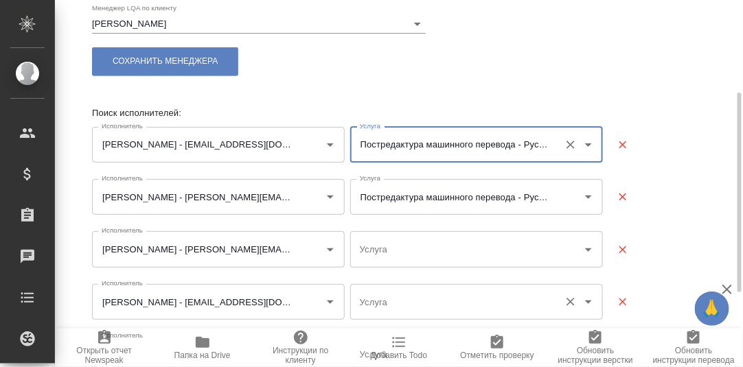
scroll to position [308, 0]
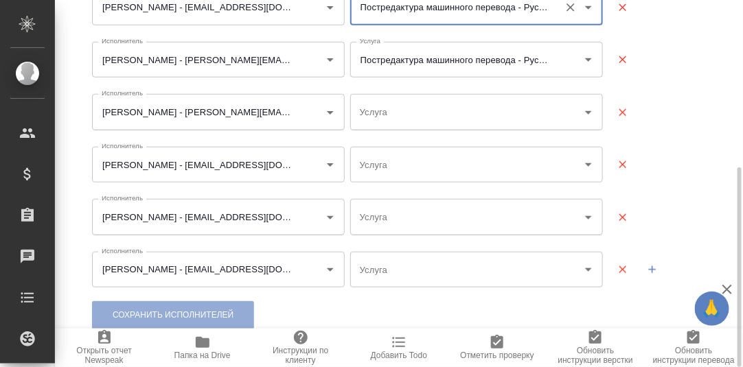
type input "Постредактура машинного перевода - Русский - Английский"
click at [654, 271] on icon "button" at bounding box center [652, 270] width 12 height 12
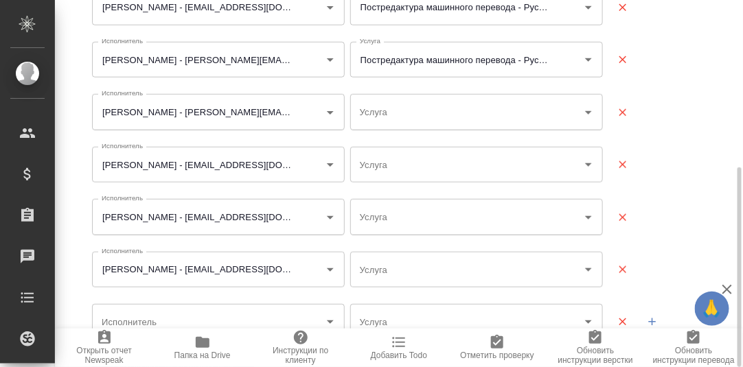
scroll to position [360, 0]
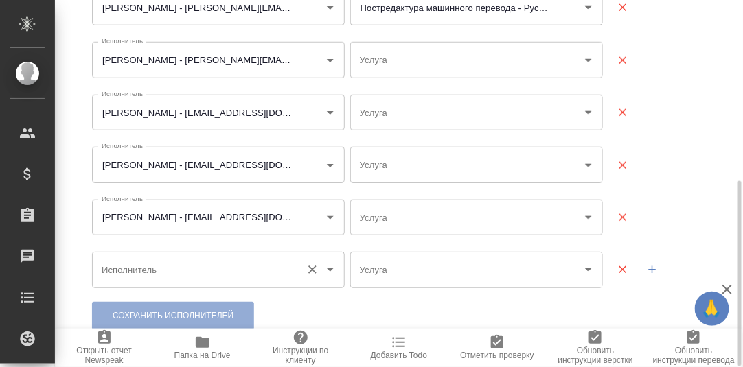
click at [126, 275] on input "Исполнитель" at bounding box center [196, 269] width 196 height 23
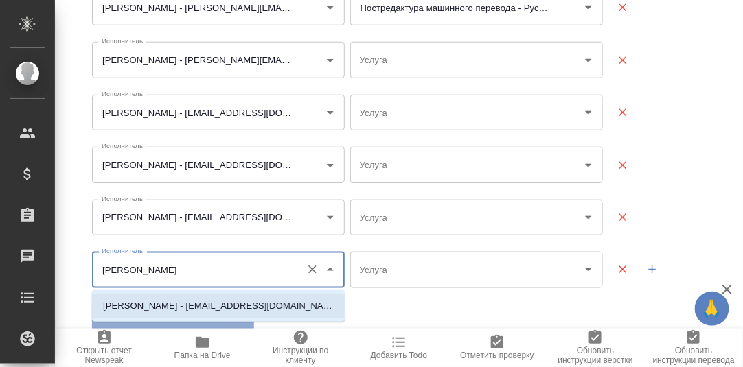
click at [176, 303] on p "Макаров Андрей Сергеевич - tanteobrasso@yandex.ru" at bounding box center [218, 306] width 231 height 14
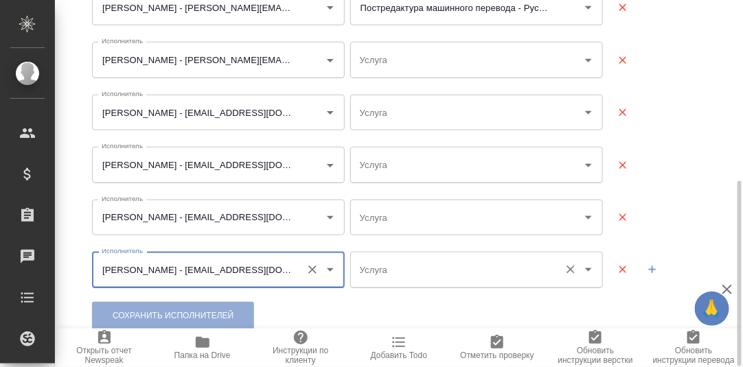
type input "Макаров Андрей Сергеевич - tanteobrasso@yandex.ru"
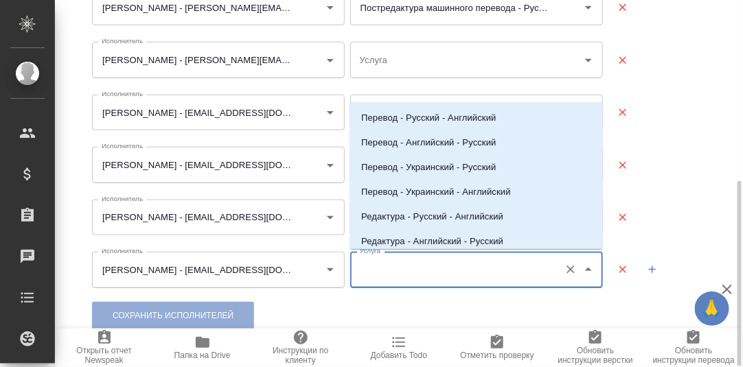
click at [447, 271] on input "Услуга" at bounding box center [454, 269] width 196 height 23
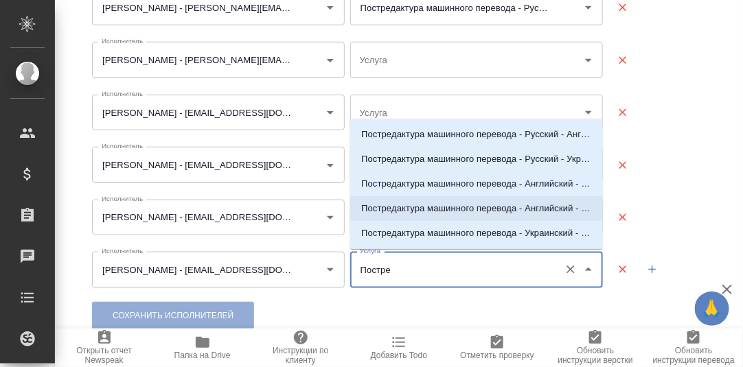
click at [486, 209] on p "Постредактура машинного перевода - Английский - Украинский" at bounding box center [476, 209] width 231 height 14
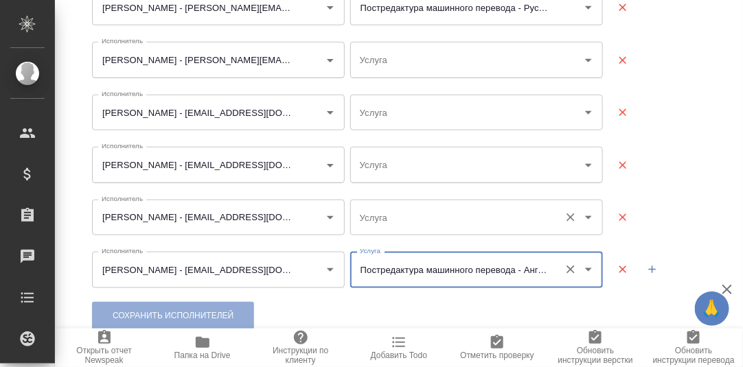
type input "Постредактура машинного перевода - Английский - Украинский"
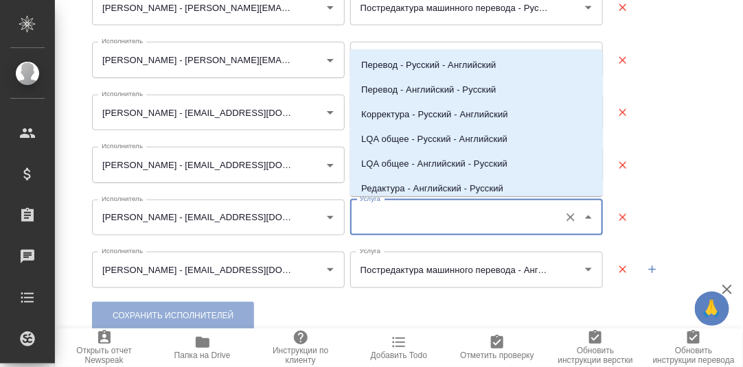
click at [465, 221] on input "Услуга" at bounding box center [454, 217] width 196 height 23
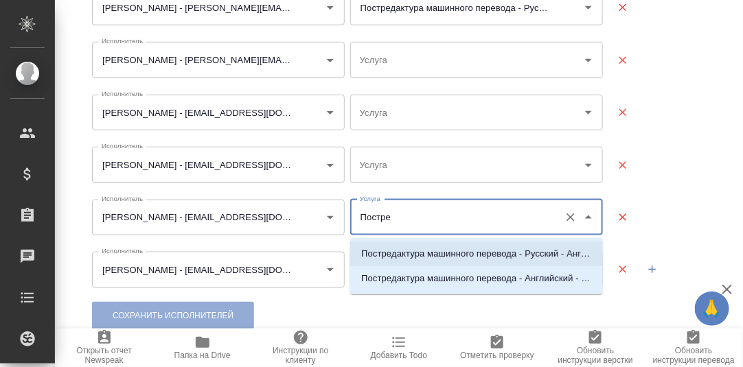
click at [497, 254] on p "Постредактура машинного перевода - Русский - Английский" at bounding box center [476, 254] width 231 height 14
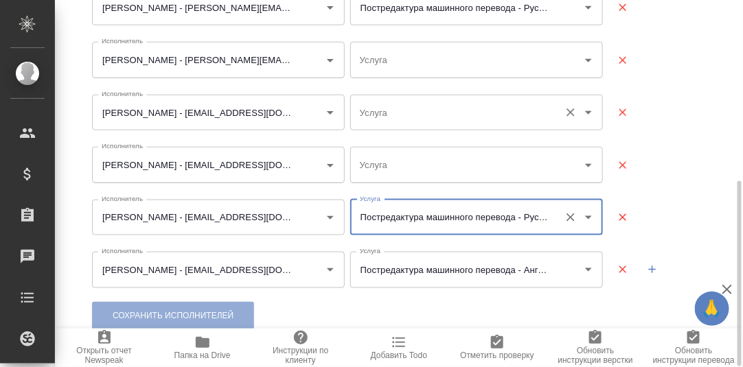
type input "Постредактура машинного перевода - Русский - Английский"
click at [422, 113] on input "Услуга" at bounding box center [454, 112] width 196 height 23
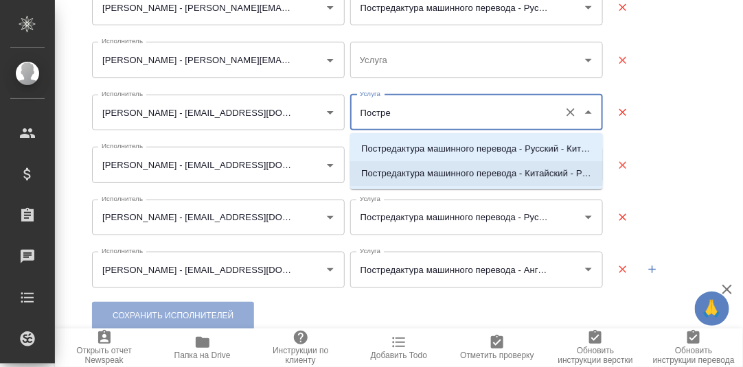
click at [462, 175] on p "Постредактура машинного перевода - Китайский - Русский" at bounding box center [476, 174] width 231 height 14
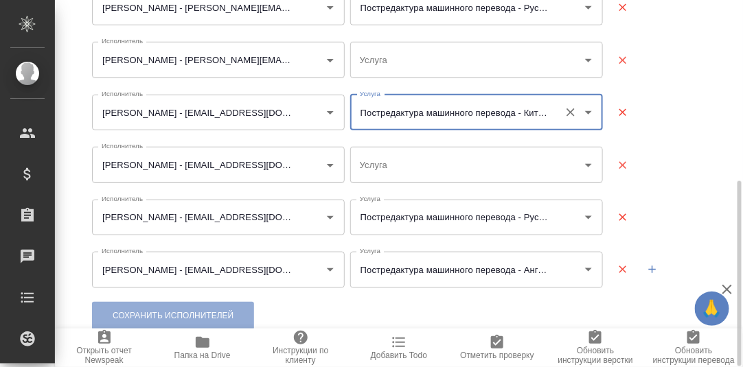
scroll to position [291, 0]
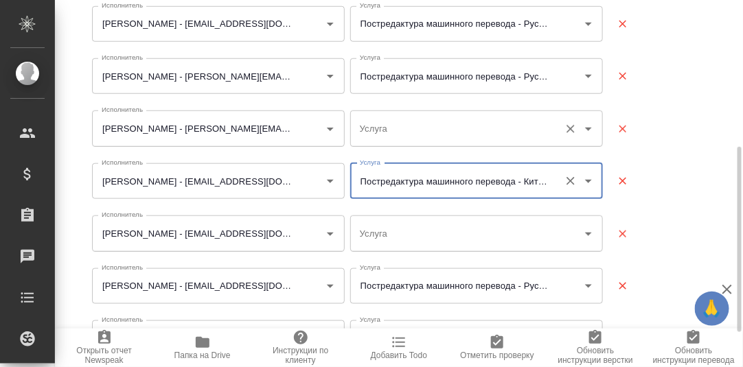
type input "Постредактура машинного перевода - Китайский - Русский"
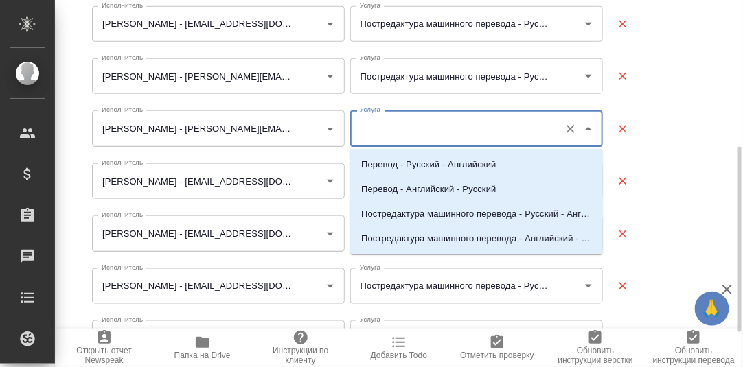
click at [465, 128] on input "Услуга" at bounding box center [454, 128] width 196 height 23
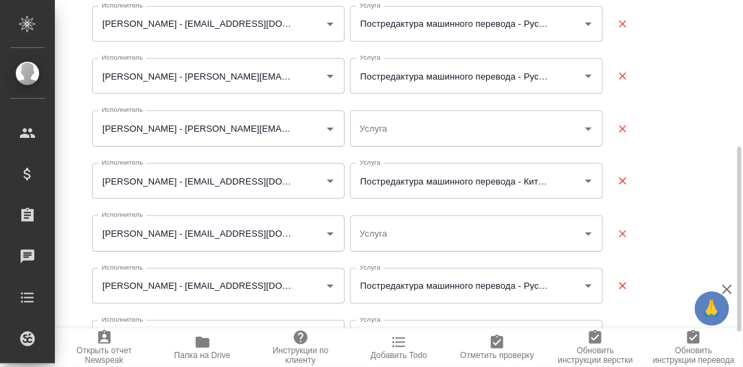
click at [686, 120] on div at bounding box center [657, 129] width 103 height 41
click at [625, 128] on icon "button" at bounding box center [623, 129] width 12 height 12
type input "Семёнов Дмитрий Игоревич - atheistd@gmail.com ,heathen89@bk.ru"
type input "Заименко Елена Леонидовна - alenaz16@mail.ru"
type input "Троицкий Дмитрий Игоревич - dtroitsky@gmail.com"
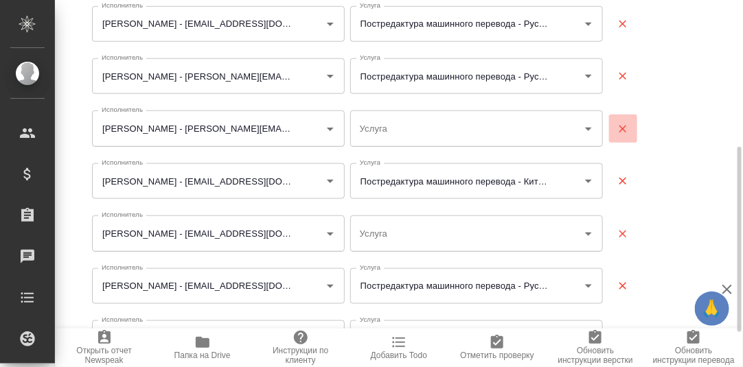
type input "Макаров Андрей Сергеевич - tanteobrasso@yandex.ru"
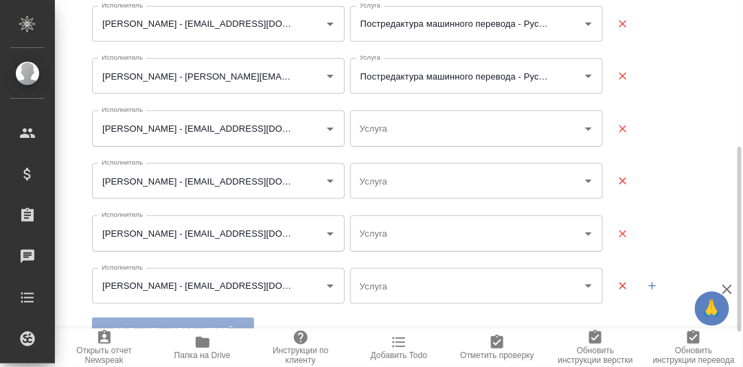
type input "Постредактура машинного перевода - Китайский - Русский"
type input "Постредактура машинного перевода - Русский - Английский"
type input "Постредактура машинного перевода - Английский - Украинский"
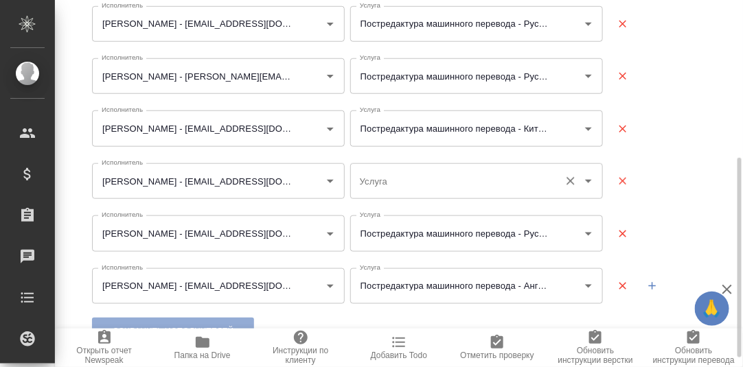
click at [422, 181] on input "Услуга" at bounding box center [454, 181] width 196 height 23
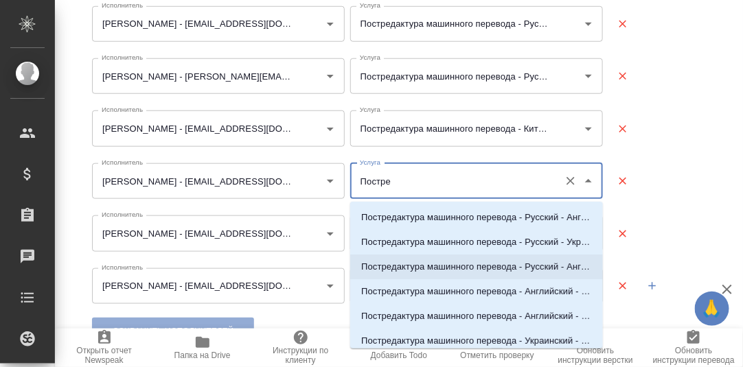
click at [519, 264] on p "Постредактура машинного перевода - Русский - Английский (Соединенное Королевств…" at bounding box center [476, 267] width 231 height 14
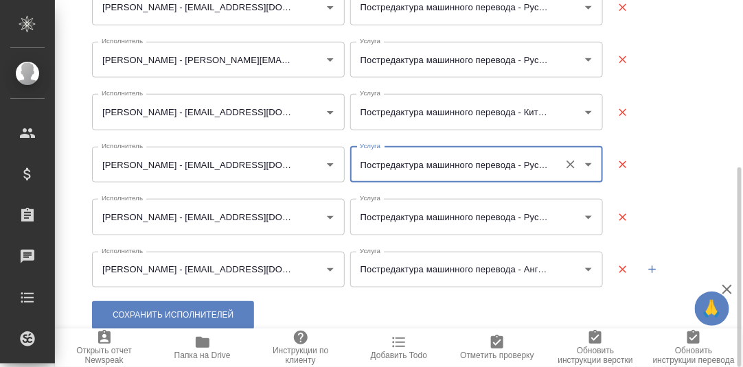
scroll to position [0, 0]
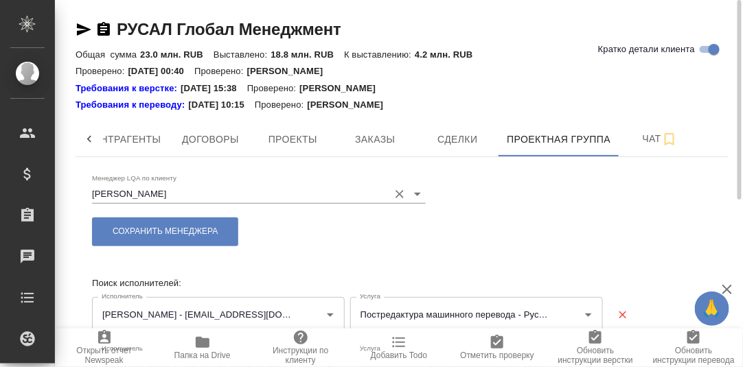
type input "Постредактура машинного перевода - Русский - Английский (Соединенное Королевств…"
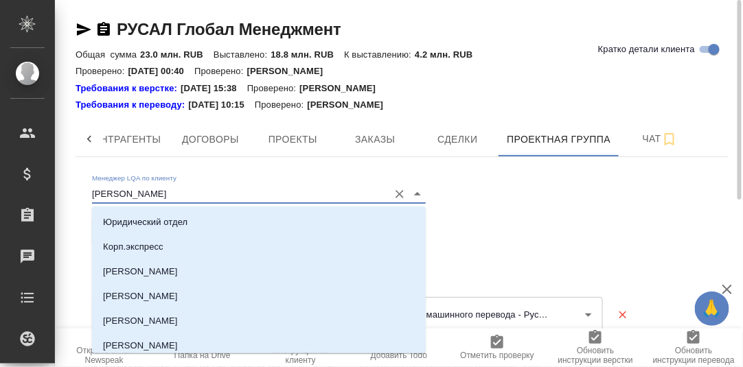
click at [200, 196] on input "Алексеев Михаил" at bounding box center [237, 194] width 290 height 19
type input "К"
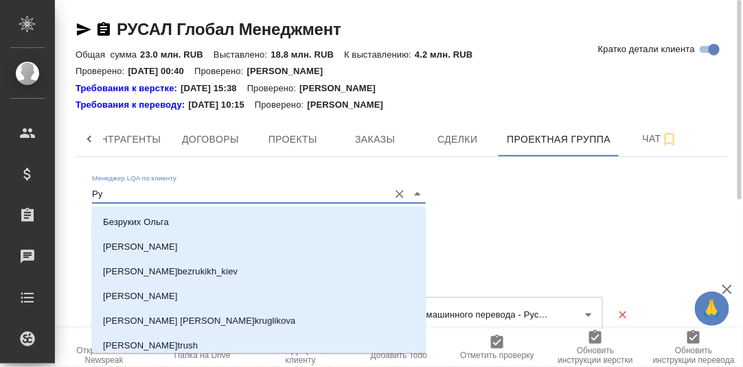
type input "Р"
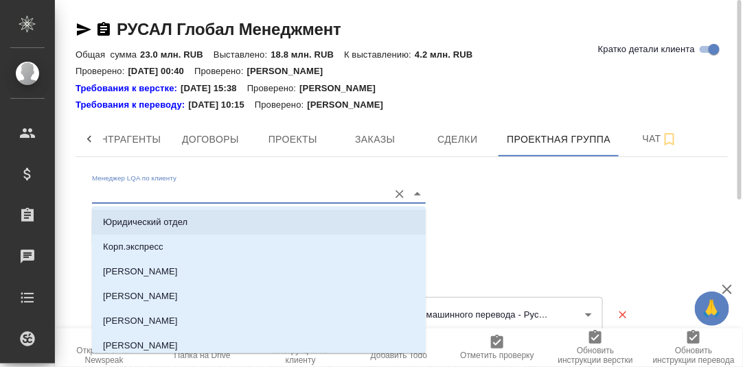
click at [565, 207] on div "Менеджер LQA по клиенту Сохранить менеджера" at bounding box center [401, 217] width 619 height 87
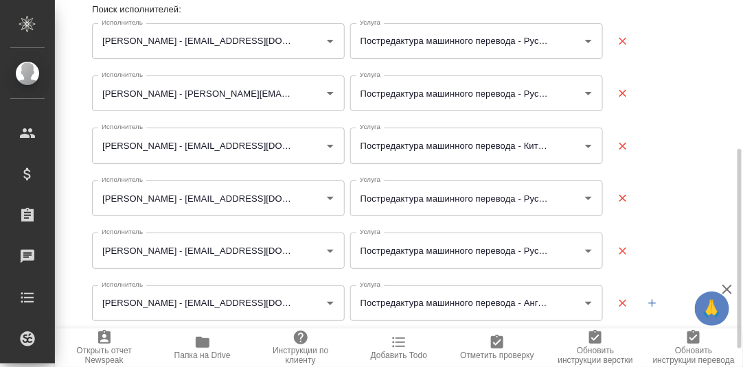
scroll to position [308, 0]
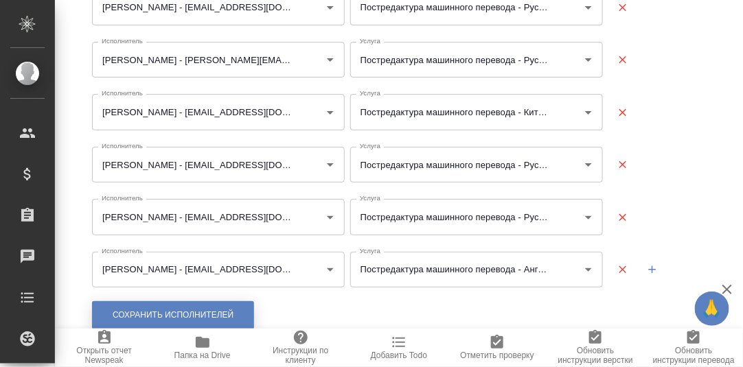
click at [162, 313] on span "Сохранить исполнителей" at bounding box center [173, 316] width 121 height 12
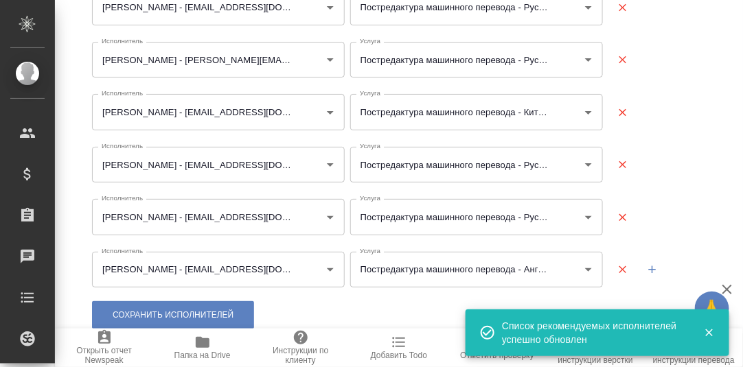
click at [646, 266] on icon "button" at bounding box center [652, 270] width 12 height 12
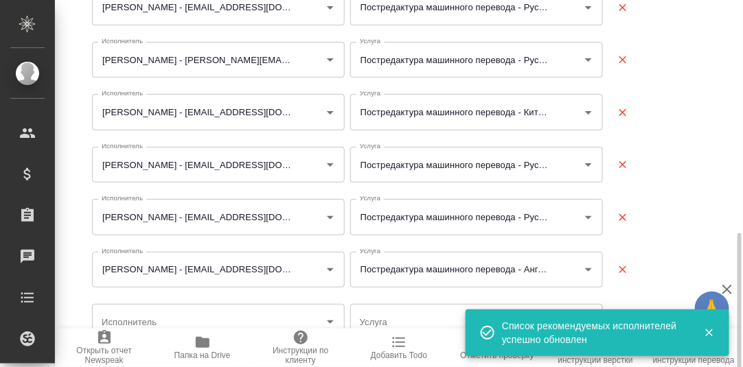
scroll to position [360, 0]
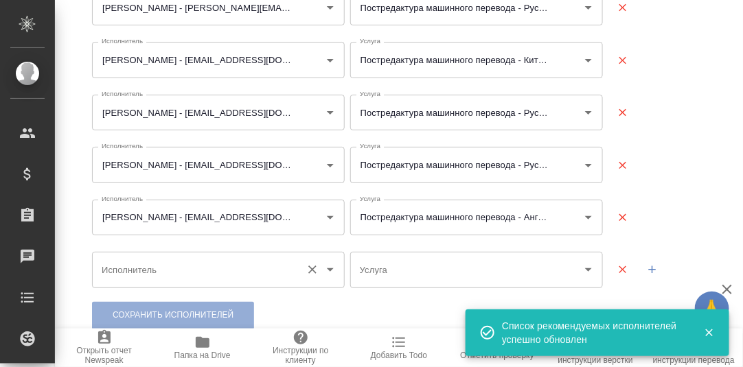
click at [143, 276] on input "Исполнитель" at bounding box center [196, 269] width 196 height 23
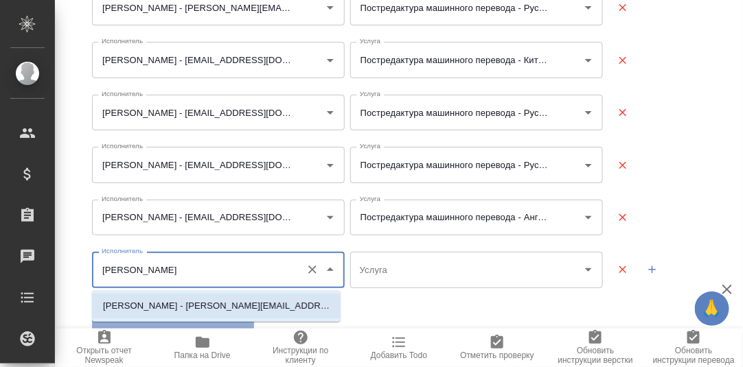
click at [186, 299] on p "Быргин Евгений Олегович - evgeny.byrgin@gmail.com" at bounding box center [216, 306] width 227 height 14
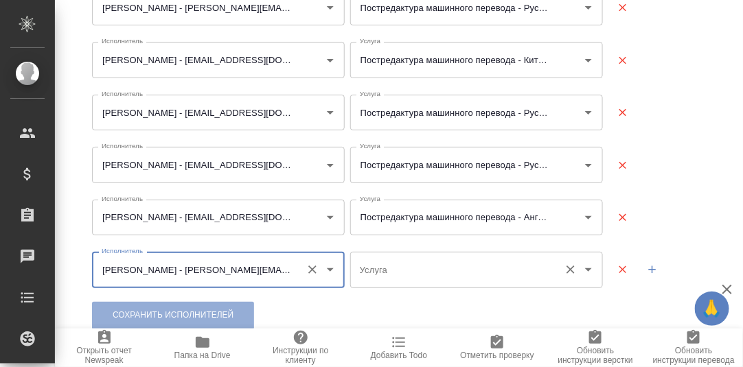
type input "Быргин Евгений Олегович - evgeny.byrgin@gmail.com"
click at [402, 271] on input "Услуга" at bounding box center [454, 269] width 196 height 23
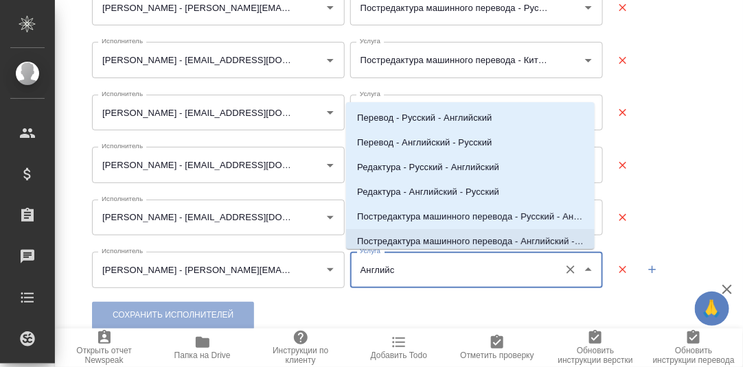
click at [481, 241] on p "Постредактура машинного перевода - Английский - Русский" at bounding box center [470, 242] width 227 height 14
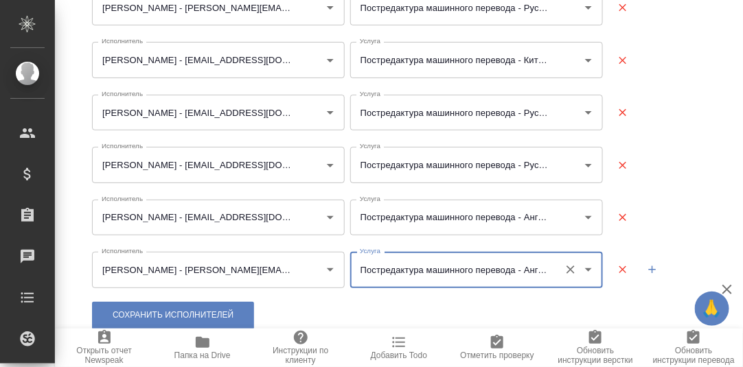
type input "Постредактура машинного перевода - Английский - Русский"
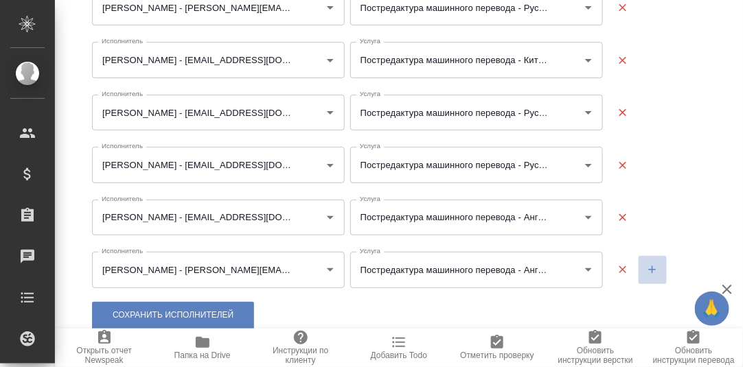
click at [646, 271] on icon "button" at bounding box center [652, 270] width 12 height 12
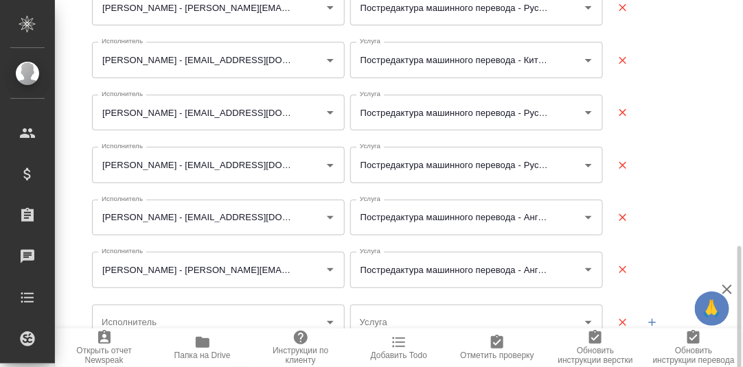
scroll to position [412, 0]
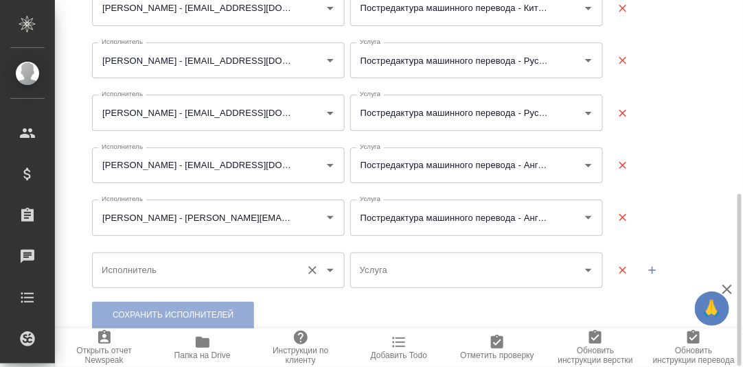
click at [174, 273] on input "Исполнитель" at bounding box center [196, 270] width 196 height 23
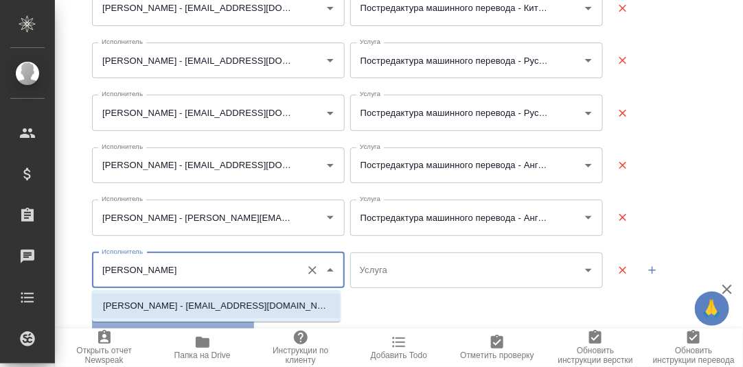
click at [195, 306] on p "Макаров Андрей Сергеевич - tanteobrasso@yandex.ru" at bounding box center [216, 306] width 227 height 14
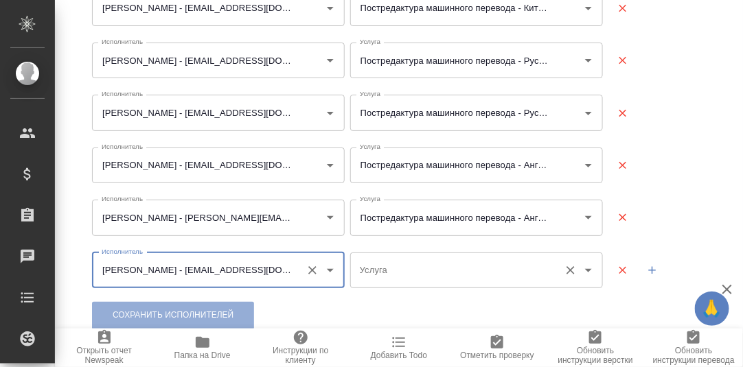
type input "Макаров Андрей Сергеевич - tanteobrasso@yandex.ru"
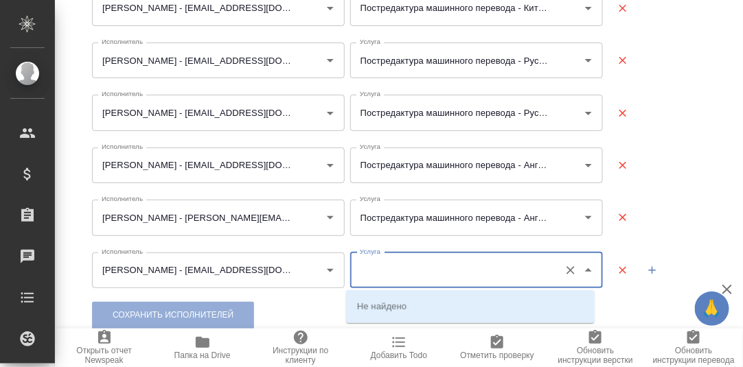
click at [398, 276] on input "Услуга" at bounding box center [454, 270] width 196 height 23
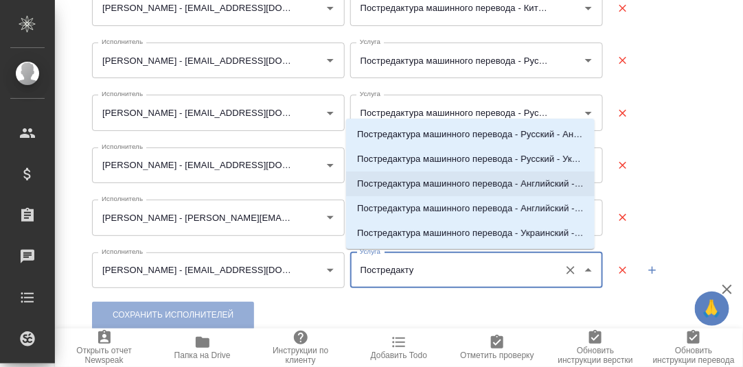
click at [499, 183] on p "Постредактура машинного перевода - Английский - Русский" at bounding box center [470, 184] width 227 height 14
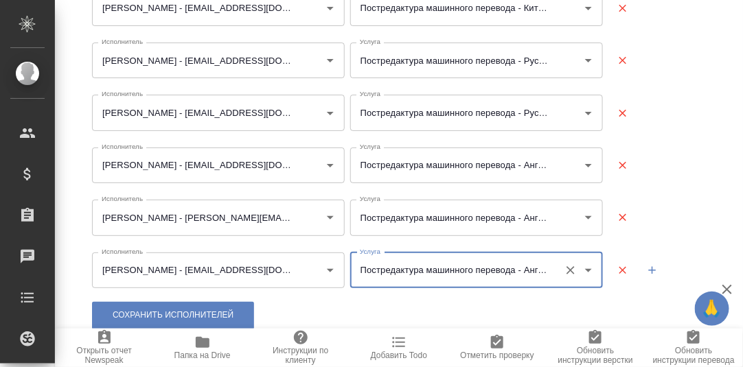
type input "Постредактура машинного перевода - Английский - Русский"
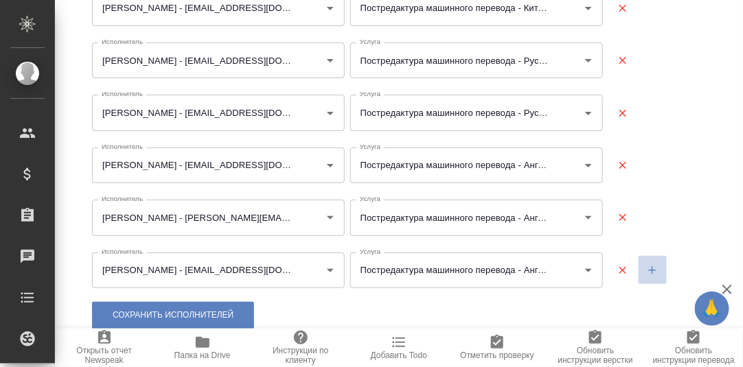
click at [649, 269] on icon "button" at bounding box center [653, 271] width 8 height 8
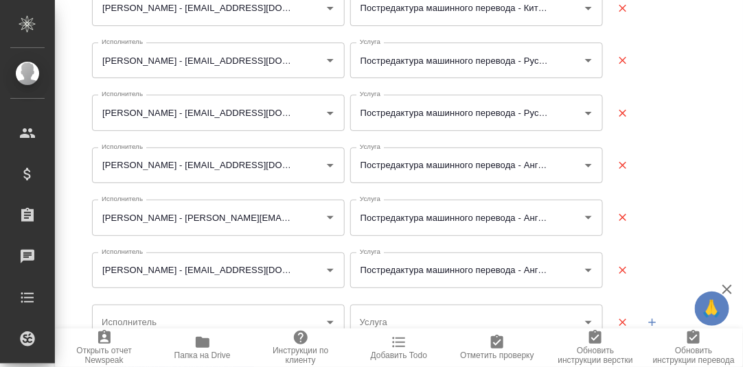
scroll to position [465, 0]
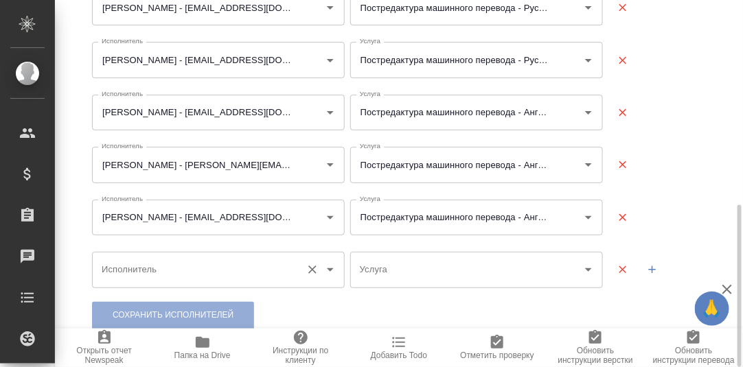
click at [166, 273] on input "Исполнитель" at bounding box center [196, 269] width 196 height 23
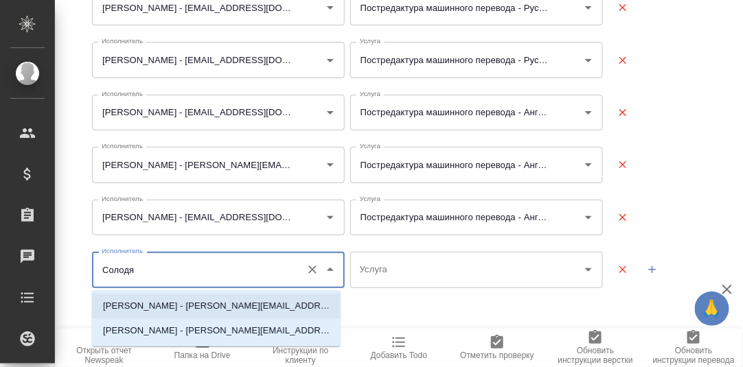
click at [227, 304] on p "Солодянкина Дарья Васильевна - moonlooper@gmail.com" at bounding box center [216, 306] width 227 height 14
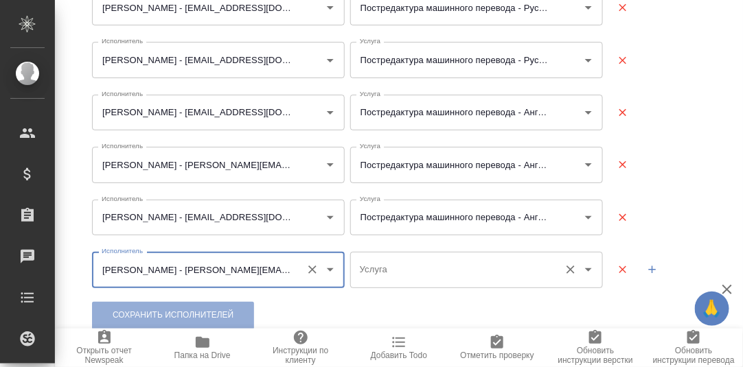
type input "Солодянкина Дарья Васильевна - moonlooper@gmail.com"
click at [391, 273] on input "Услуга" at bounding box center [454, 269] width 196 height 23
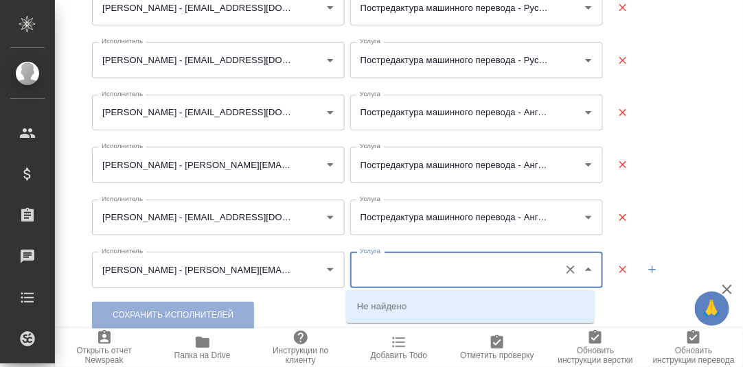
type input "П"
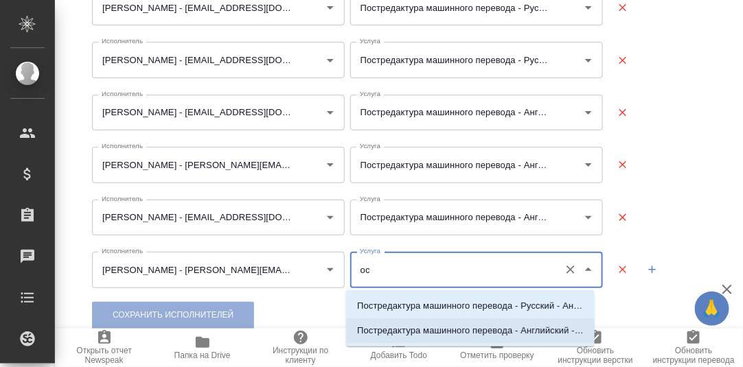
click at [480, 332] on p "Постредактура машинного перевода - Английский - Русский" at bounding box center [470, 331] width 227 height 14
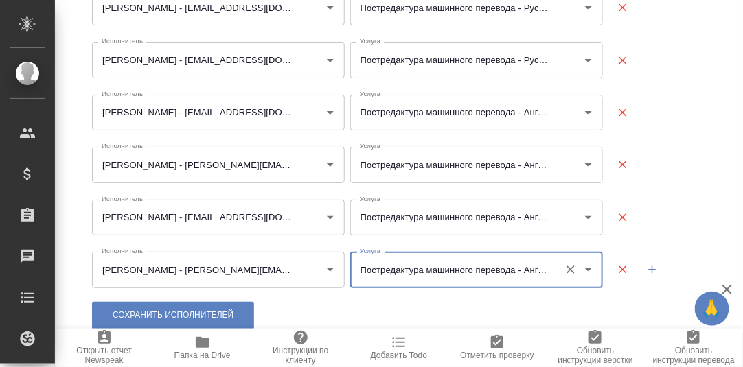
type input "Постредактура машинного перевода - Английский - Русский"
click at [646, 269] on icon "button" at bounding box center [652, 270] width 12 height 12
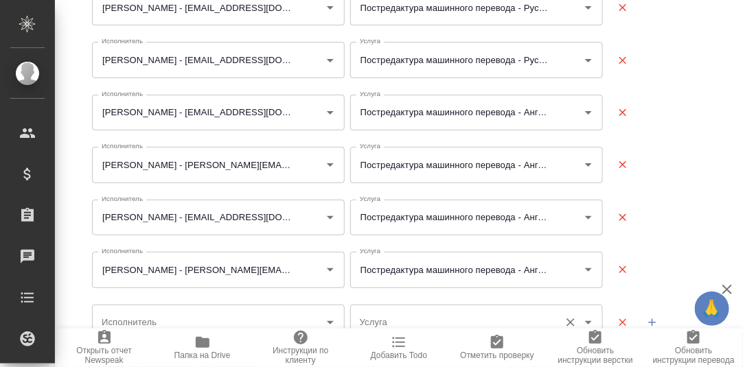
scroll to position [517, 0]
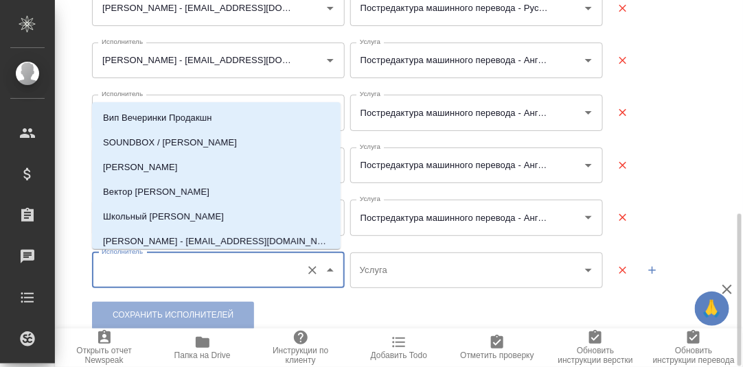
click at [154, 267] on input "Исполнитель" at bounding box center [196, 270] width 196 height 23
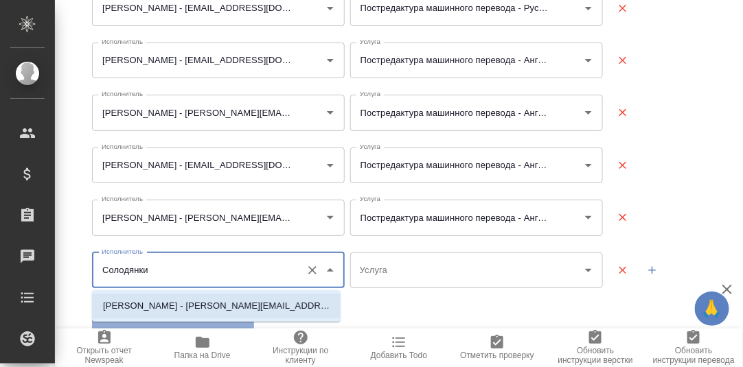
drag, startPoint x: 205, startPoint y: 306, endPoint x: 271, endPoint y: 303, distance: 66.0
click at [209, 306] on p "Солодянкина Дарья Васильевна - moonlooper@gmail.com" at bounding box center [216, 306] width 227 height 14
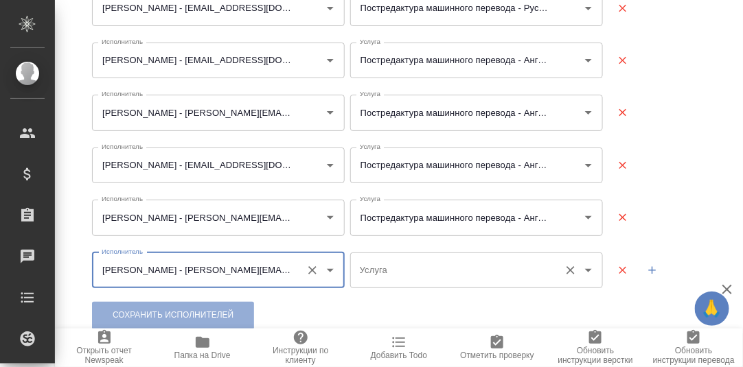
type input "Солодянкина Дарья Васильевна - moonlooper@gmail.com"
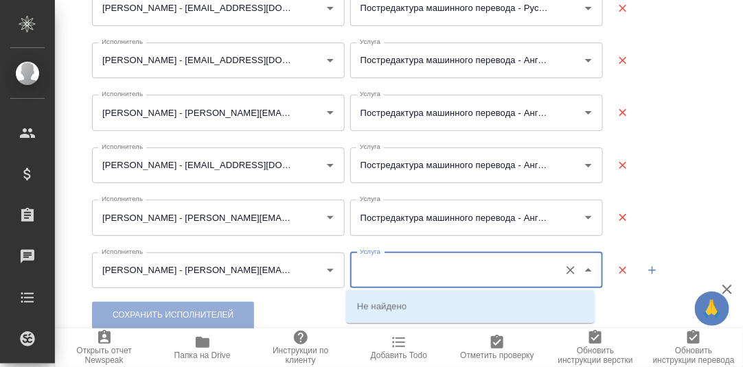
click at [399, 264] on input "Услуга" at bounding box center [454, 270] width 196 height 23
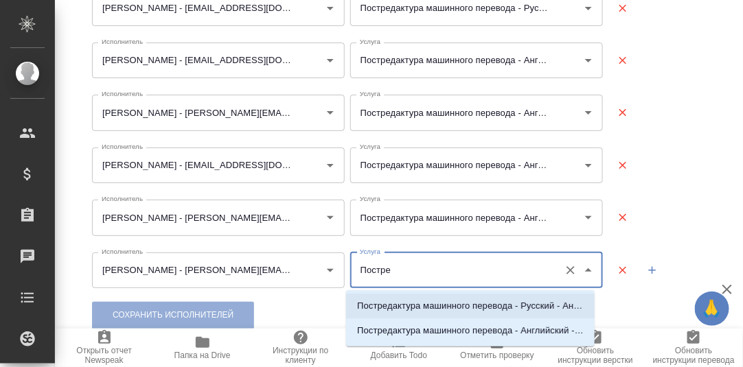
click at [453, 312] on p "Постредактура машинного перевода - Русский - Английский" at bounding box center [470, 306] width 227 height 14
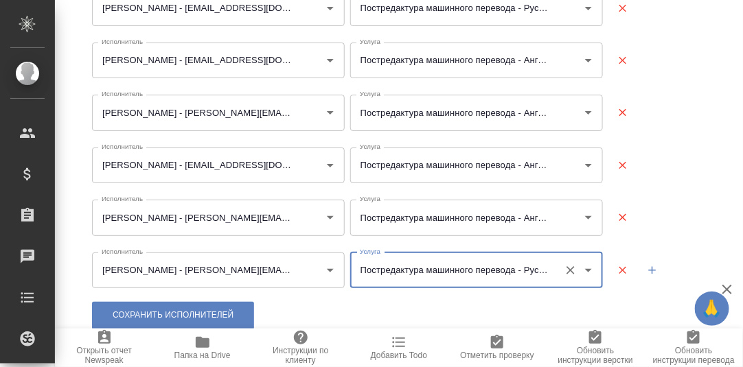
type input "Постредактура машинного перевода - Русский - Английский"
click at [649, 269] on icon "button" at bounding box center [653, 270] width 8 height 8
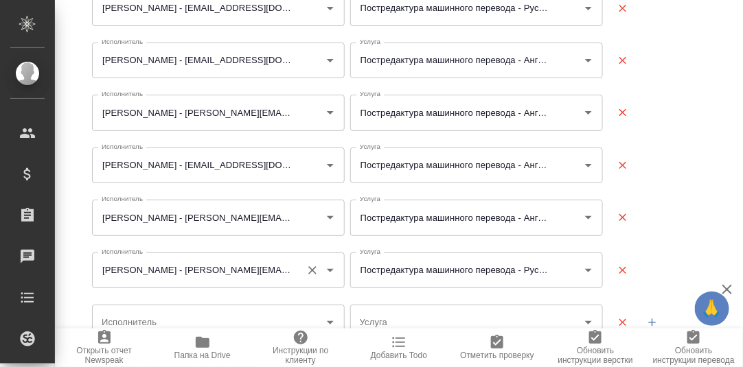
scroll to position [570, 0]
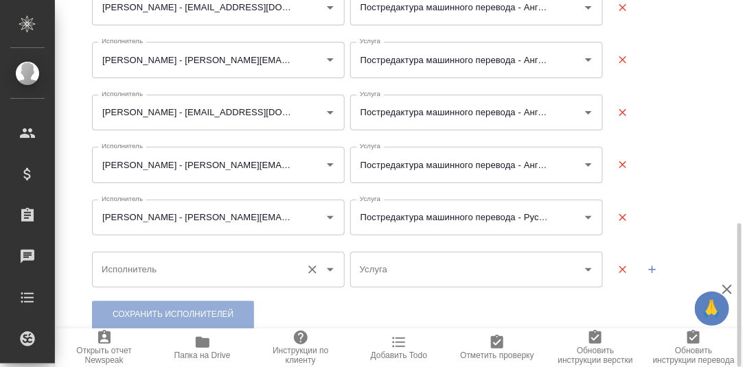
click at [179, 267] on input "Исполнитель" at bounding box center [196, 269] width 196 height 23
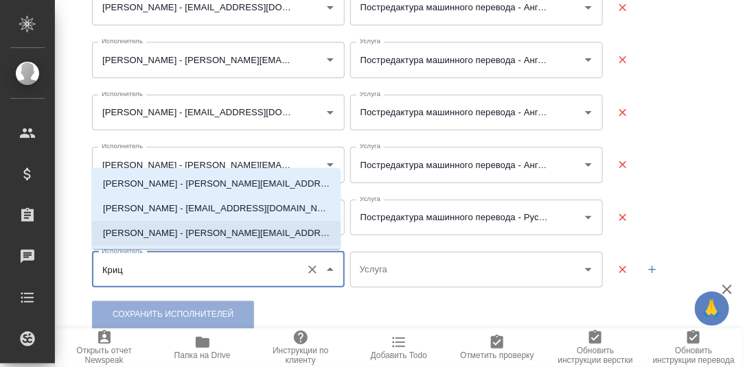
click at [167, 230] on p "Крицкая Кристина - k.kritskaya@awatera.com" at bounding box center [216, 234] width 227 height 14
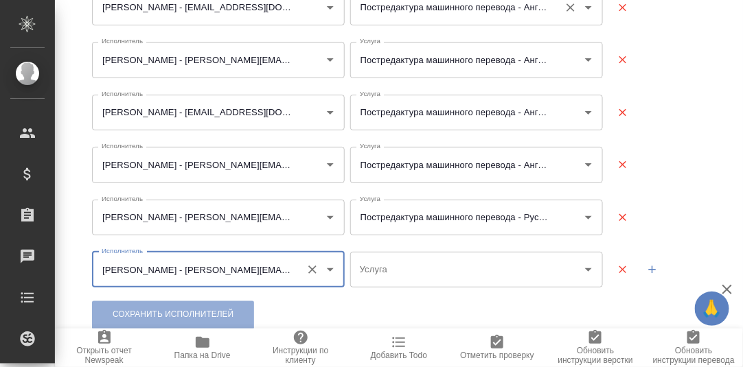
type input "Крицкая Кристина - k.kritskaya@awatera.com"
click at [402, 269] on input "Услуга" at bounding box center [454, 269] width 196 height 23
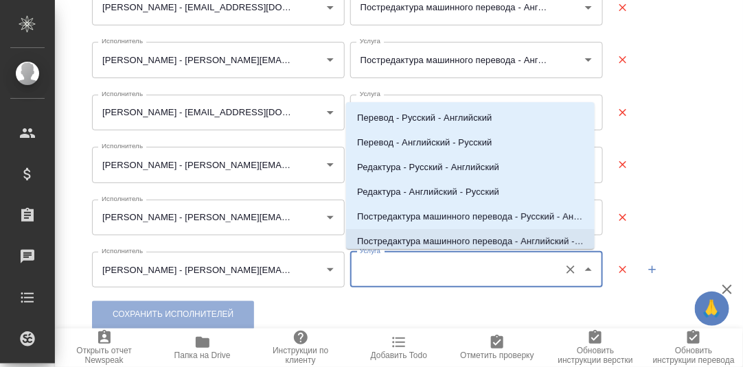
click at [452, 242] on p "Постредактура машинного перевода - Английский - Русский" at bounding box center [470, 242] width 227 height 14
type input "Постредактура машинного перевода - Английский - Русский"
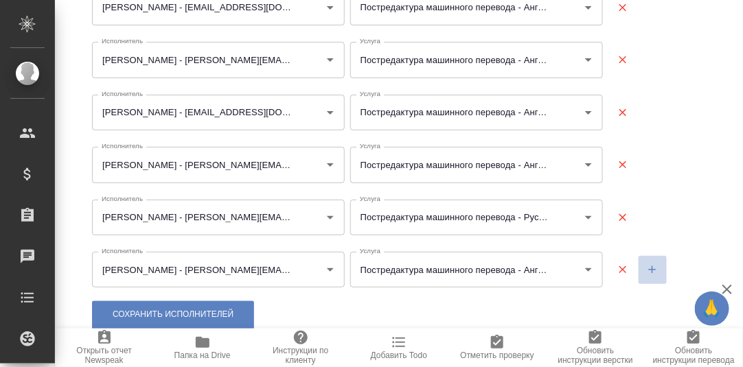
click at [649, 269] on icon "button" at bounding box center [653, 270] width 8 height 8
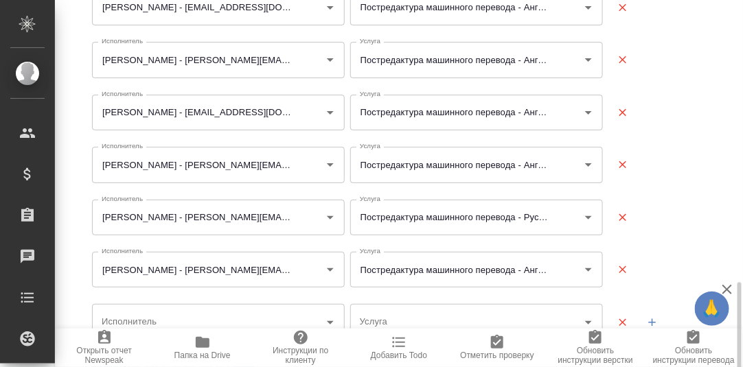
scroll to position [622, 0]
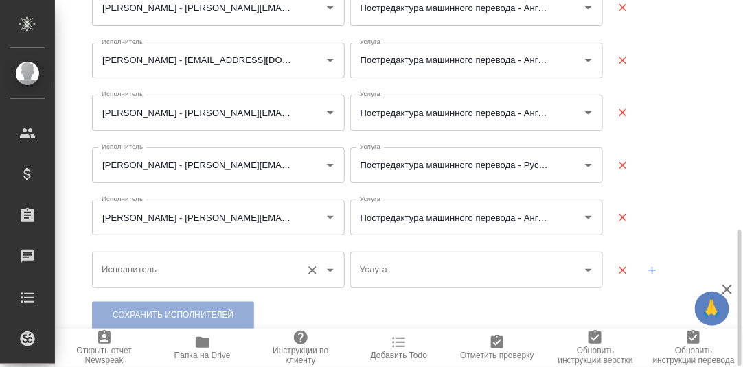
click at [162, 273] on input "Исполнитель" at bounding box center [196, 269] width 196 height 23
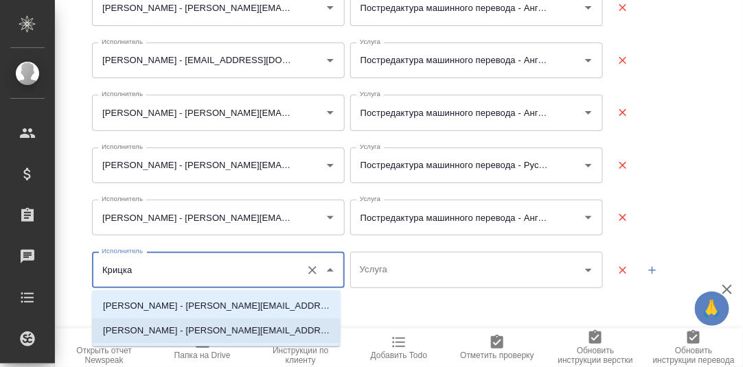
click at [176, 327] on p "Крицкая Кристина - k.kritskaya@awatera.com" at bounding box center [216, 331] width 227 height 14
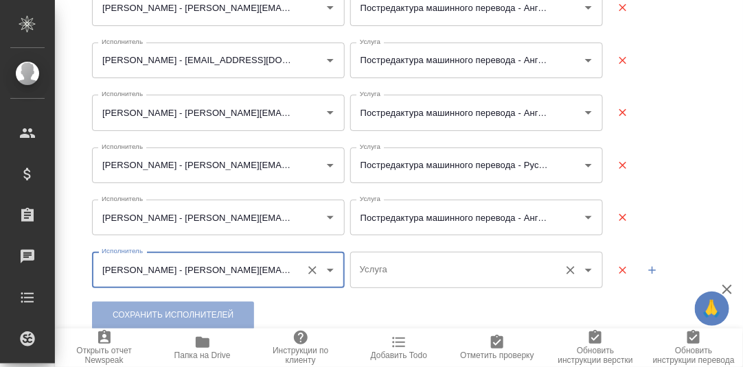
type input "Крицкая Кристина - k.kritskaya@awatera.com"
click at [402, 275] on input "Услуга" at bounding box center [454, 269] width 196 height 23
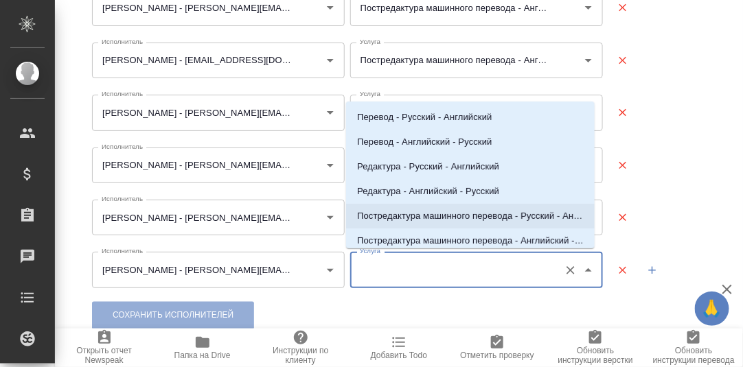
click at [440, 218] on p "Постредактура машинного перевода - Русский - Английский" at bounding box center [470, 216] width 227 height 14
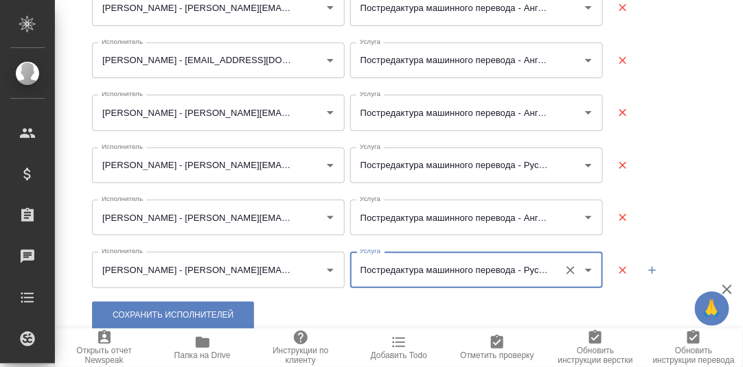
type input "Постредактура машинного перевода - Русский - Английский"
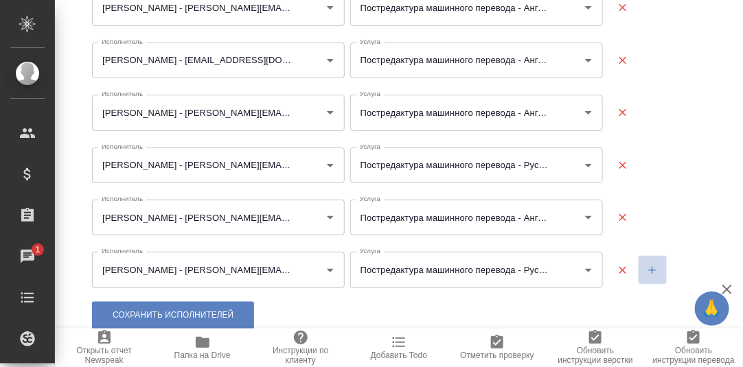
click at [646, 268] on icon "button" at bounding box center [652, 270] width 12 height 12
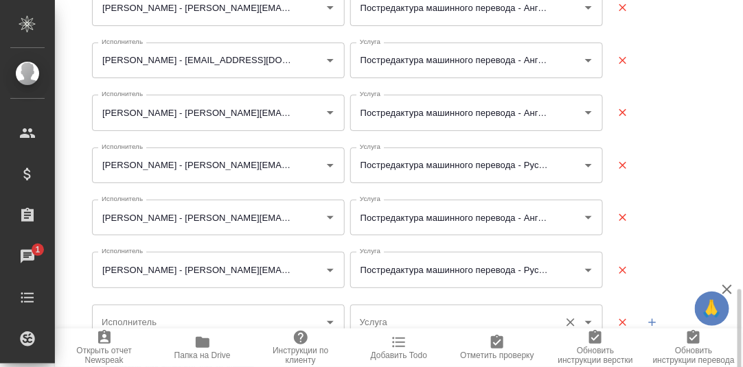
scroll to position [674, 0]
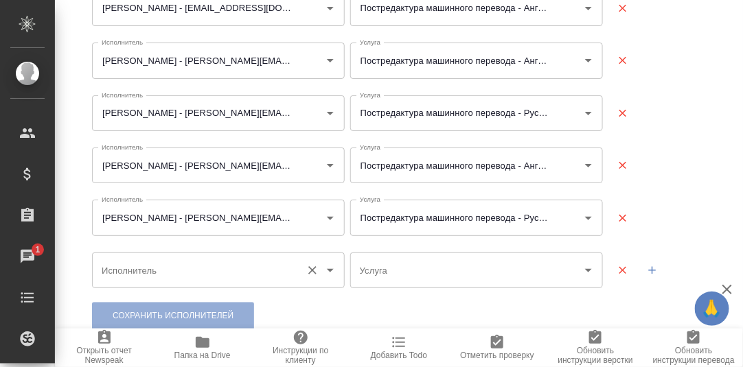
click at [163, 272] on input "Исполнитель" at bounding box center [196, 270] width 196 height 23
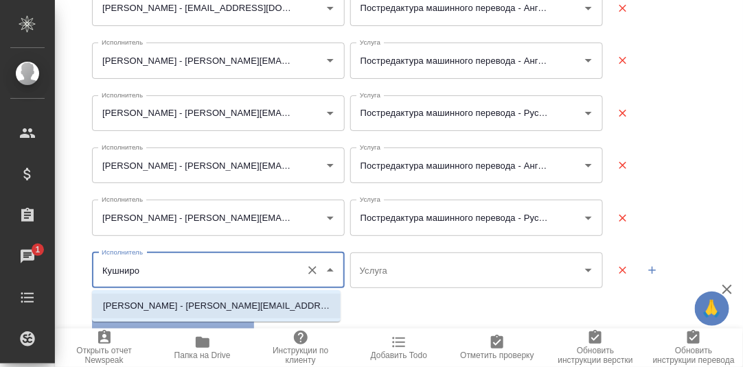
click at [172, 304] on p "Кушниров Алексей - a.kushnirov@awatera.com" at bounding box center [216, 306] width 227 height 14
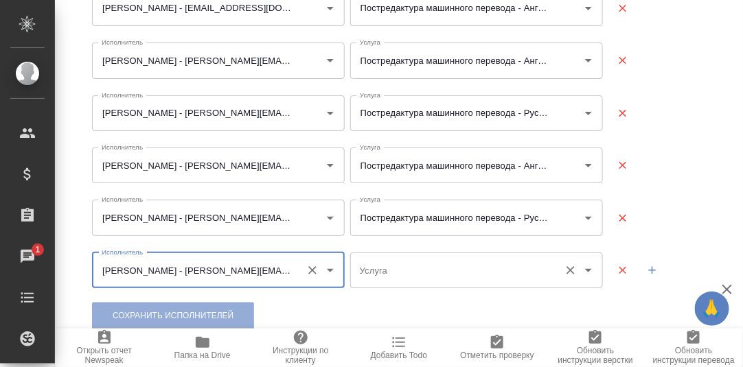
type input "Кушниров Алексей - a.kushnirov@awatera.com"
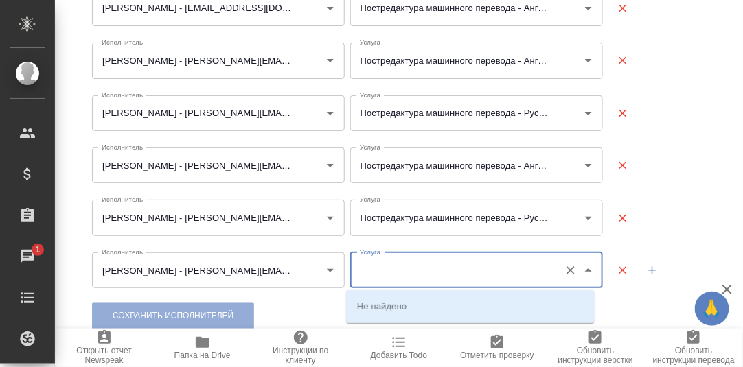
click at [426, 274] on input "Услуга" at bounding box center [454, 270] width 196 height 23
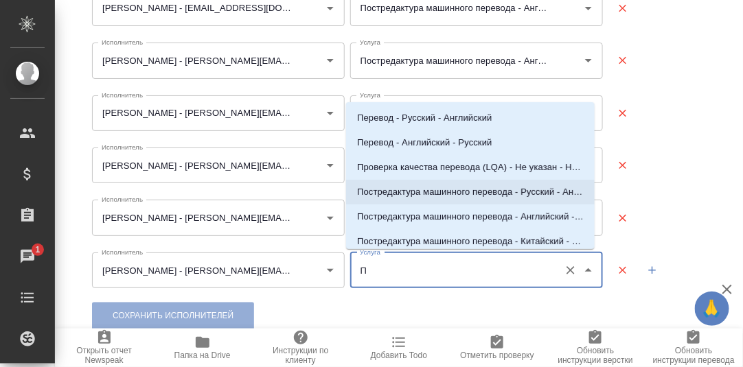
click at [455, 193] on p "Постредактура машинного перевода - Русский - Английский" at bounding box center [470, 192] width 227 height 14
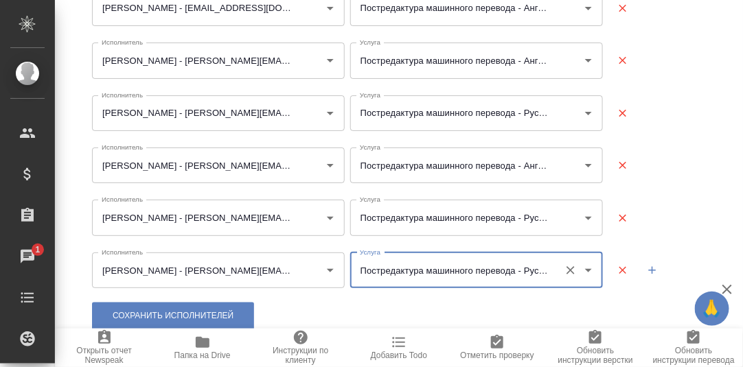
type input "Постредактура машинного перевода - Русский - Английский"
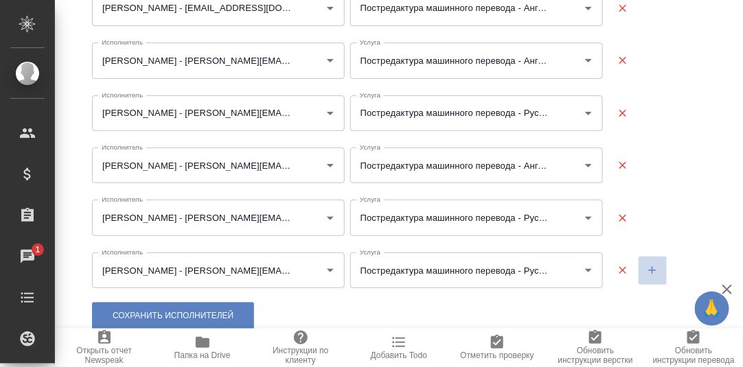
click at [649, 269] on icon "button" at bounding box center [653, 271] width 8 height 8
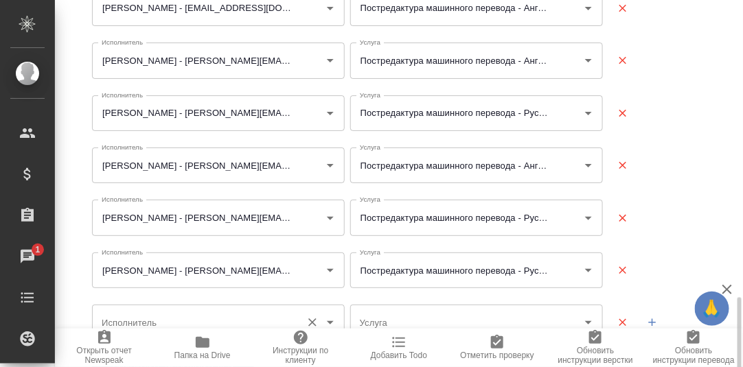
scroll to position [727, 0]
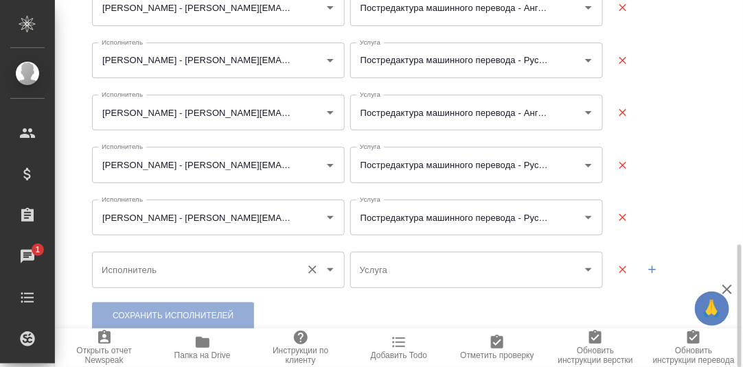
click at [160, 275] on input "Исполнитель" at bounding box center [196, 269] width 196 height 23
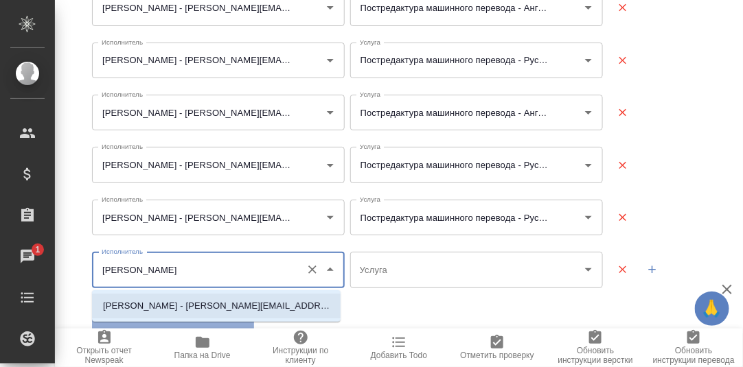
click at [171, 305] on p "Кушниров Алексей - a.kushnirov@awatera.com" at bounding box center [216, 306] width 227 height 14
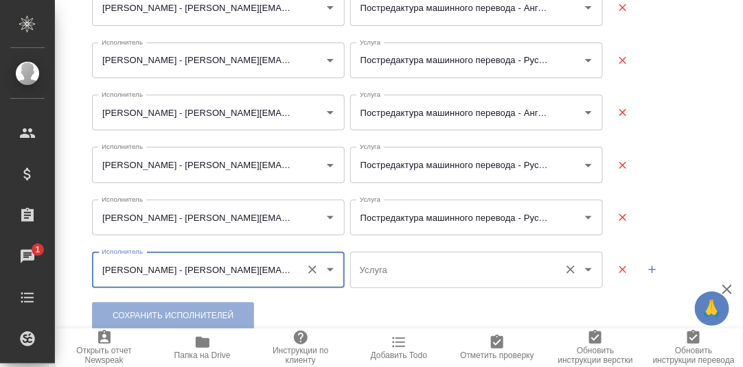
type input "Кушниров Алексей - a.kushnirov@awatera.com"
click at [400, 271] on input "Услуга" at bounding box center [454, 269] width 196 height 23
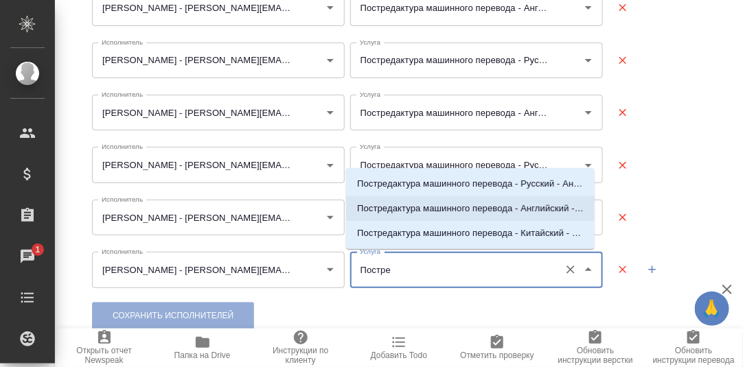
click at [461, 204] on p "Постредактура машинного перевода - Английский - Русский" at bounding box center [470, 209] width 227 height 14
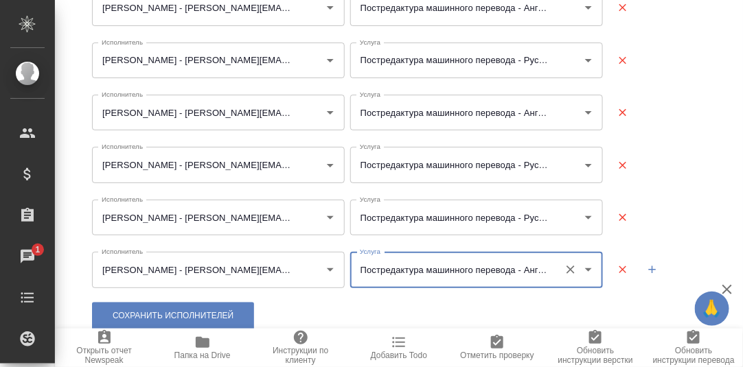
type input "Постредактура машинного перевода - Английский - Русский"
click at [646, 272] on icon "button" at bounding box center [652, 270] width 12 height 12
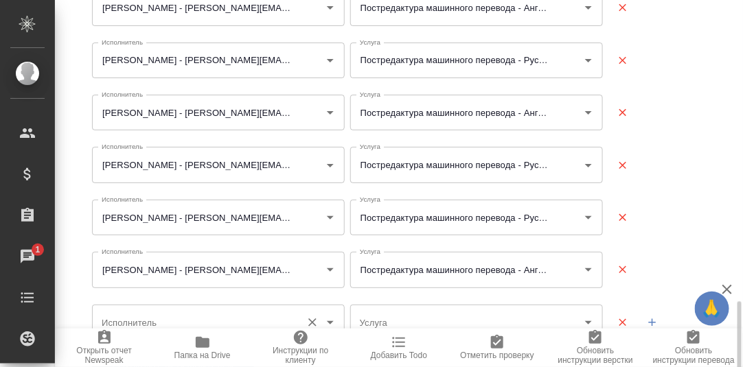
scroll to position [779, 0]
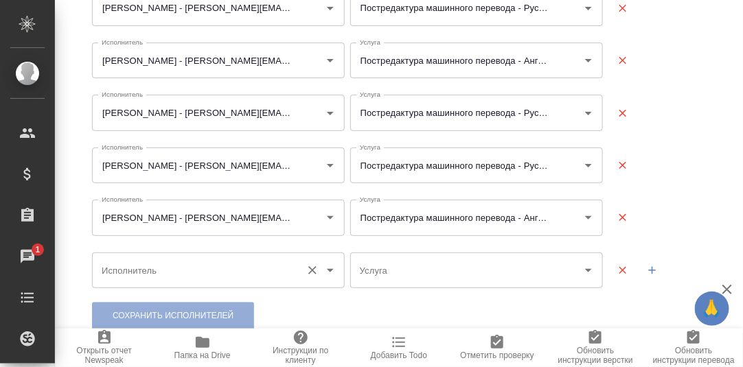
click at [181, 269] on input "Исполнитель" at bounding box center [196, 270] width 196 height 23
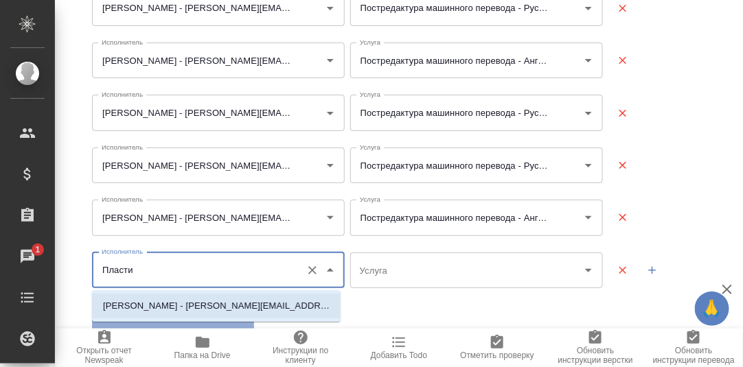
drag, startPoint x: 215, startPoint y: 306, endPoint x: 332, endPoint y: 282, distance: 119.3
click at [216, 306] on p "Пластинина Анастасия Евгеньевна - a.plastinina@awatera.com" at bounding box center [216, 306] width 227 height 14
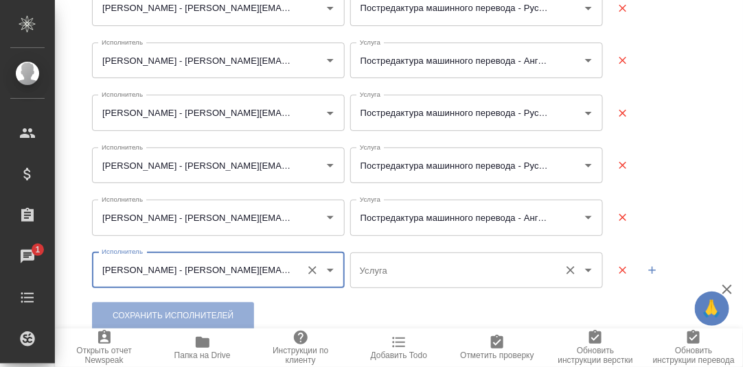
type input "Пластинина Анастасия Евгеньевна - a.plastinina@awatera.com"
click at [395, 268] on input "Услуга" at bounding box center [454, 270] width 196 height 23
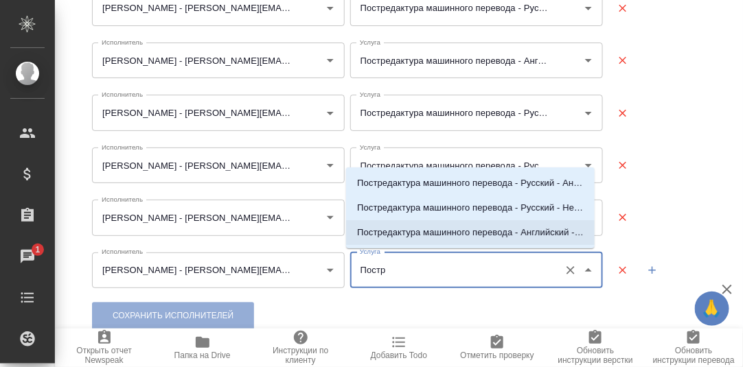
click at [512, 234] on p "Постредактура машинного перевода - Английский - Русский" at bounding box center [470, 233] width 227 height 14
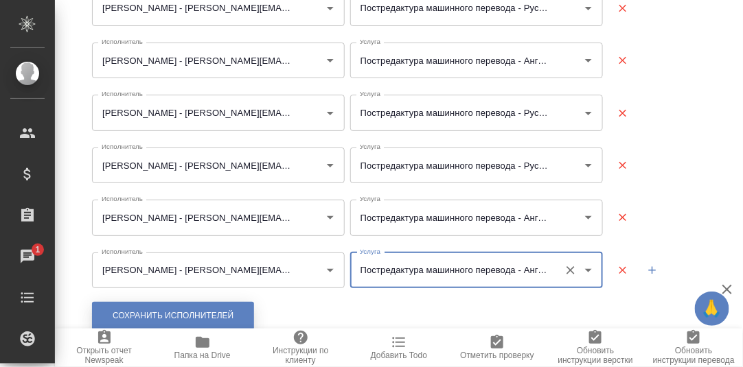
type input "Постредактура машинного перевода - Английский - Русский"
click at [194, 314] on span "Сохранить исполнителей" at bounding box center [173, 316] width 121 height 12
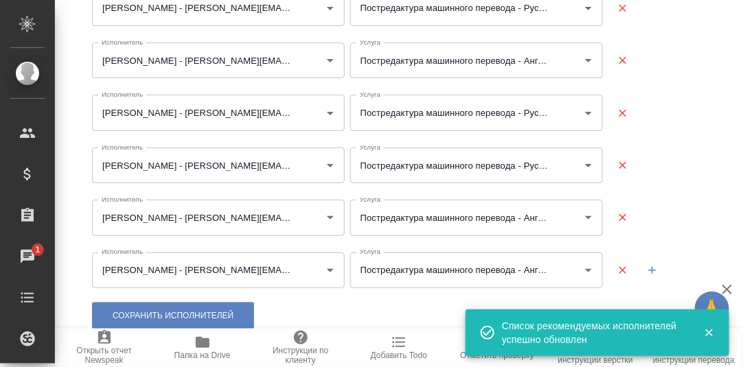
click at [646, 271] on icon "button" at bounding box center [652, 270] width 12 height 12
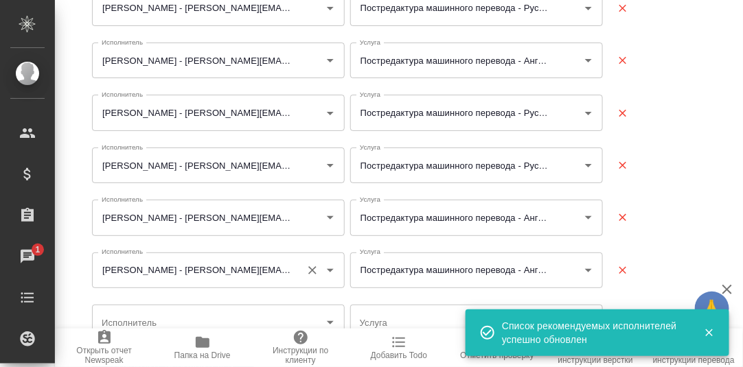
scroll to position [832, 0]
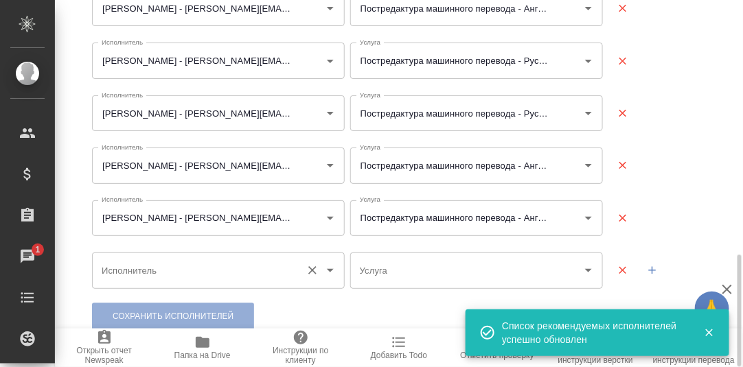
click at [141, 270] on input "Исполнитель" at bounding box center [196, 270] width 196 height 23
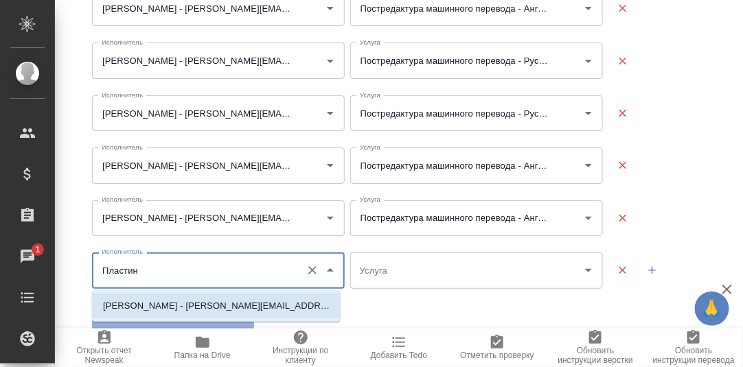
click at [218, 306] on p "Пластинина Анастасия Евгеньевна - a.plastinina@awatera.com" at bounding box center [216, 306] width 227 height 14
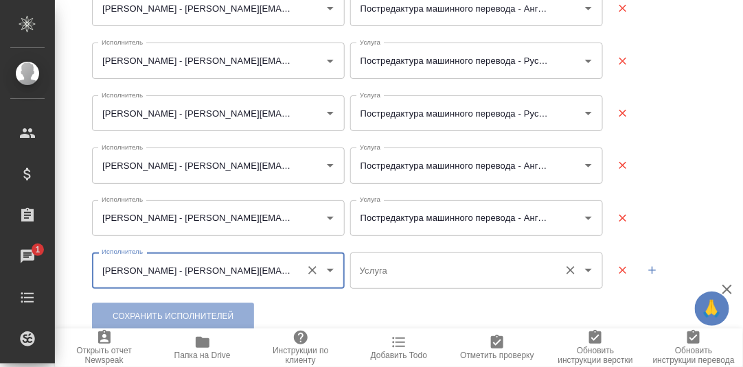
type input "Пластинина Анастасия Евгеньевна - a.plastinina@awatera.com"
click at [374, 269] on input "Услуга" at bounding box center [454, 270] width 196 height 23
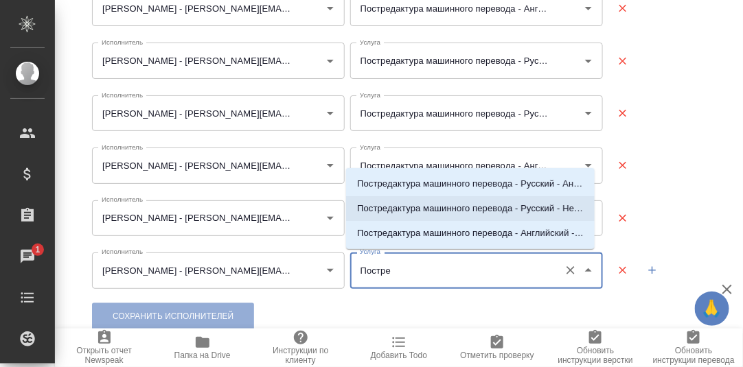
click at [455, 211] on p "Постредактура машинного перевода - Русский - Немецкий" at bounding box center [470, 209] width 227 height 14
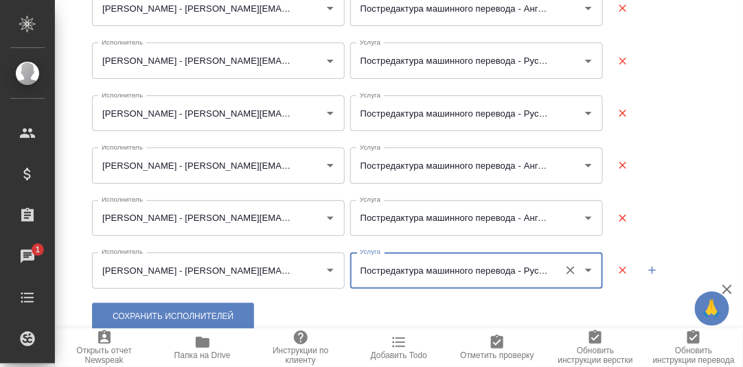
type input "Постредактура машинного перевода - Русский - Немецкий"
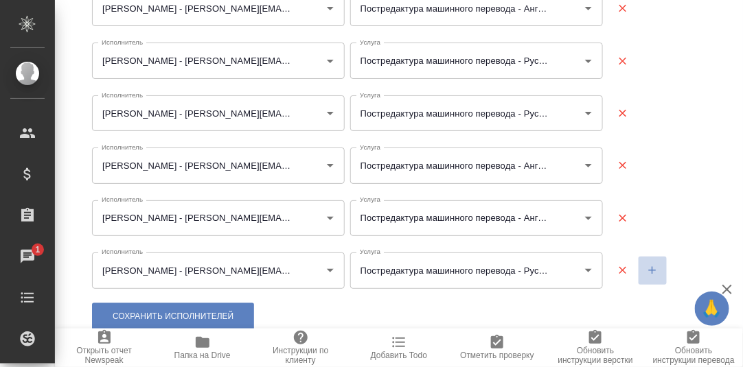
click at [646, 268] on icon "button" at bounding box center [652, 270] width 12 height 12
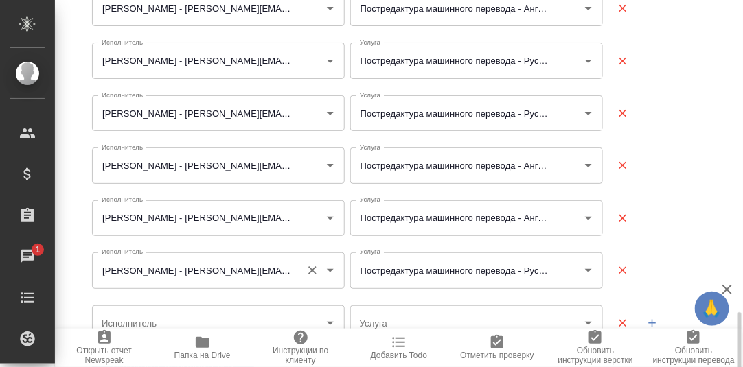
scroll to position [885, 0]
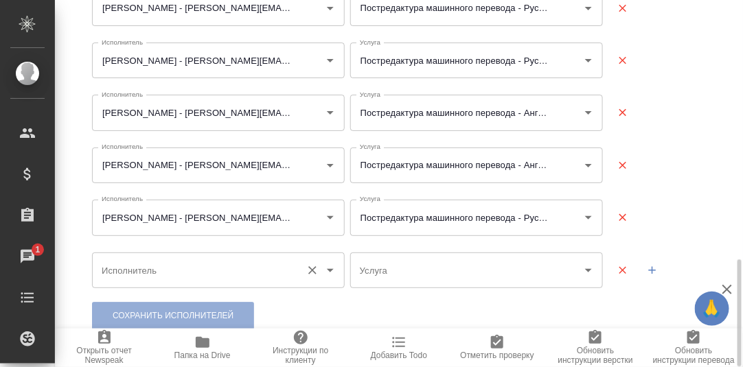
click at [172, 264] on input "Исполнитель" at bounding box center [196, 270] width 196 height 23
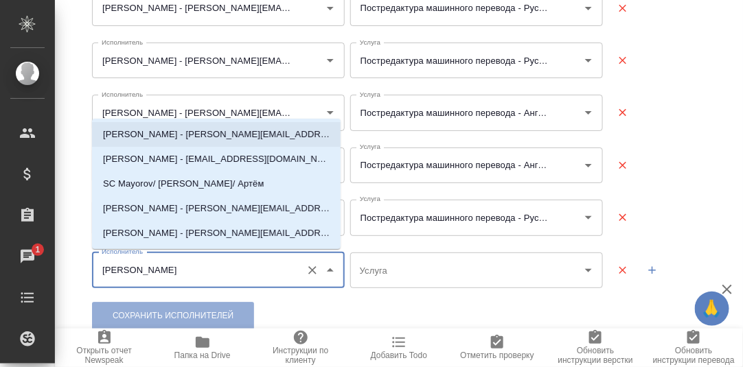
click at [205, 133] on p "Майоров Антон - a.mayorov@awatera.com" at bounding box center [216, 135] width 227 height 14
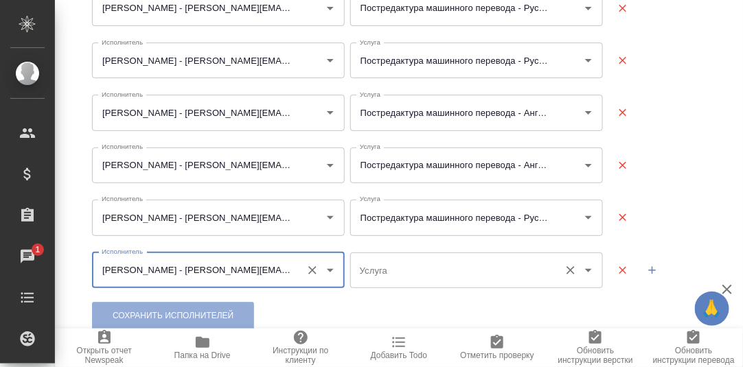
type input "Майоров Антон - a.mayorov@awatera.com"
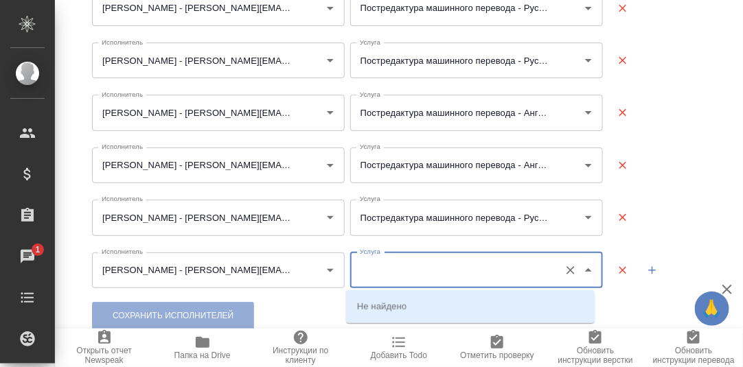
click at [408, 269] on input "Услуга" at bounding box center [454, 270] width 196 height 23
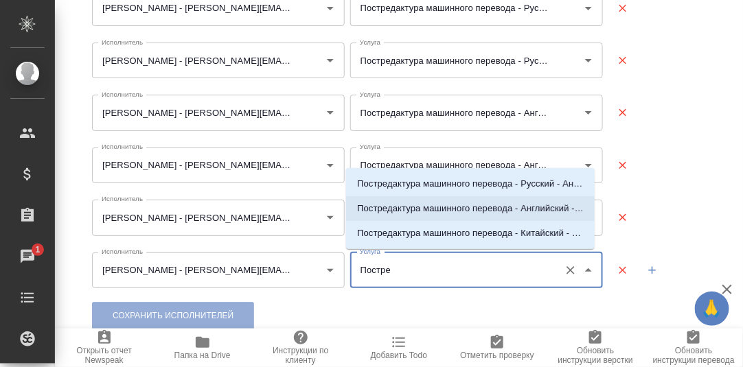
click at [453, 207] on p "Постредактура машинного перевода - Английский - Русский" at bounding box center [470, 209] width 227 height 14
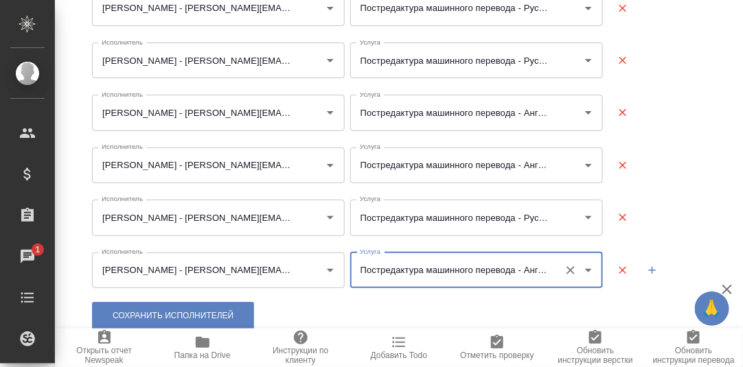
type input "Постредактура машинного перевода - Английский - Русский"
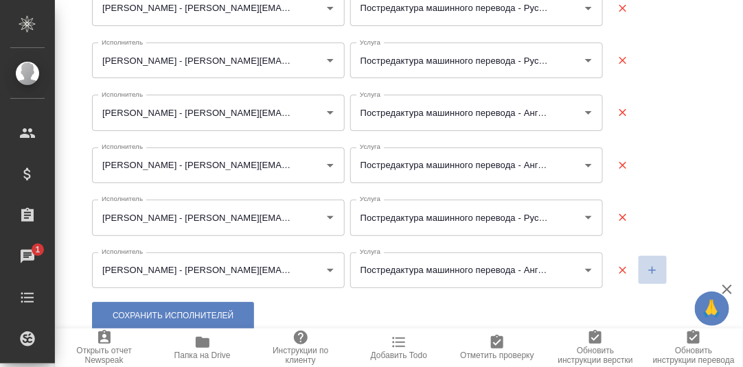
drag, startPoint x: 646, startPoint y: 267, endPoint x: 482, endPoint y: 288, distance: 164.8
click at [646, 267] on icon "button" at bounding box center [652, 270] width 12 height 12
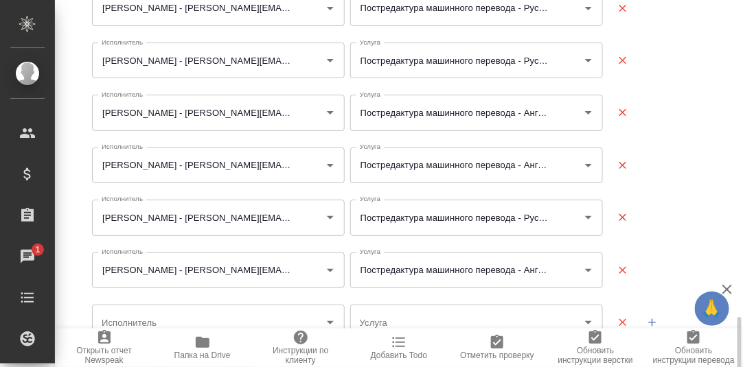
scroll to position [937, 0]
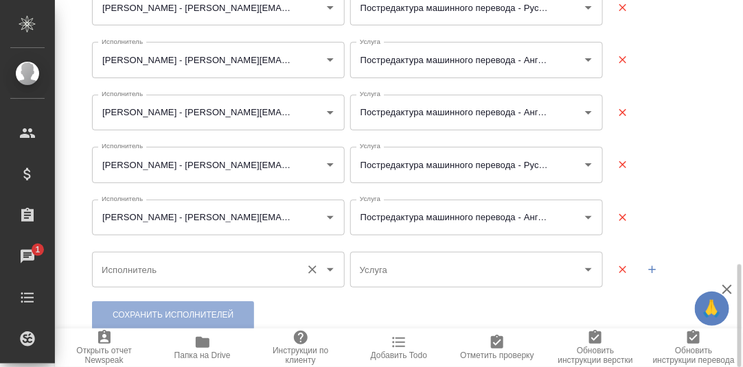
click at [170, 273] on input "Исполнитель" at bounding box center [196, 269] width 196 height 23
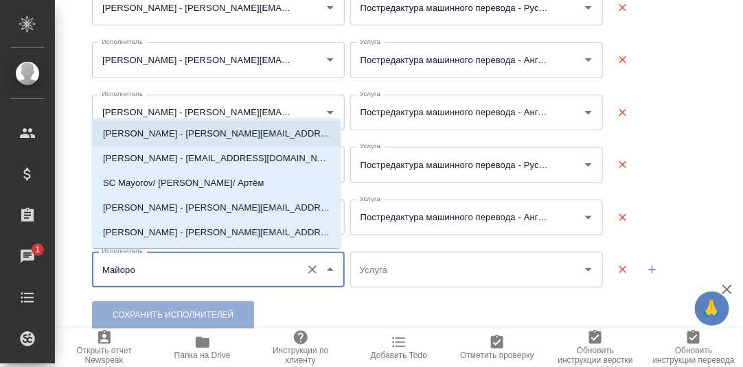
click at [177, 134] on p "Майоров Антон - a.mayorov@awatera.com" at bounding box center [216, 134] width 227 height 14
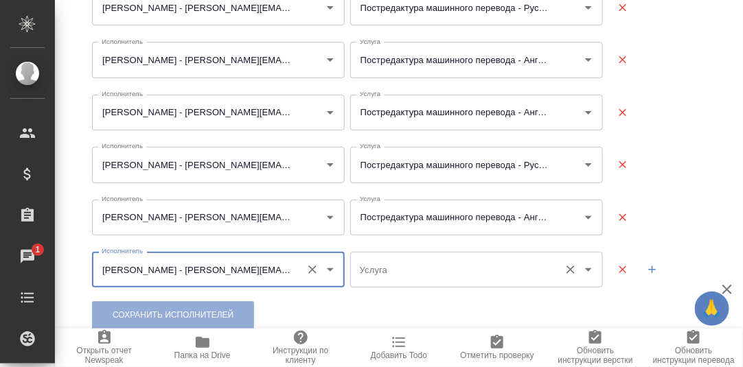
type input "Майоров Антон - a.mayorov@awatera.com"
click at [400, 272] on input "Услуга" at bounding box center [454, 269] width 196 height 23
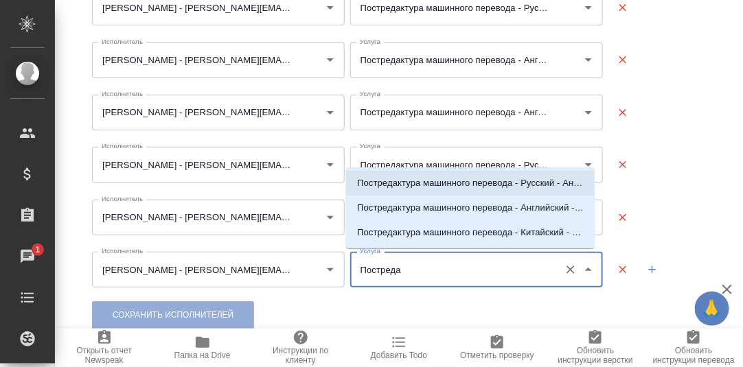
click at [516, 183] on p "Постредактура машинного перевода - Русский - Английский" at bounding box center [470, 184] width 227 height 14
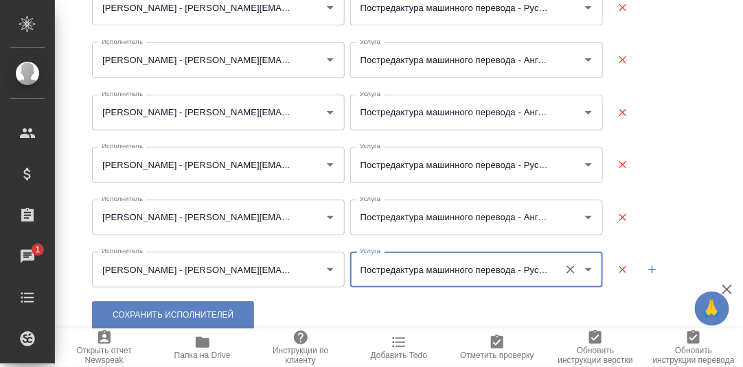
type input "Постредактура машинного перевода - Русский - Английский"
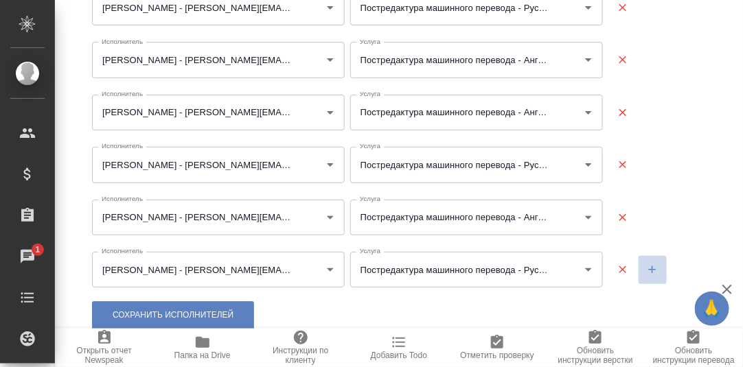
click at [649, 269] on icon "button" at bounding box center [653, 270] width 8 height 8
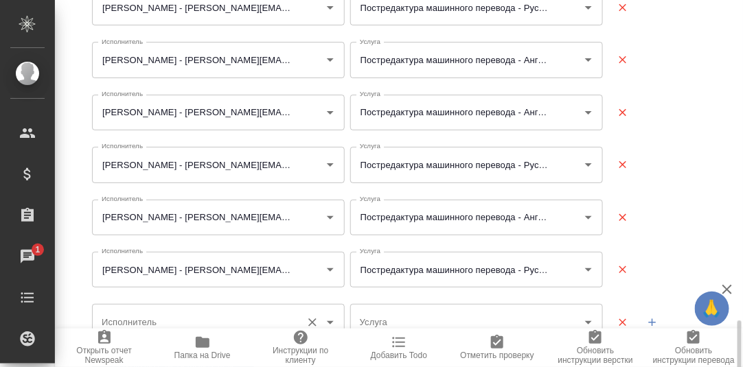
scroll to position [990, 0]
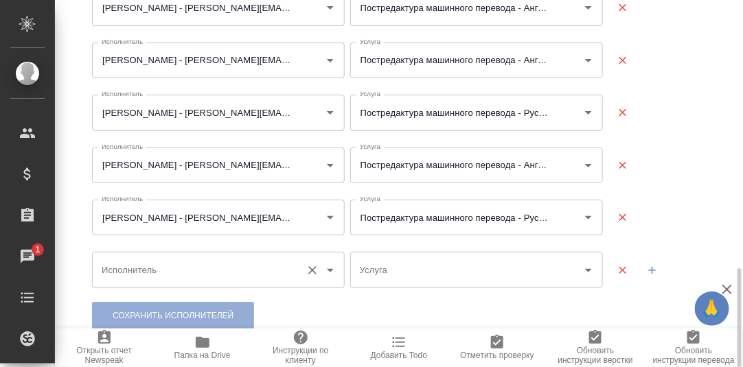
click at [151, 273] on input "Исполнитель" at bounding box center [196, 269] width 196 height 23
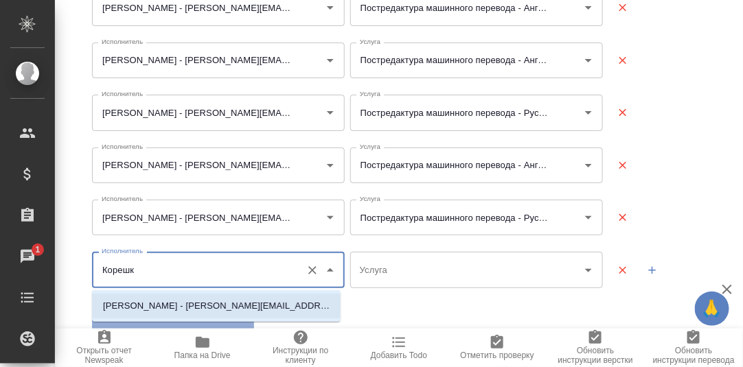
click at [163, 304] on p "Корешков Алексей - a.koreshkov@awatera.com" at bounding box center [216, 306] width 227 height 14
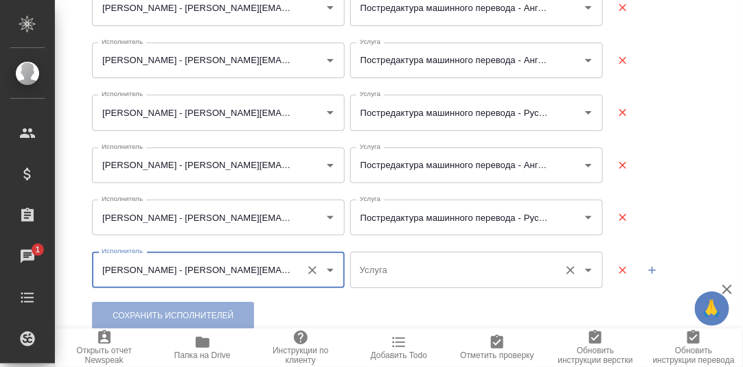
type input "Корешков Алексей - a.koreshkov@awatera.com"
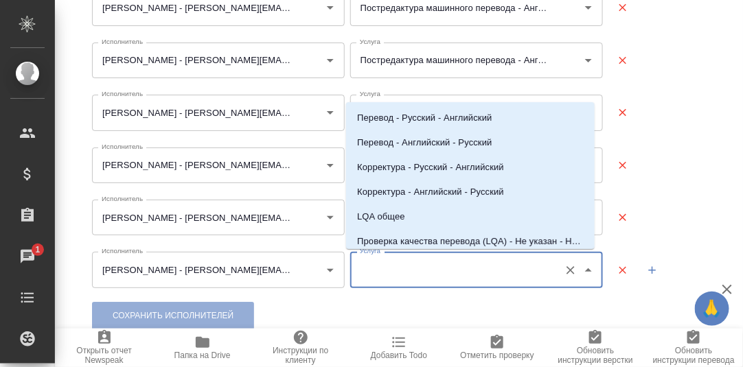
click at [371, 269] on input "Услуга" at bounding box center [454, 269] width 196 height 23
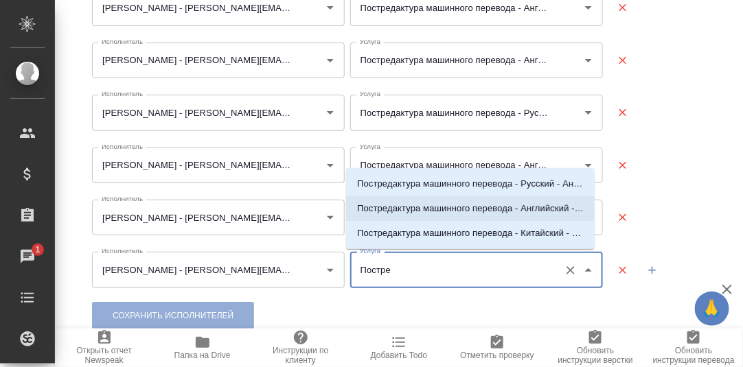
click at [406, 202] on li "Постредактура машинного перевода - Английский - Русский" at bounding box center [470, 208] width 249 height 25
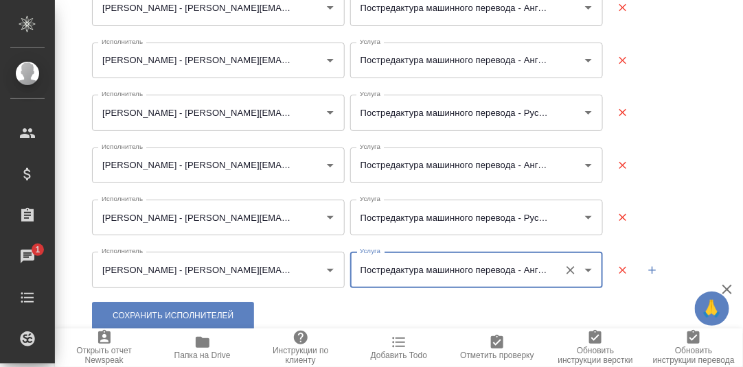
type input "Постредактура машинного перевода - Английский - Русский"
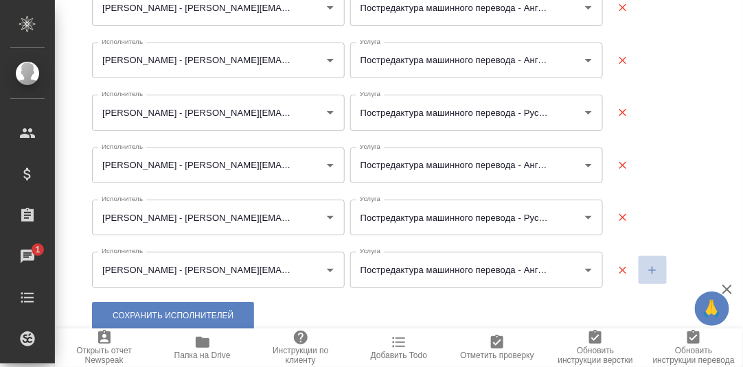
click at [646, 269] on icon "button" at bounding box center [652, 270] width 12 height 12
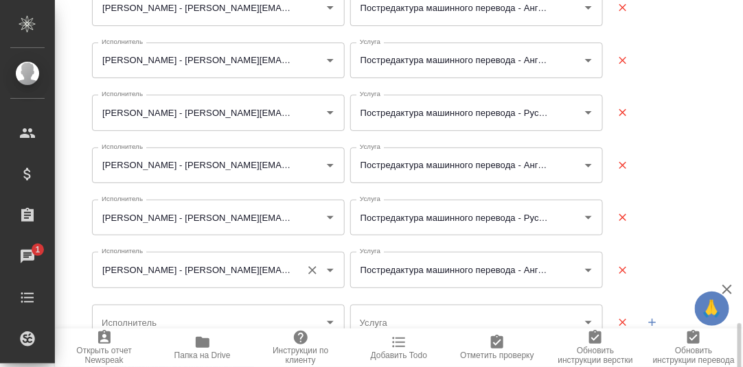
scroll to position [1042, 0]
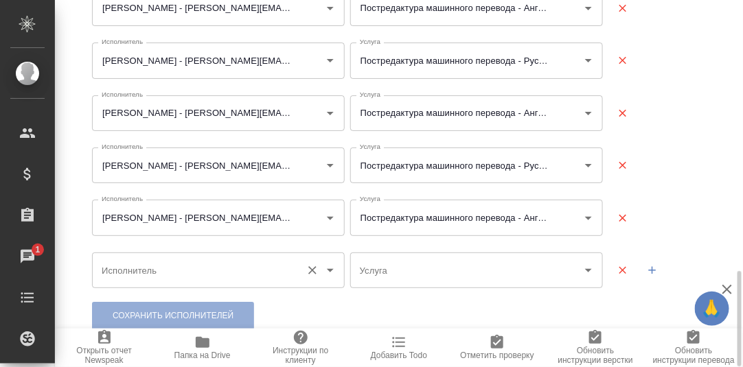
click at [153, 273] on input "Исполнитель" at bounding box center [196, 270] width 196 height 23
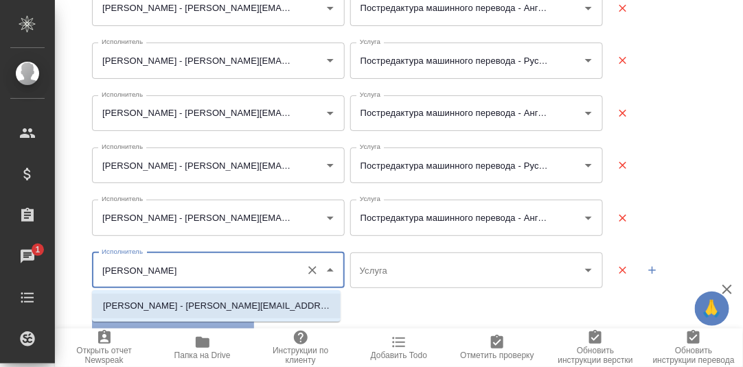
click at [146, 301] on p "Корешков Алексей - a.koreshkov@awatera.com" at bounding box center [216, 306] width 227 height 14
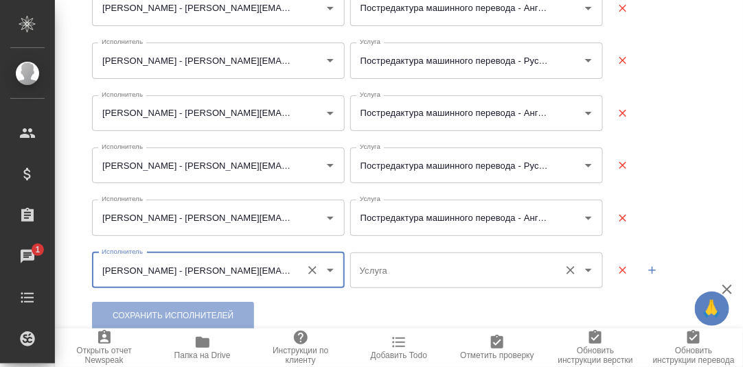
type input "Корешков Алексей - a.koreshkov@awatera.com"
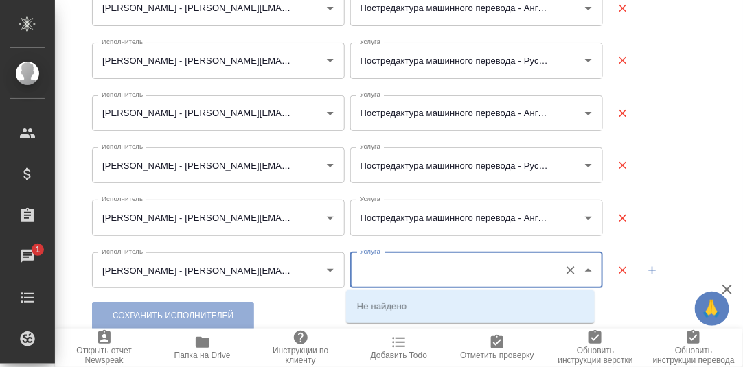
click at [402, 273] on input "Услуга" at bounding box center [454, 270] width 196 height 23
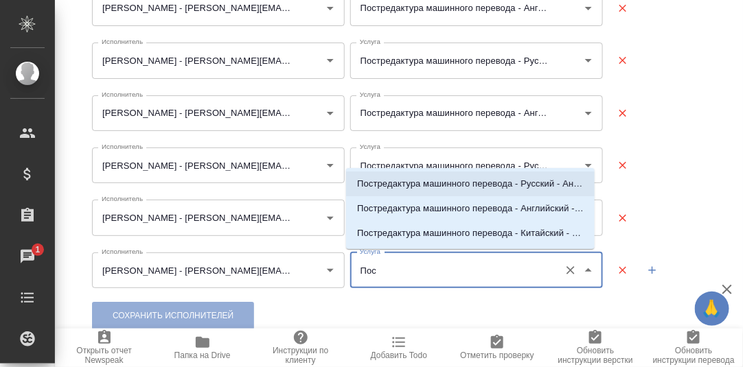
drag, startPoint x: 428, startPoint y: 183, endPoint x: 451, endPoint y: 203, distance: 29.7
click at [429, 183] on p "Постредактура машинного перевода - Русский - Английский" at bounding box center [470, 184] width 227 height 14
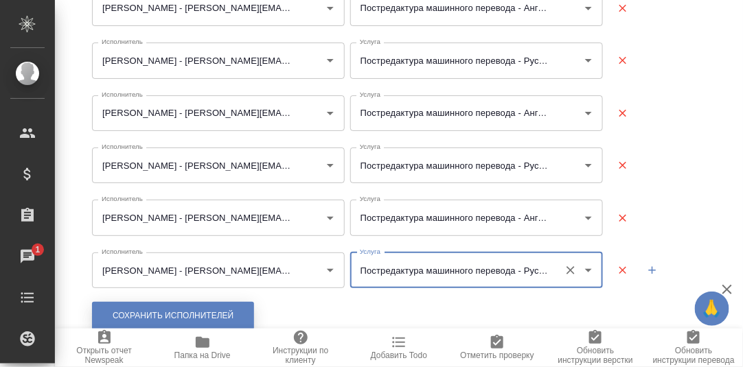
type input "Постредактура машинного перевода - Русский - Английский"
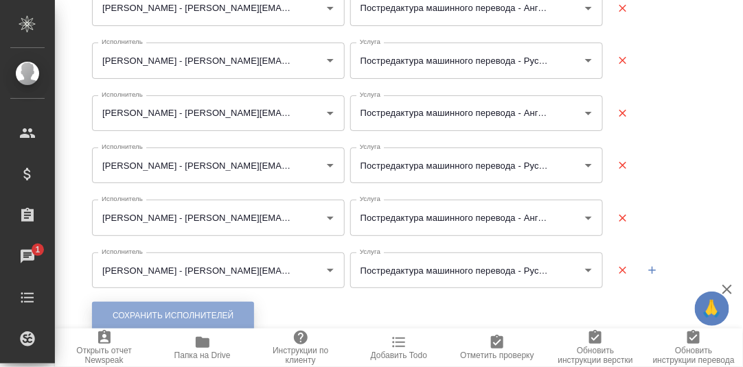
click at [232, 308] on button "Сохранить исполнителей" at bounding box center [173, 316] width 162 height 28
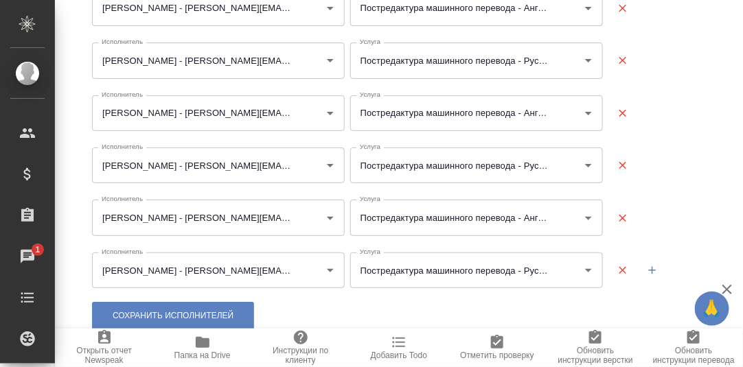
click at [649, 269] on icon "button" at bounding box center [653, 271] width 8 height 8
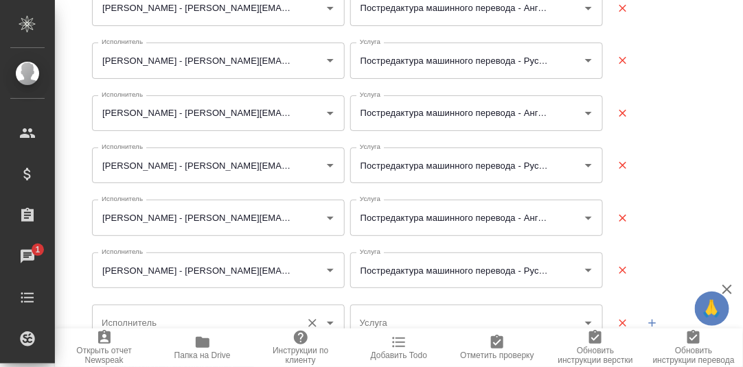
scroll to position [1095, 0]
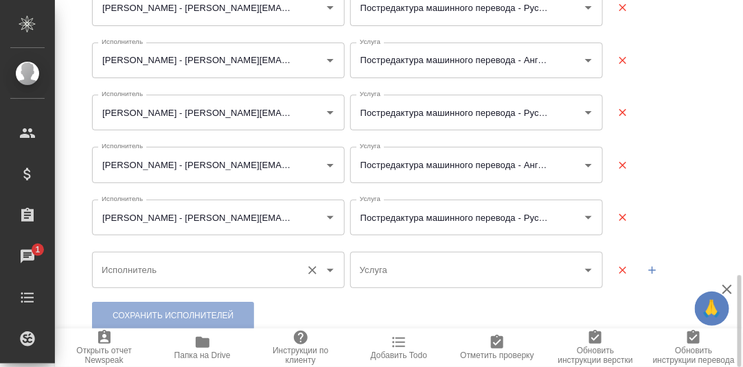
click at [137, 273] on input "Исполнитель" at bounding box center [196, 269] width 196 height 23
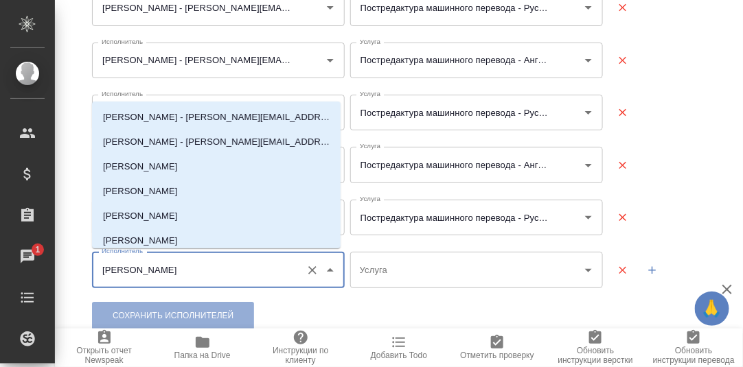
drag, startPoint x: 139, startPoint y: 272, endPoint x: 80, endPoint y: 273, distance: 59.1
click at [81, 273] on div "Исполнитель Ван Исполнитель Услуга Услуга" at bounding box center [399, 270] width 636 height 58
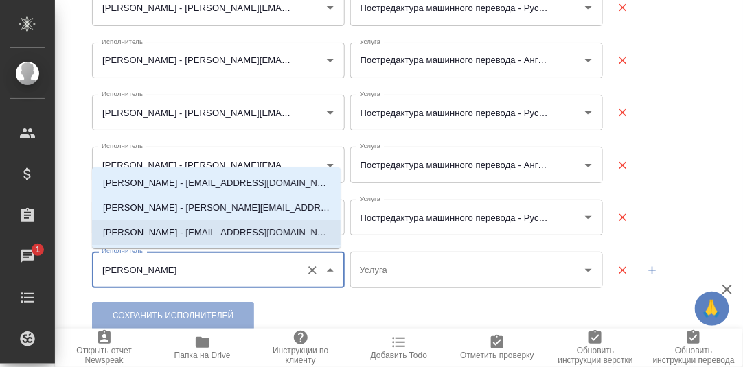
drag, startPoint x: 203, startPoint y: 228, endPoint x: 216, endPoint y: 231, distance: 13.3
click at [203, 228] on p "Янченко Полина - p.ianchenko@awatera.com" at bounding box center [216, 233] width 227 height 14
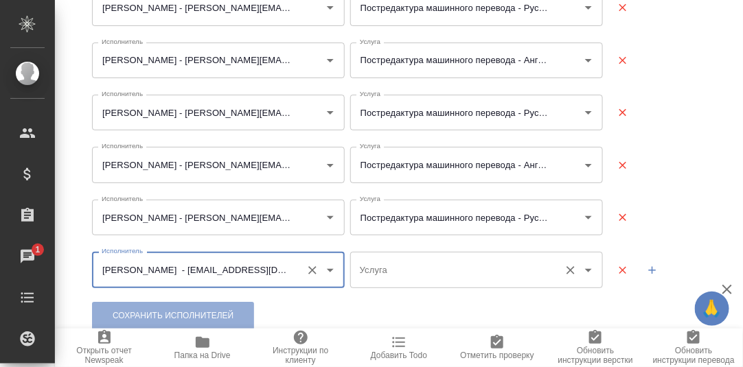
type input "Янченко Полина - p.ianchenko@awatera.com"
click at [451, 271] on input "Услуга" at bounding box center [454, 269] width 196 height 23
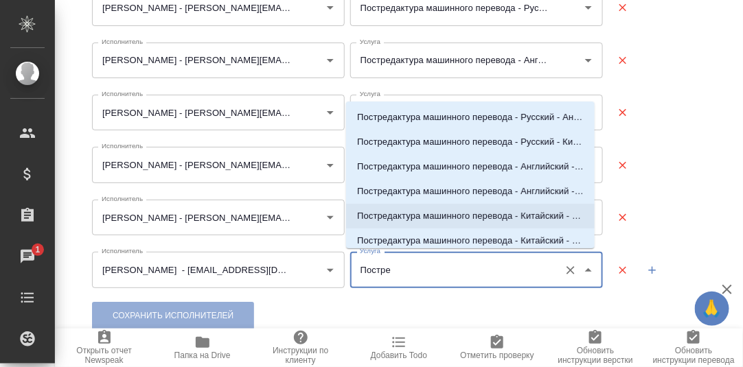
click at [477, 214] on p "Постредактура машинного перевода - Китайский - Русский" at bounding box center [470, 216] width 227 height 14
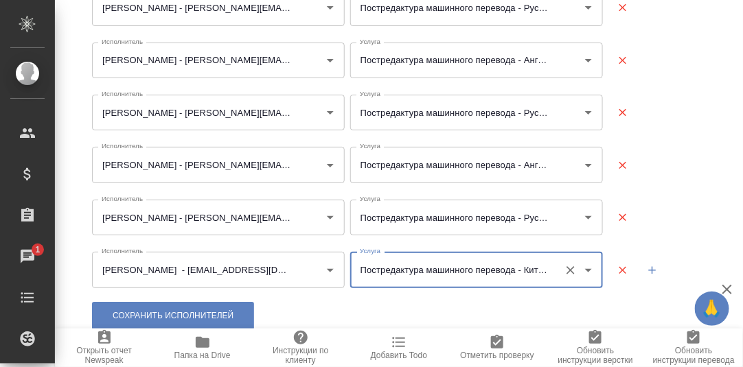
type input "Постредактура машинного перевода - Китайский - Русский"
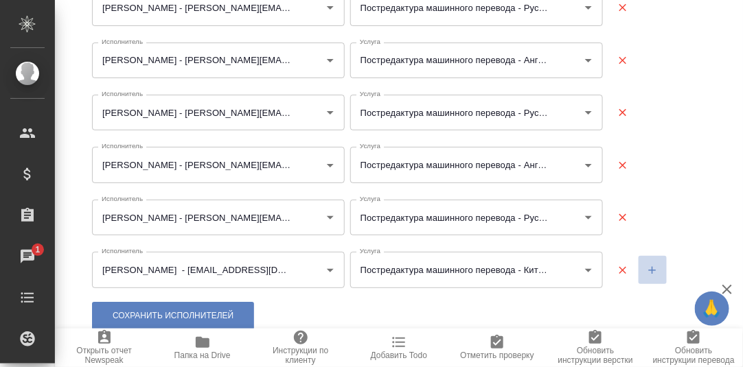
click at [649, 269] on icon "button" at bounding box center [653, 270] width 8 height 8
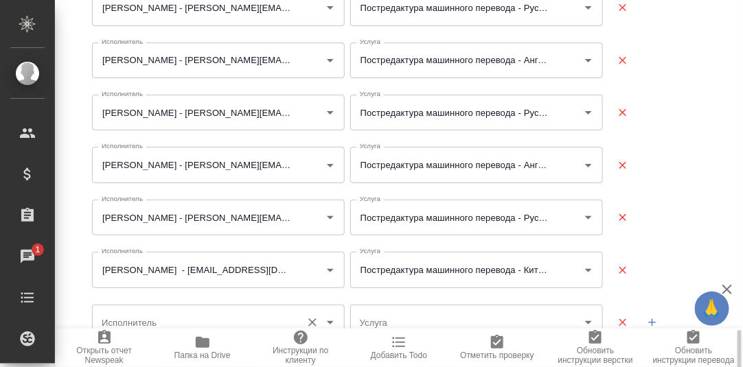
scroll to position [1147, 0]
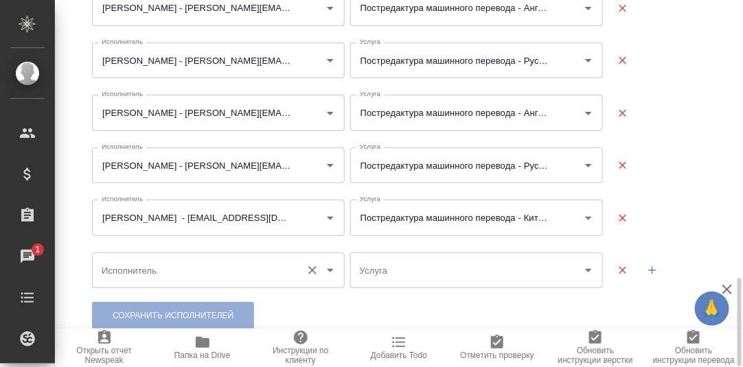
click at [125, 271] on input "Исполнитель" at bounding box center [196, 270] width 196 height 23
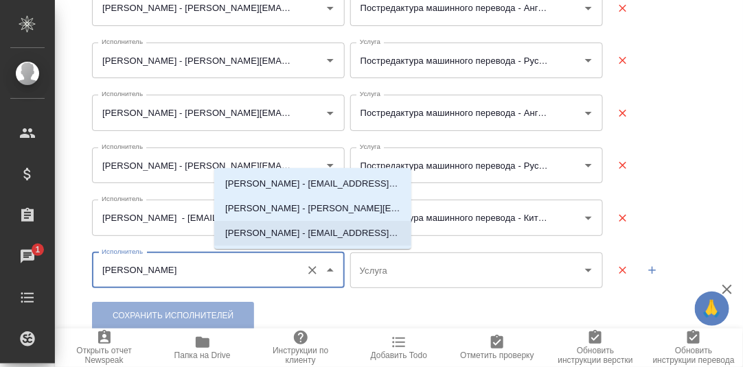
click at [253, 234] on p "Янченко Полина - p.ianchenko@awatera.com" at bounding box center [312, 234] width 175 height 14
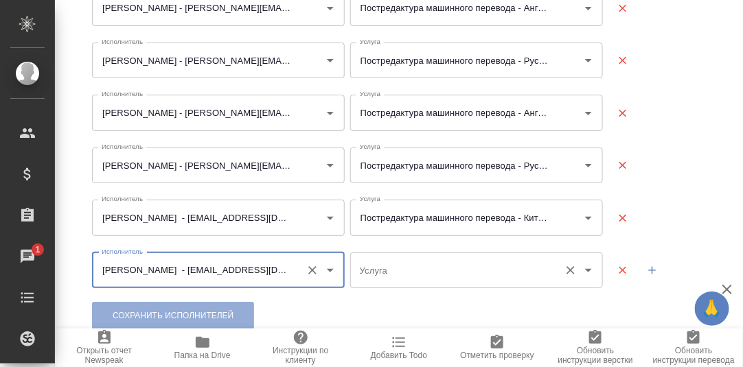
type input "Янченко Полина - p.ianchenko@awatera.com"
click at [418, 269] on input "Услуга" at bounding box center [454, 270] width 196 height 23
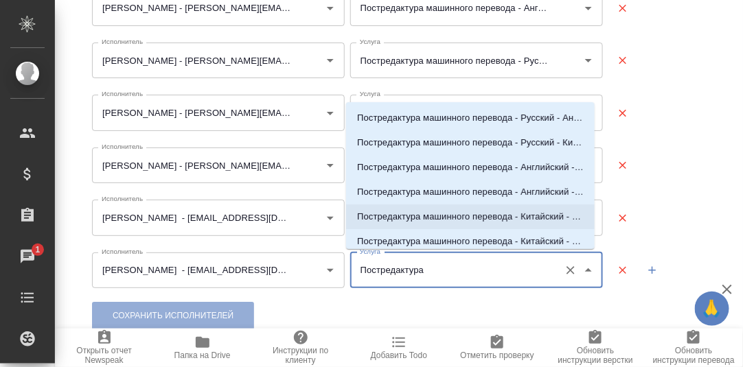
click at [552, 218] on p "Постредактура машинного перевода - Китайский - Русский" at bounding box center [470, 217] width 227 height 14
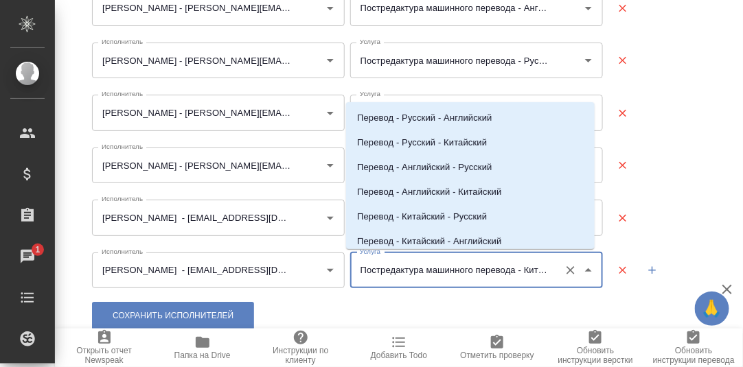
click at [477, 273] on input "Постредактура машинного перевода - Китайский - Русский" at bounding box center [454, 270] width 196 height 23
drag, startPoint x: 519, startPoint y: 267, endPoint x: 601, endPoint y: 266, distance: 81.7
click at [601, 266] on div "Исполнитель Янченко Полина - p.ianchenko@awatera.com Исполнитель Услуга Постред…" at bounding box center [399, 271] width 636 height 58
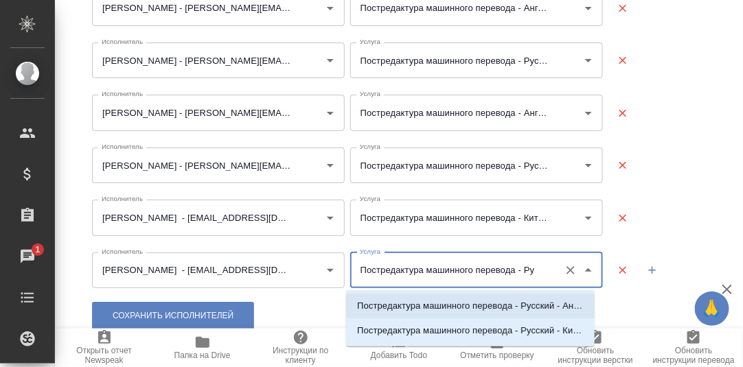
click at [477, 306] on p "Постредактура машинного перевода - Русский - Английский" at bounding box center [470, 306] width 227 height 14
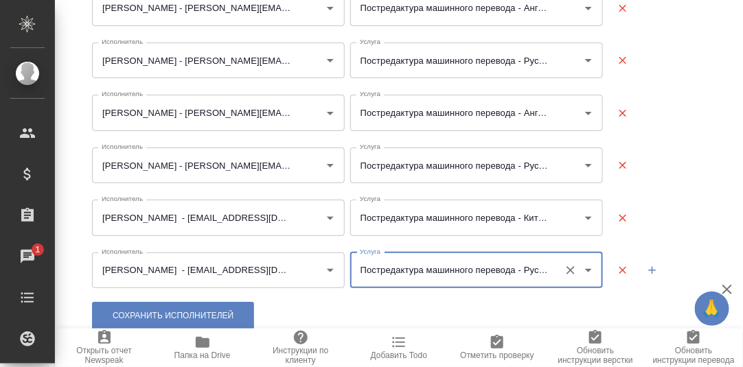
click at [528, 268] on input "Постредактура машинного перевода - Русский - Английский" at bounding box center [454, 270] width 196 height 23
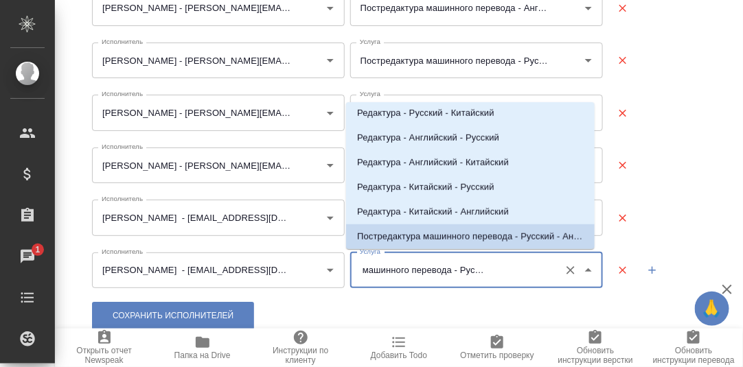
scroll to position [0, 68]
drag, startPoint x: 493, startPoint y: 267, endPoint x: 551, endPoint y: 268, distance: 57.7
click at [551, 268] on div "Постредактура машинного перевода - Русский - Английский Услуга" at bounding box center [476, 271] width 253 height 36
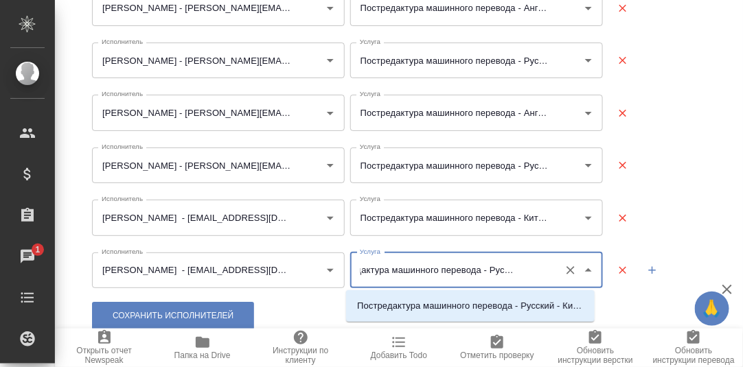
scroll to position [0, 39]
click at [541, 306] on p "Постредактура машинного перевода - Русский - Китайский" at bounding box center [470, 306] width 227 height 14
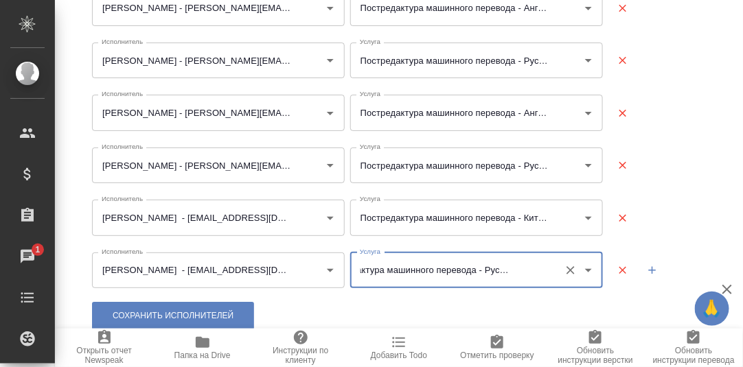
type input "Постредактура машинного перевода - Русский - Китайский"
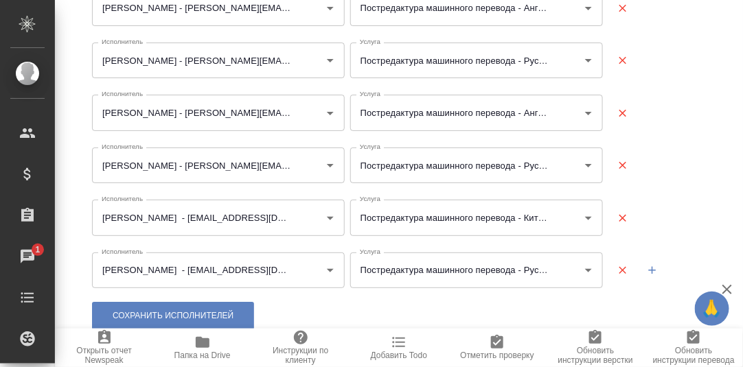
click at [687, 260] on div at bounding box center [657, 270] width 103 height 41
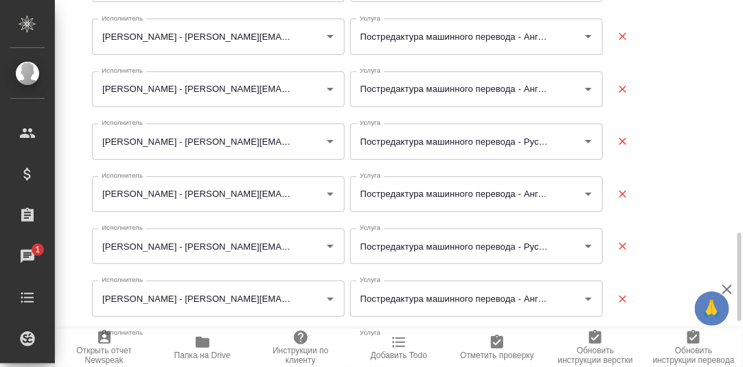
scroll to position [1147, 0]
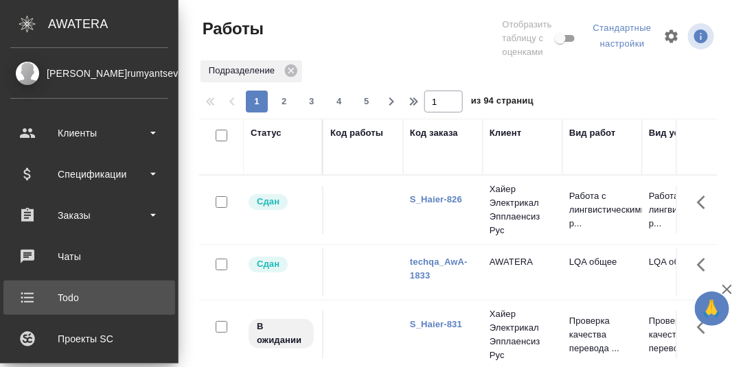
scroll to position [137, 0]
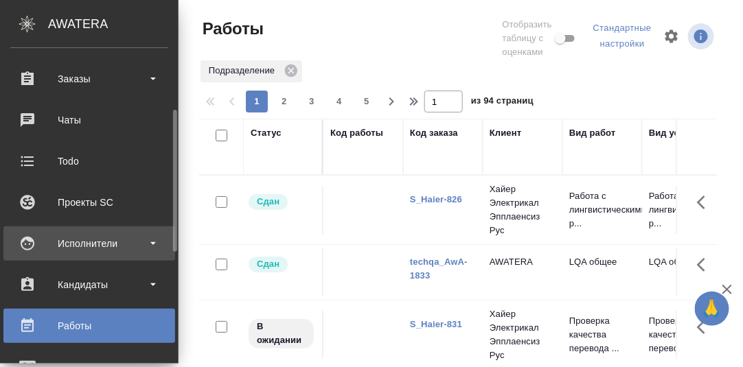
click at [80, 242] on div "Исполнители" at bounding box center [89, 244] width 158 height 21
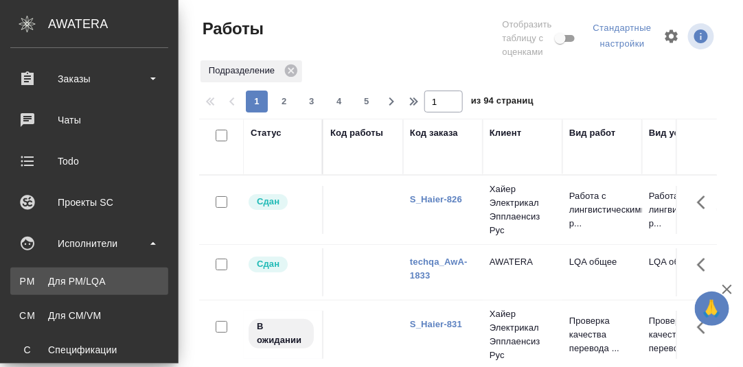
click at [82, 282] on div "Для PM/LQA" at bounding box center [89, 282] width 144 height 14
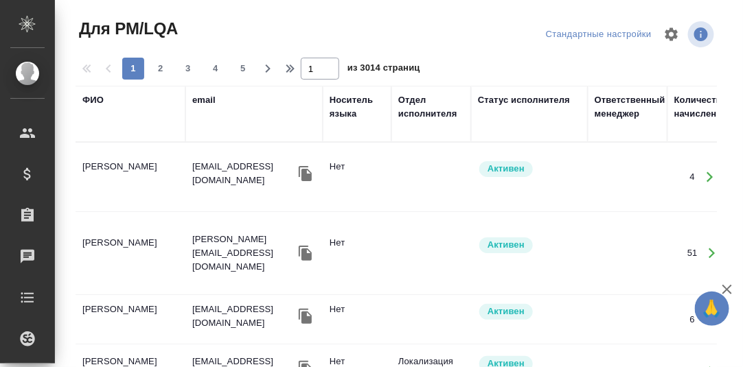
click at [119, 132] on div "ФИО" at bounding box center [130, 113] width 96 height 41
click at [98, 102] on div "ФИО" at bounding box center [92, 100] width 21 height 14
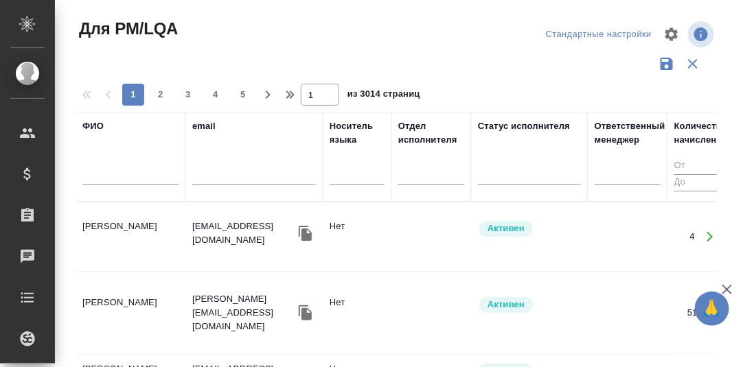
click at [102, 177] on input "text" at bounding box center [130, 176] width 96 height 17
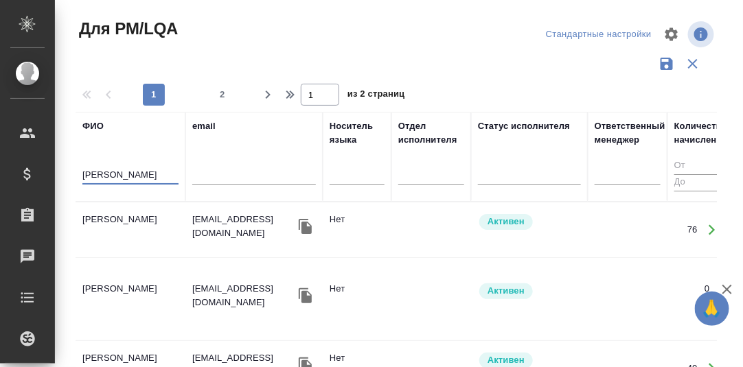
click at [141, 220] on td "[PERSON_NAME]" at bounding box center [131, 230] width 110 height 48
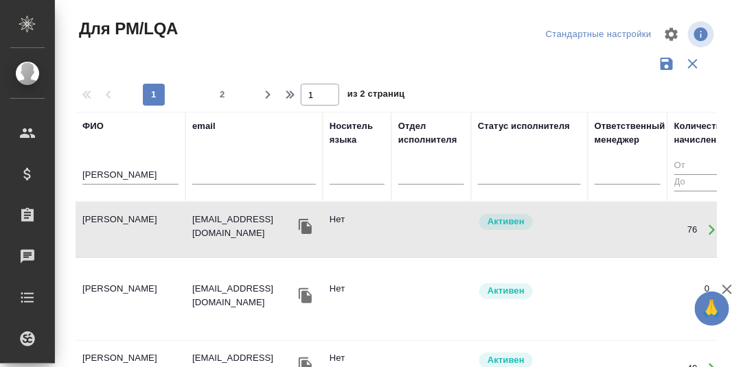
click at [139, 218] on td "[PERSON_NAME]" at bounding box center [131, 230] width 110 height 48
drag, startPoint x: 127, startPoint y: 173, endPoint x: 26, endPoint y: 178, distance: 101.1
click at [30, 179] on div ".cls-1 fill:#fff; AWATERA [PERSON_NAME] d.rumyantseva Клиенты Спецификации Зака…" at bounding box center [371, 183] width 743 height 367
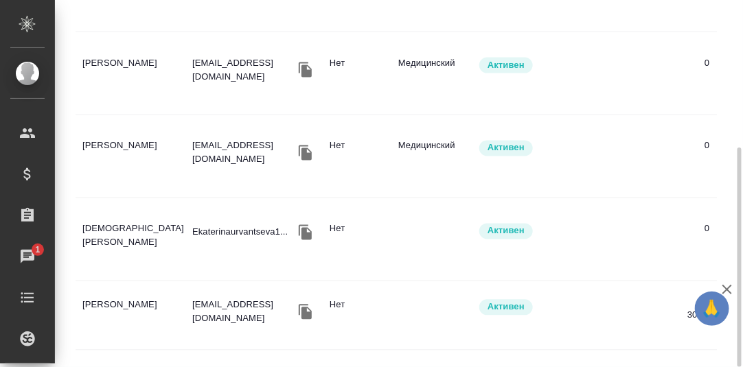
scroll to position [687, 0]
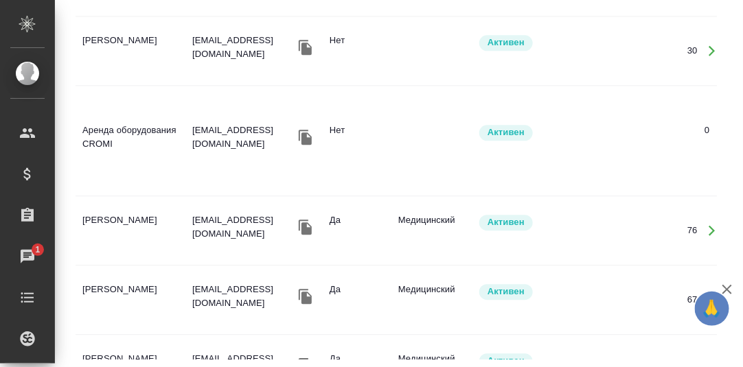
type input "[PERSON_NAME]"
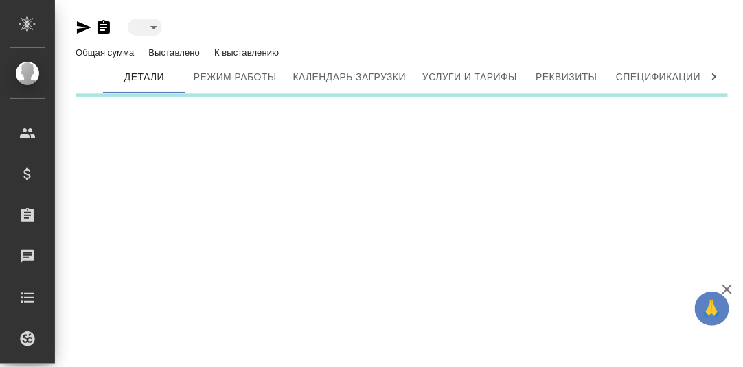
type input "active"
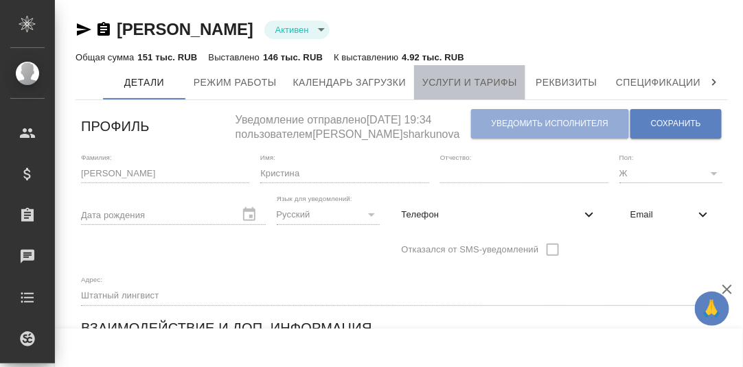
click at [440, 82] on span "Услуги и тарифы" at bounding box center [469, 82] width 95 height 17
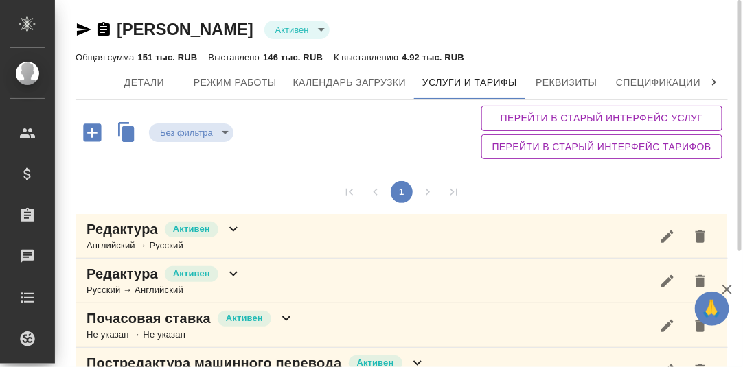
scroll to position [169, 0]
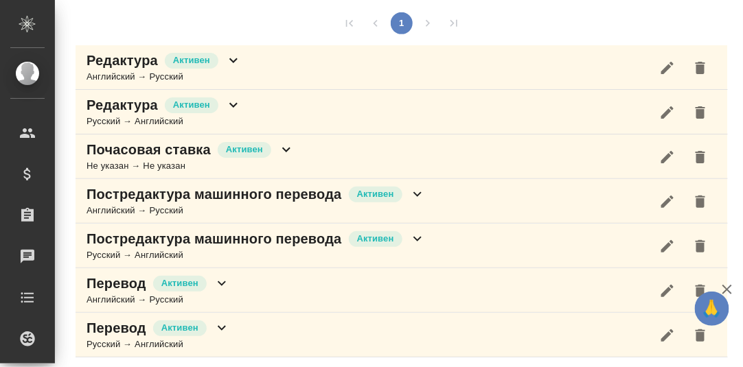
click at [235, 56] on icon at bounding box center [233, 60] width 16 height 16
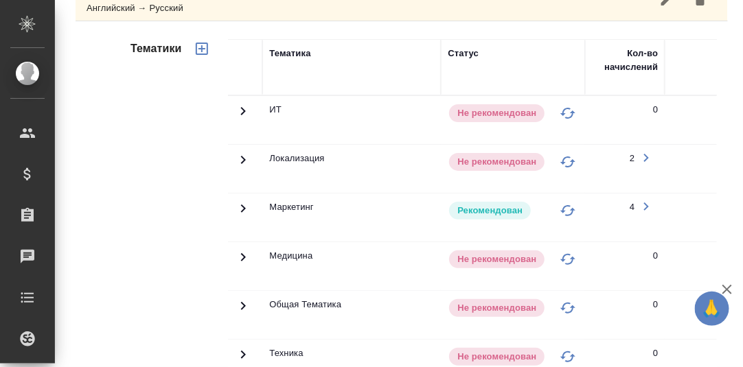
scroll to position [100, 0]
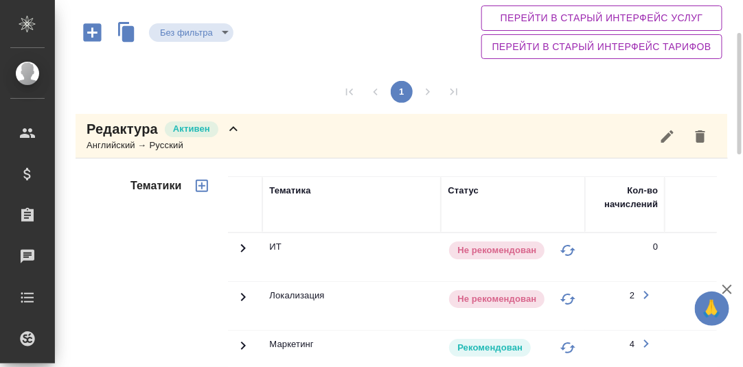
click at [231, 125] on icon at bounding box center [233, 129] width 16 height 16
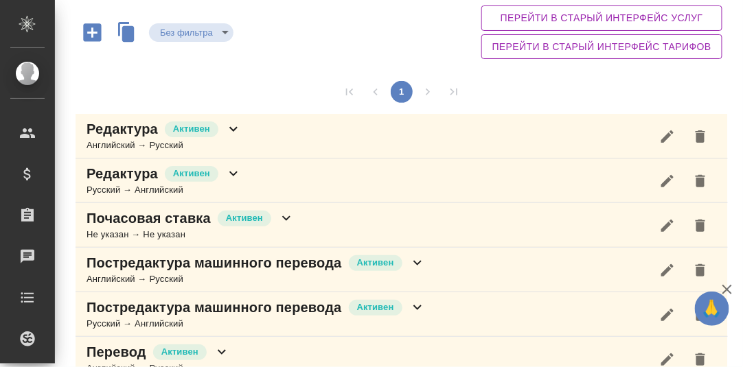
drag, startPoint x: 231, startPoint y: 174, endPoint x: 335, endPoint y: 172, distance: 104.4
click at [231, 174] on icon at bounding box center [233, 174] width 16 height 16
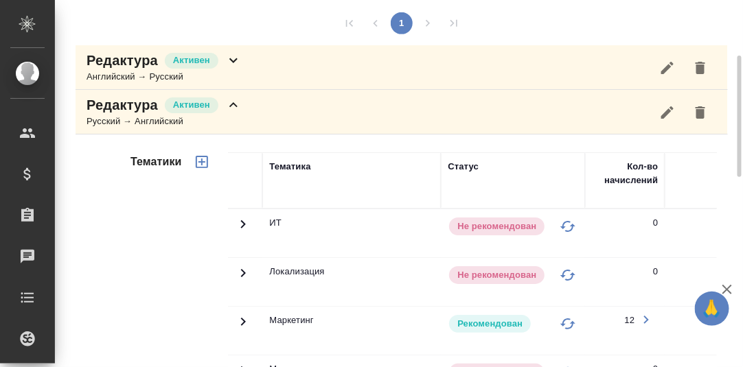
scroll to position [238, 0]
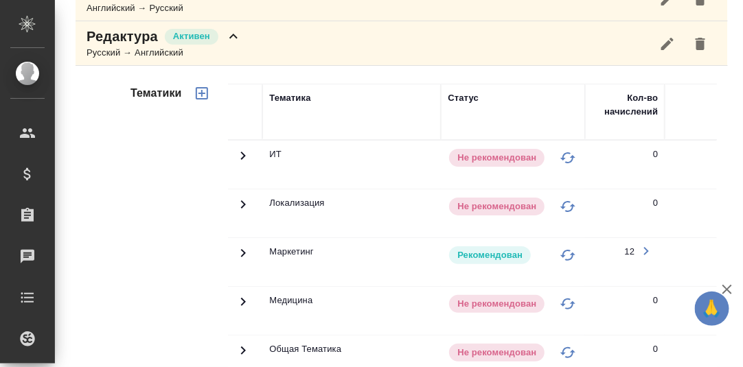
click at [241, 251] on icon at bounding box center [243, 253] width 16 height 16
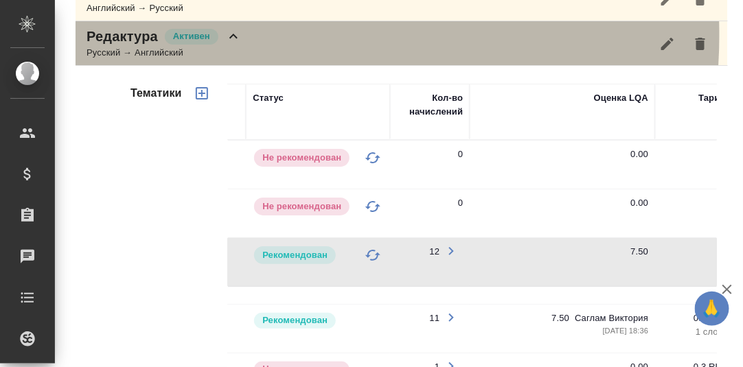
click at [233, 34] on icon at bounding box center [233, 36] width 8 height 5
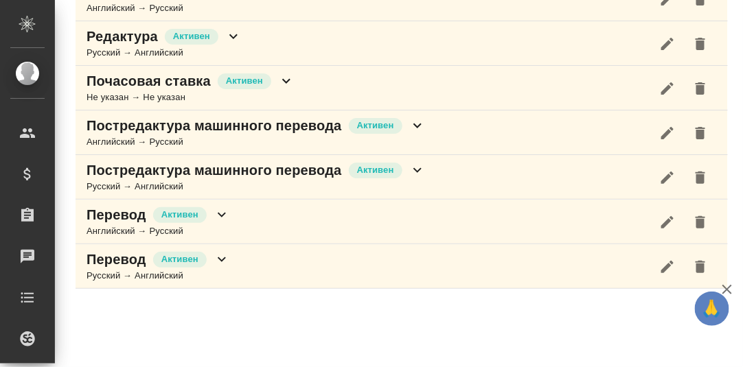
click at [417, 122] on icon at bounding box center [417, 125] width 16 height 16
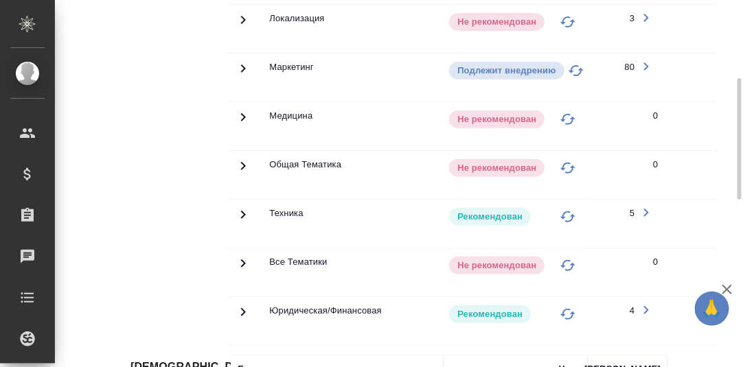
scroll to position [580, 0]
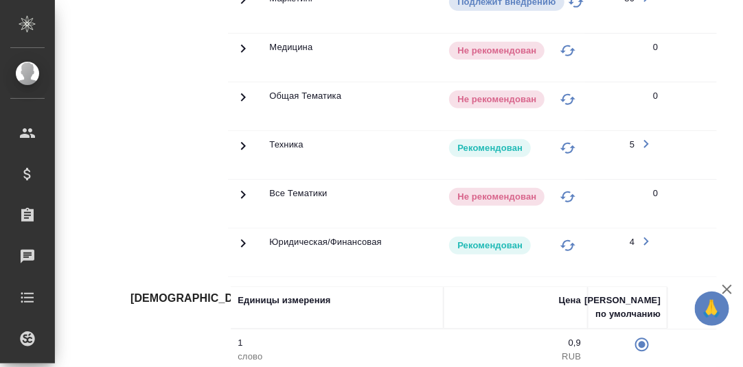
click at [241, 141] on icon at bounding box center [243, 146] width 16 height 16
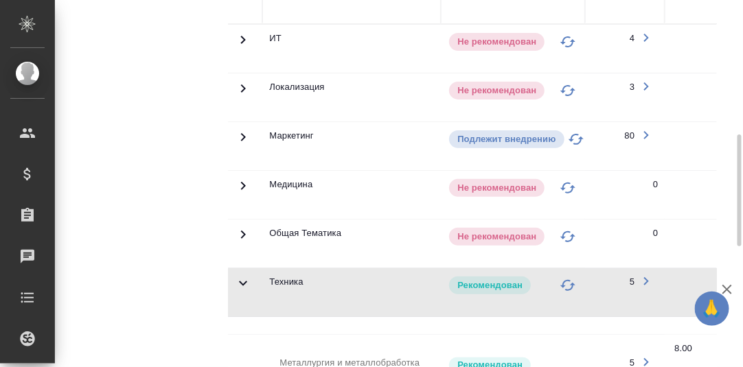
scroll to position [306, 0]
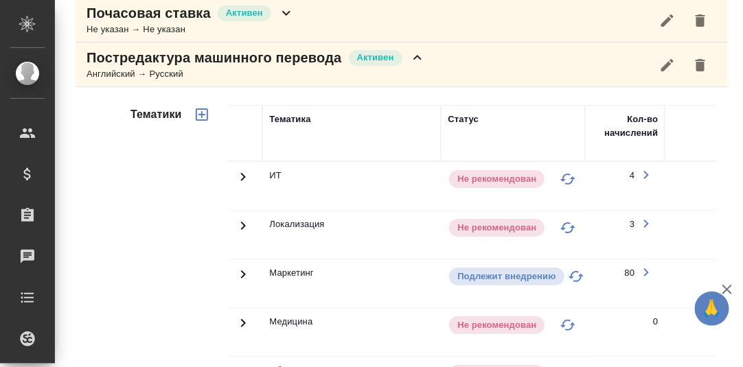
click at [414, 54] on icon at bounding box center [417, 57] width 16 height 16
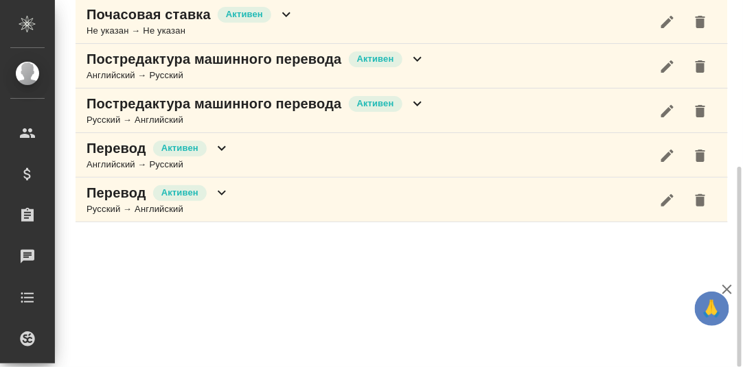
scroll to position [304, 0]
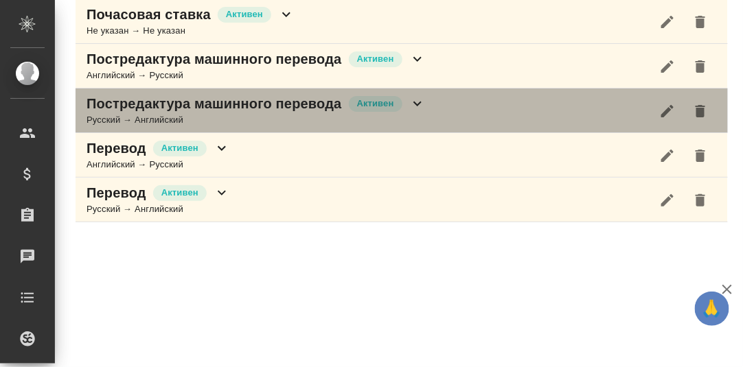
click at [416, 103] on icon at bounding box center [417, 103] width 16 height 16
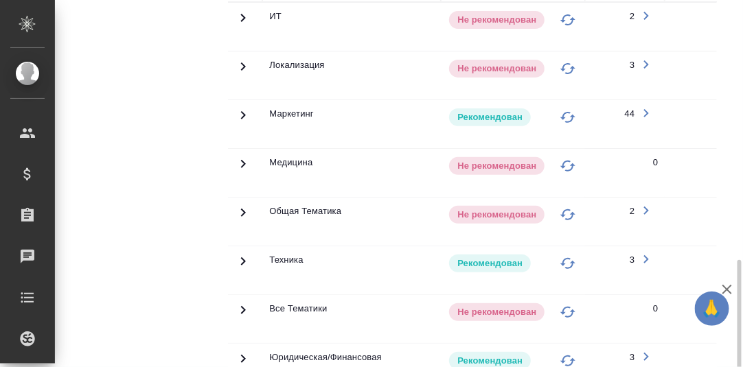
scroll to position [578, 0]
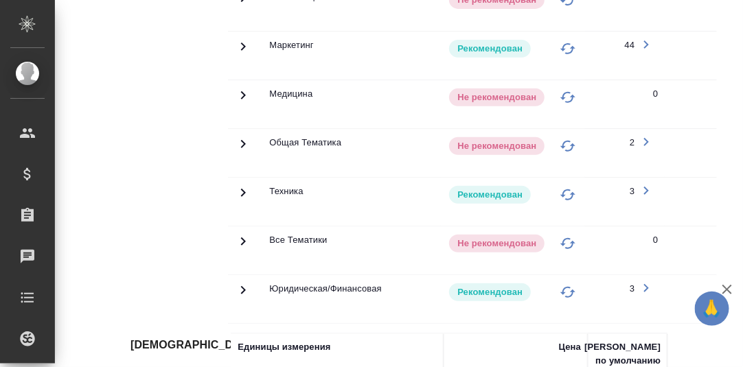
click at [240, 188] on icon at bounding box center [243, 193] width 16 height 16
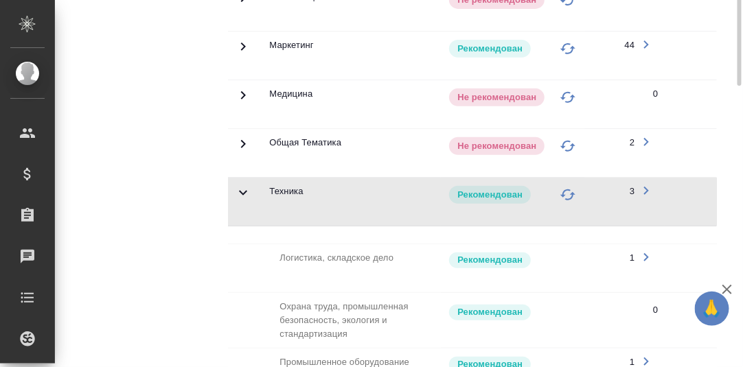
scroll to position [304, 0]
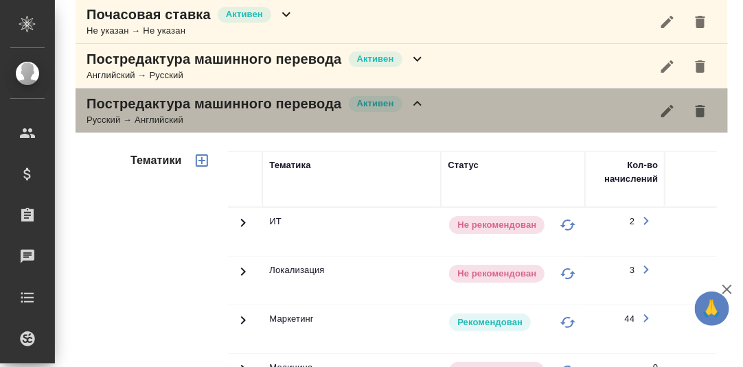
click at [420, 103] on icon at bounding box center [417, 103] width 8 height 5
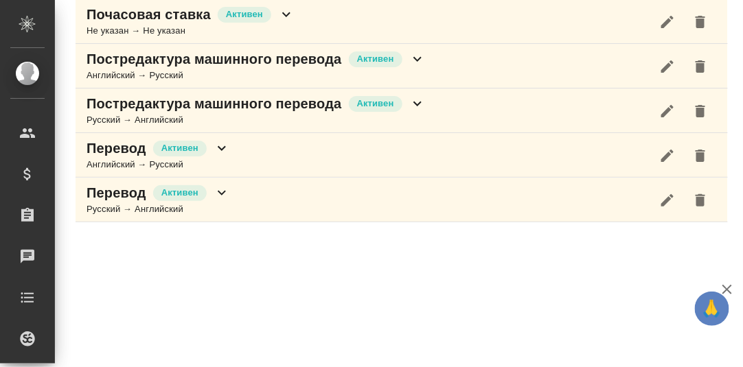
click at [223, 146] on icon at bounding box center [222, 148] width 8 height 5
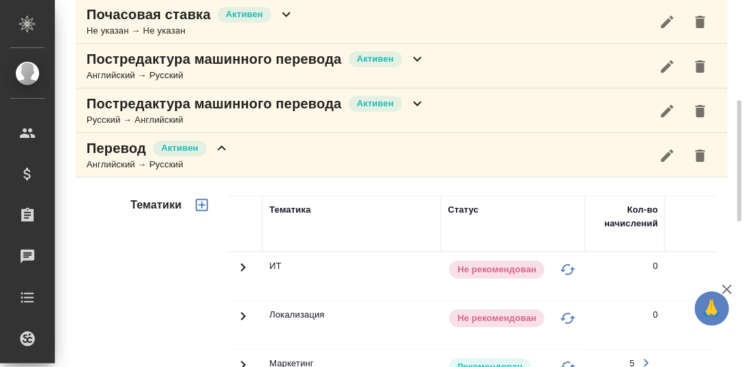
click at [220, 146] on icon at bounding box center [222, 148] width 16 height 16
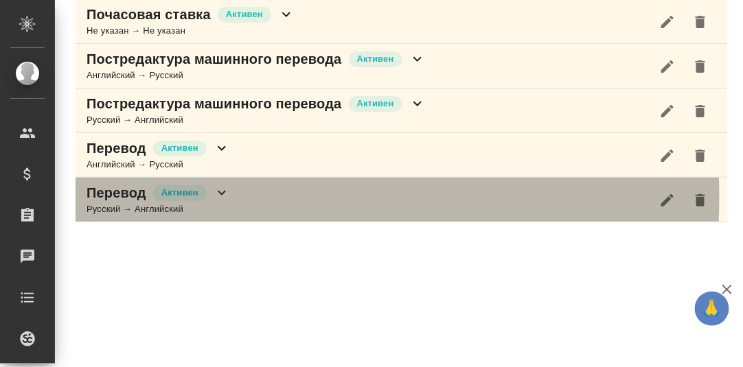
click at [220, 194] on icon at bounding box center [222, 193] width 16 height 16
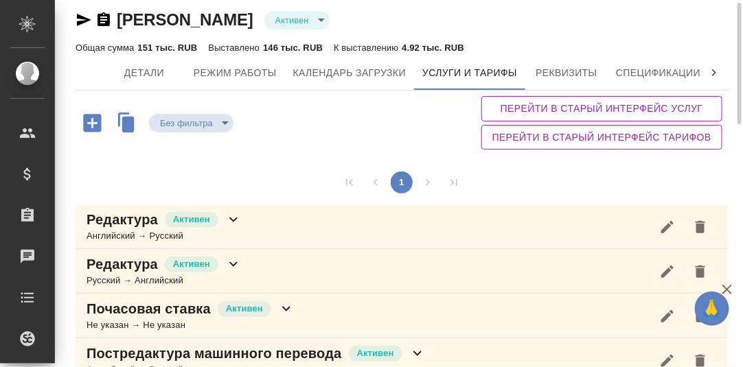
scroll to position [0, 0]
